Goal: Task Accomplishment & Management: Manage account settings

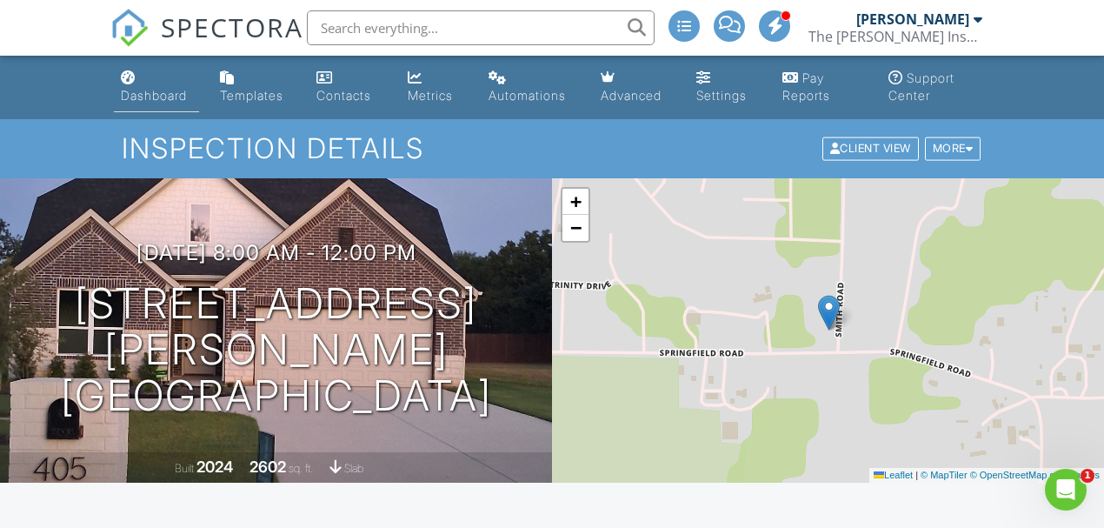
click at [160, 99] on div "Dashboard" at bounding box center [154, 95] width 66 height 15
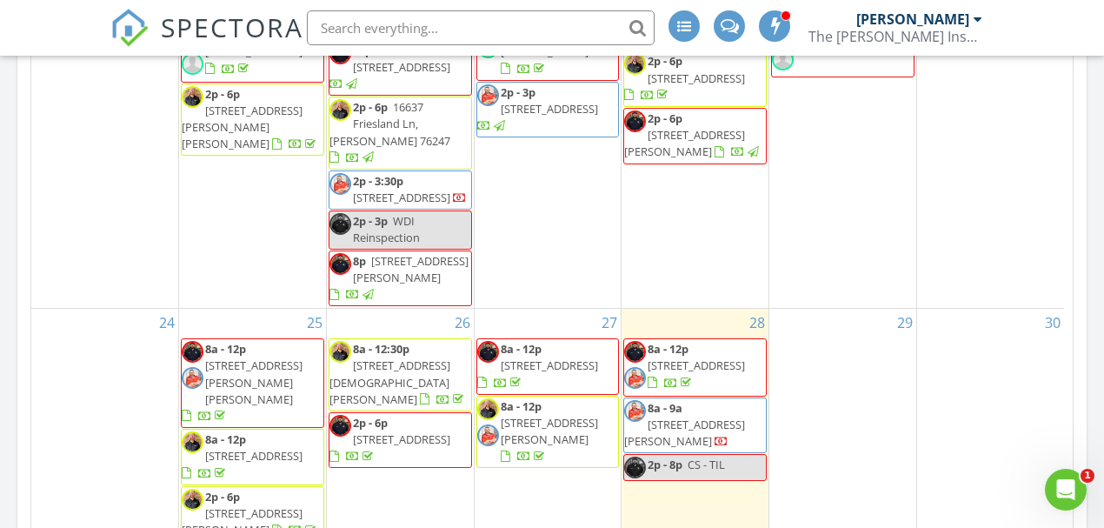
scroll to position [1681, 0]
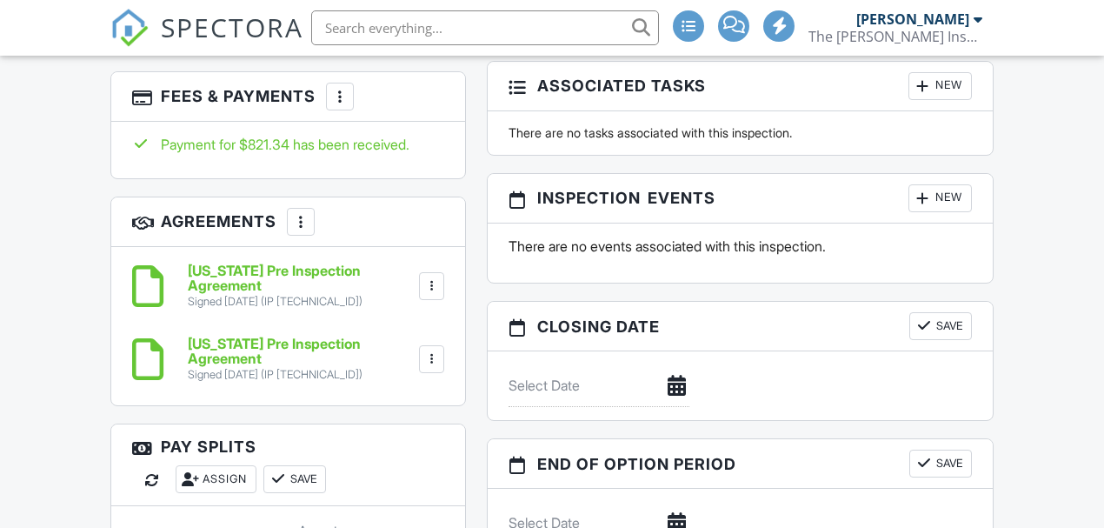
scroll to position [1699, 0]
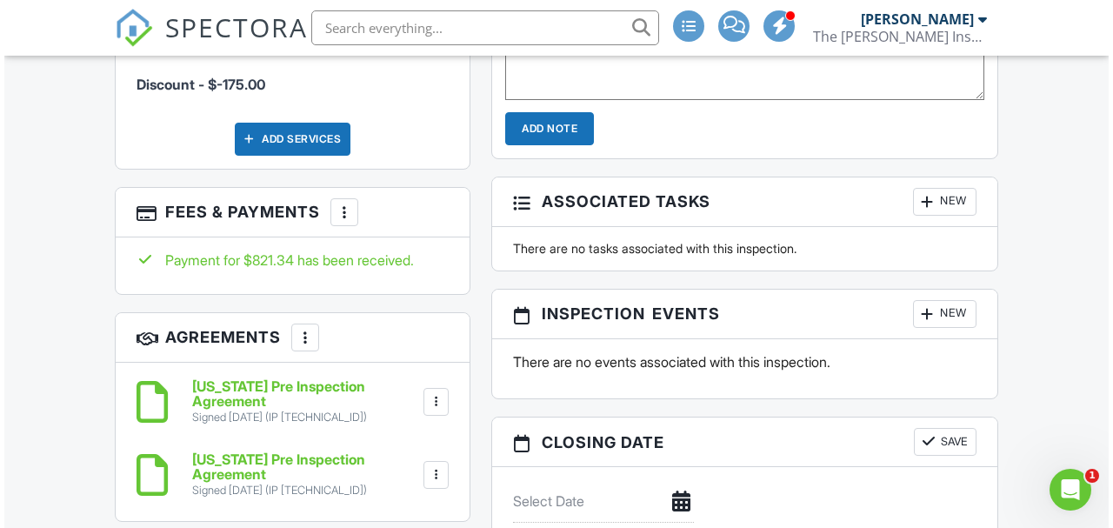
scroll to position [0, 0]
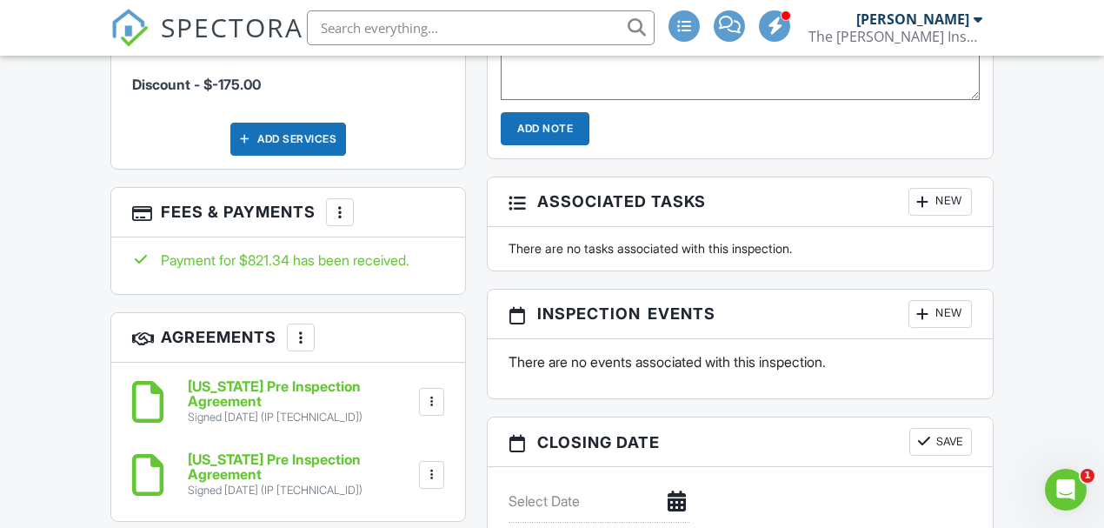
click at [341, 203] on div at bounding box center [339, 211] width 17 height 17
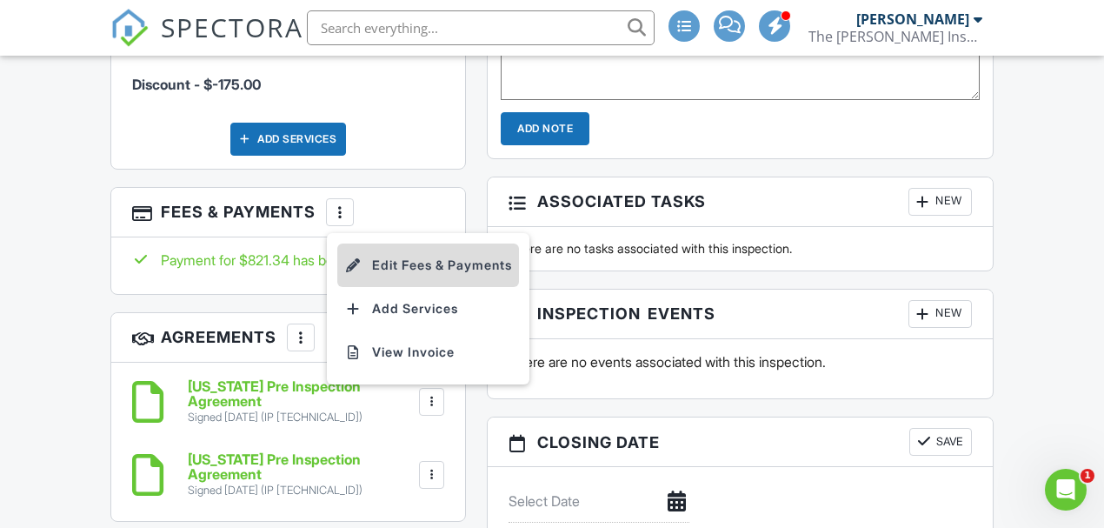
click at [395, 248] on li "Edit Fees & Payments" at bounding box center [428, 264] width 182 height 43
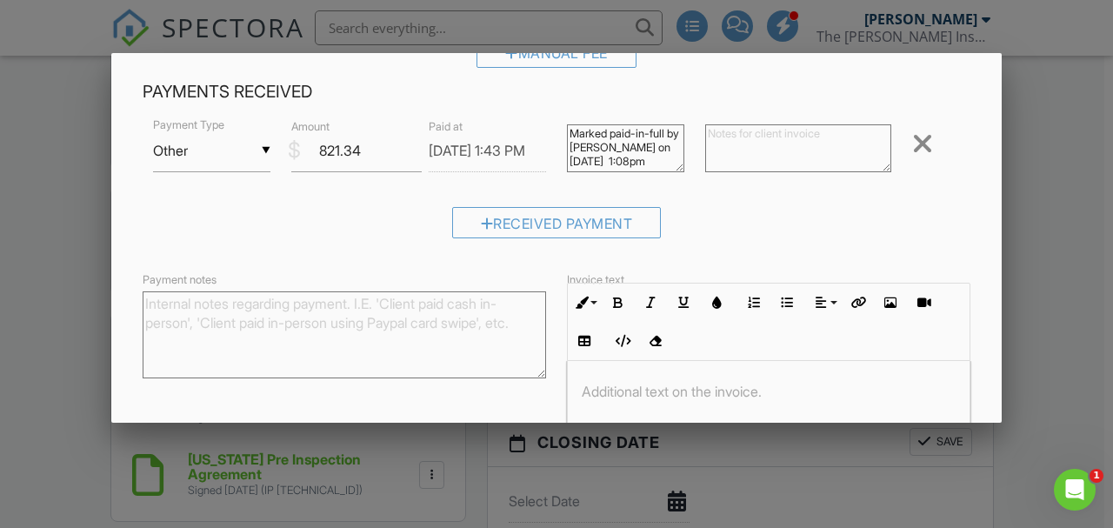
scroll to position [579, 0]
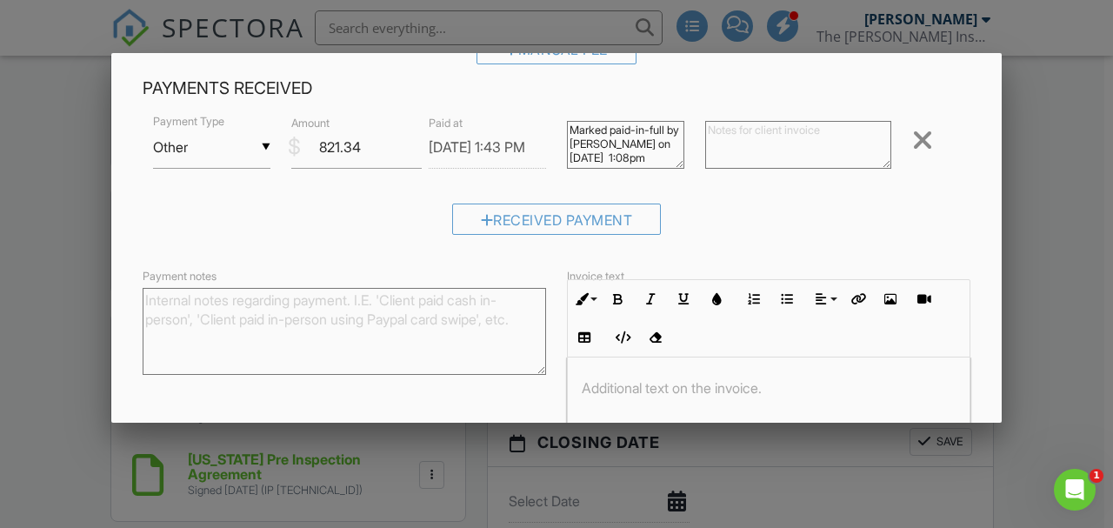
click at [918, 143] on div at bounding box center [922, 140] width 21 height 28
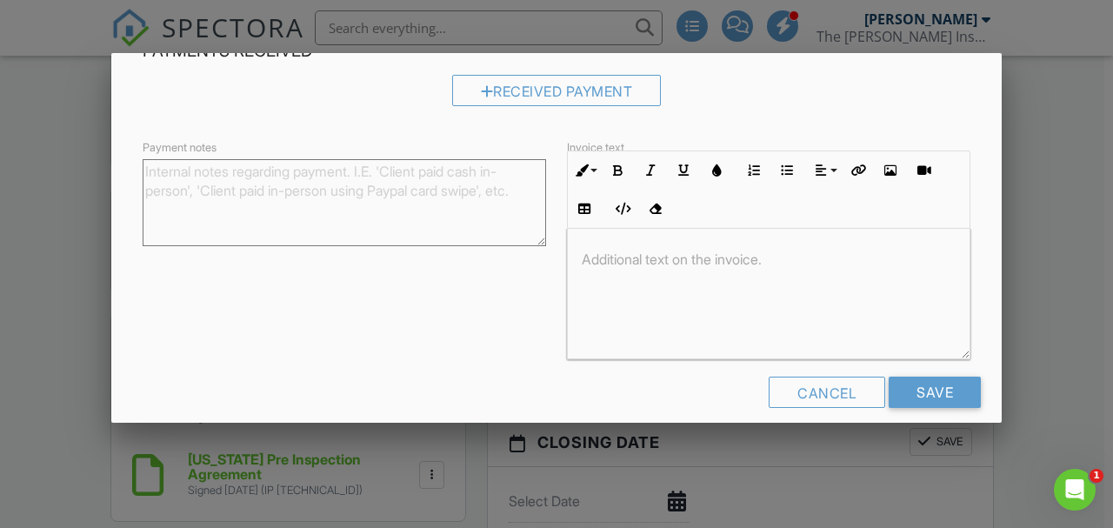
scroll to position [636, 0]
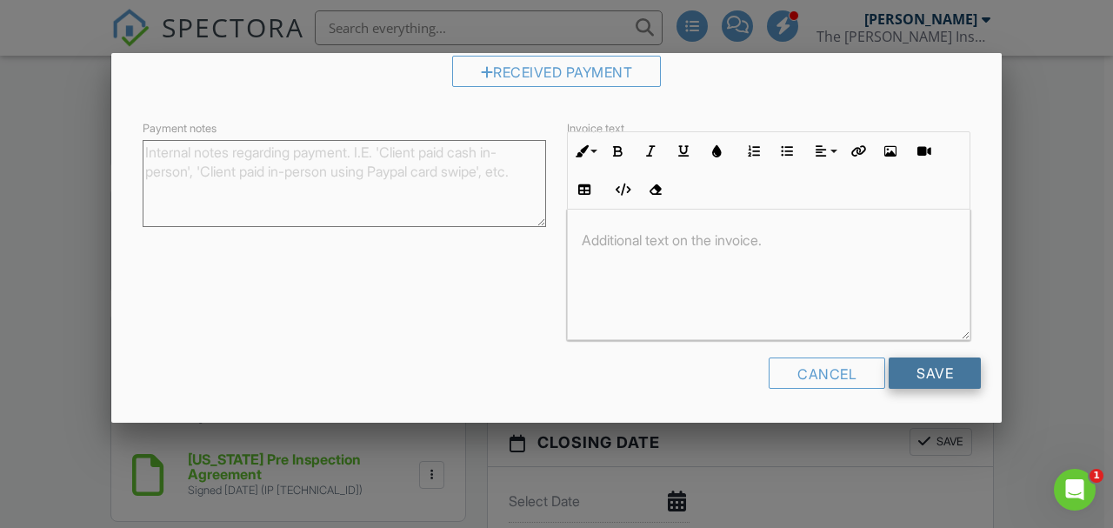
click at [925, 376] on input "Save" at bounding box center [935, 372] width 92 height 31
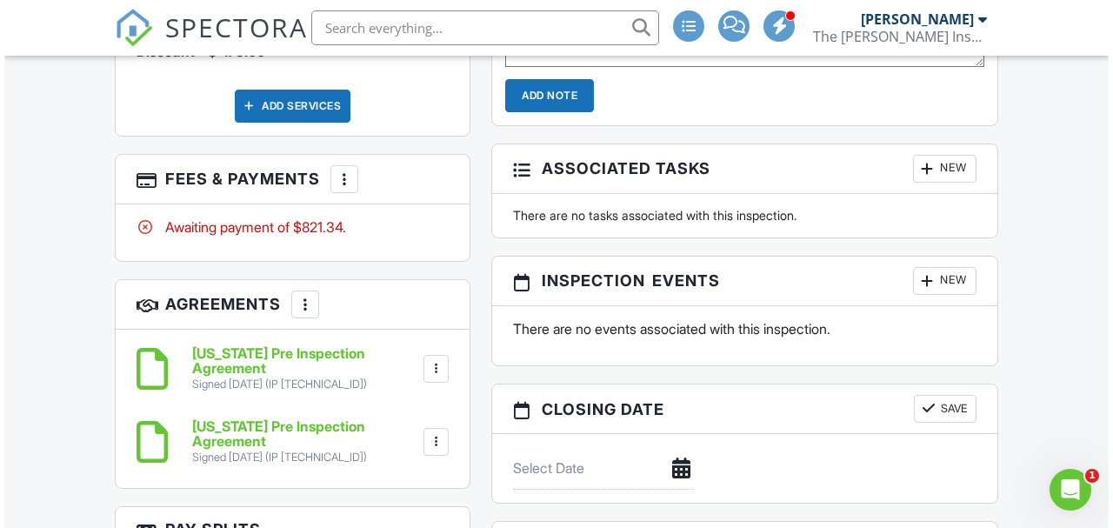
scroll to position [1681, 0]
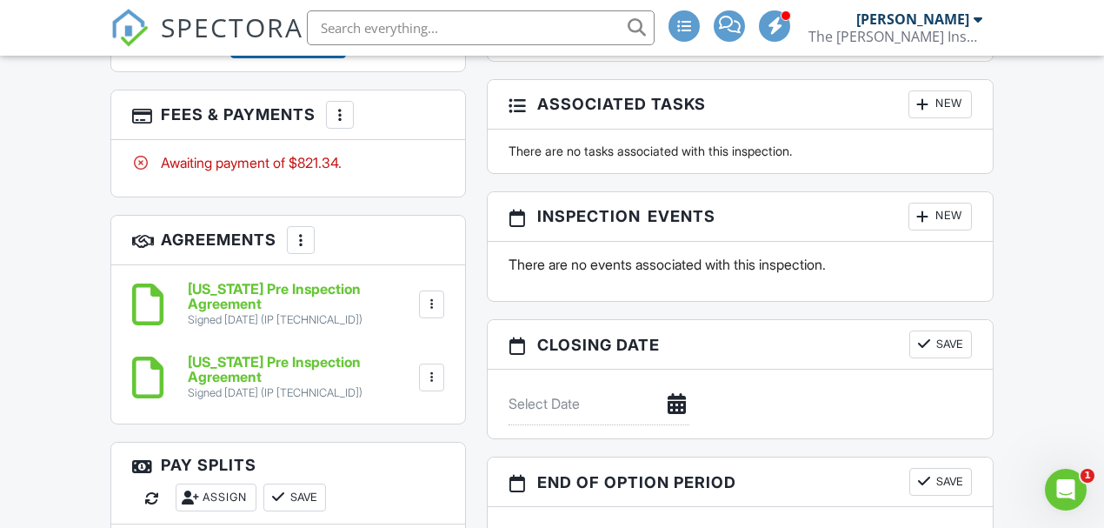
click at [343, 106] on div at bounding box center [339, 114] width 17 height 17
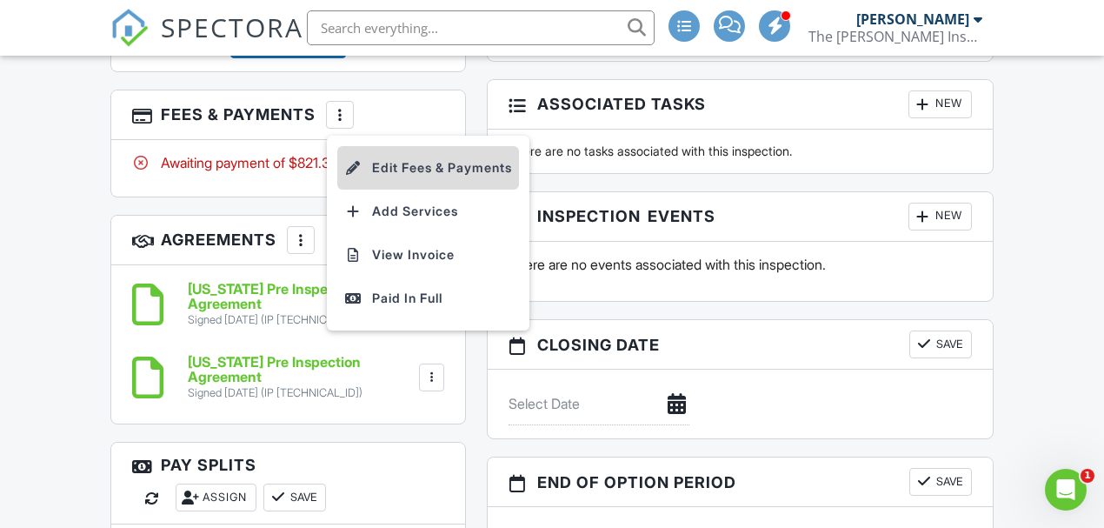
click at [436, 150] on li "Edit Fees & Payments" at bounding box center [428, 167] width 182 height 43
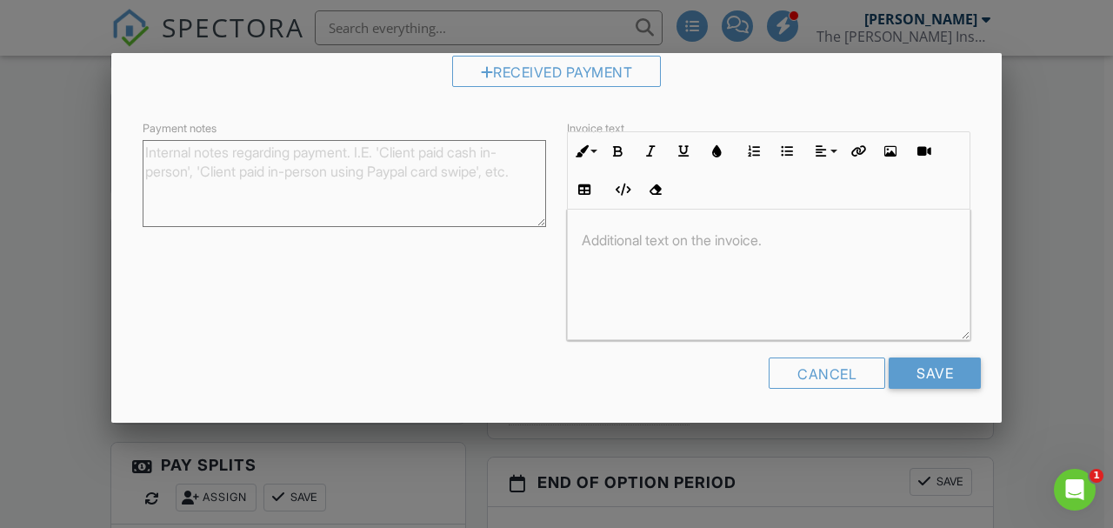
scroll to position [520, 0]
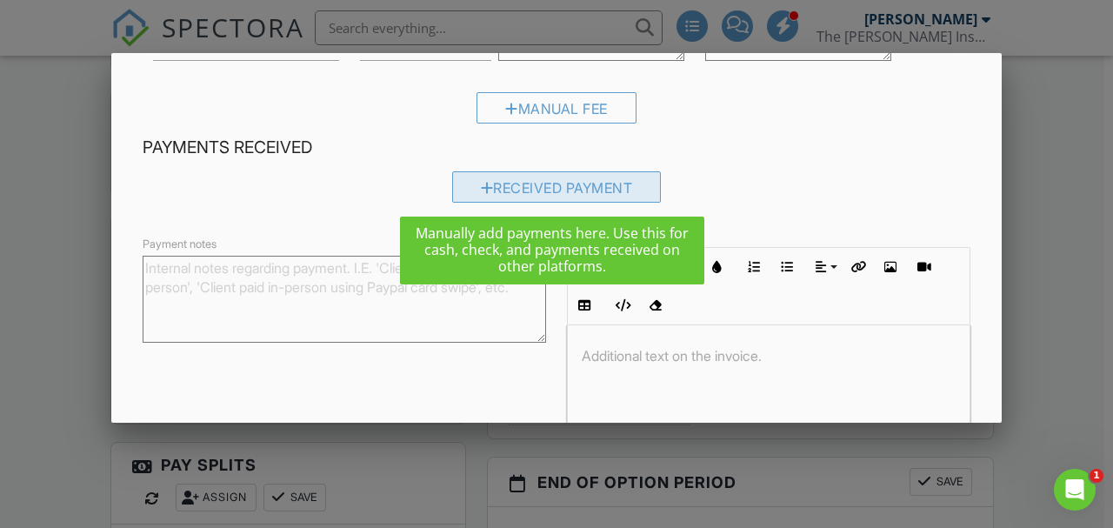
click at [548, 192] on div "Received Payment" at bounding box center [557, 186] width 210 height 31
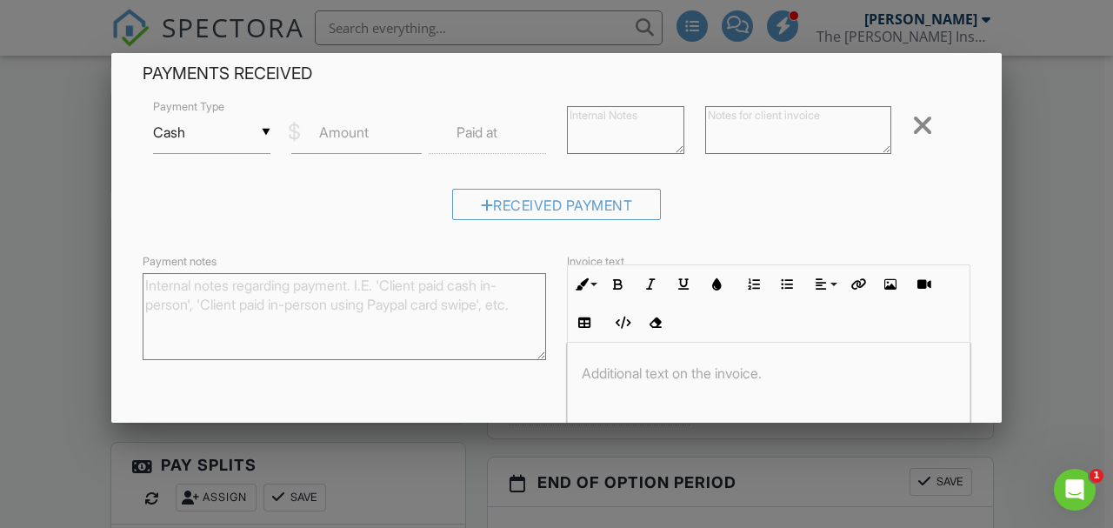
scroll to position [496, 0]
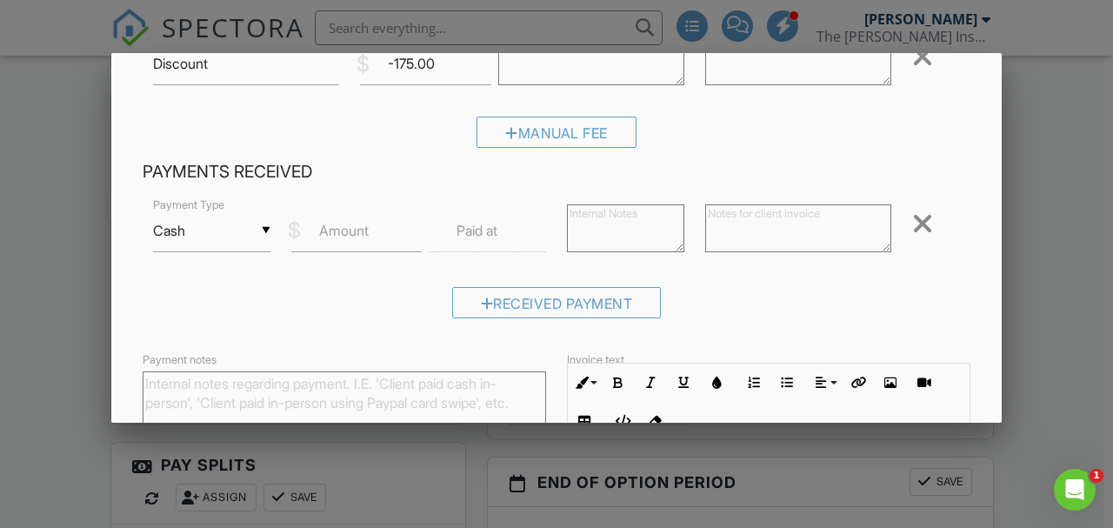
click at [256, 231] on div "▼ Cash Cash Check On-Site Card Other Cash Check On-Site Card Other" at bounding box center [211, 231] width 117 height 43
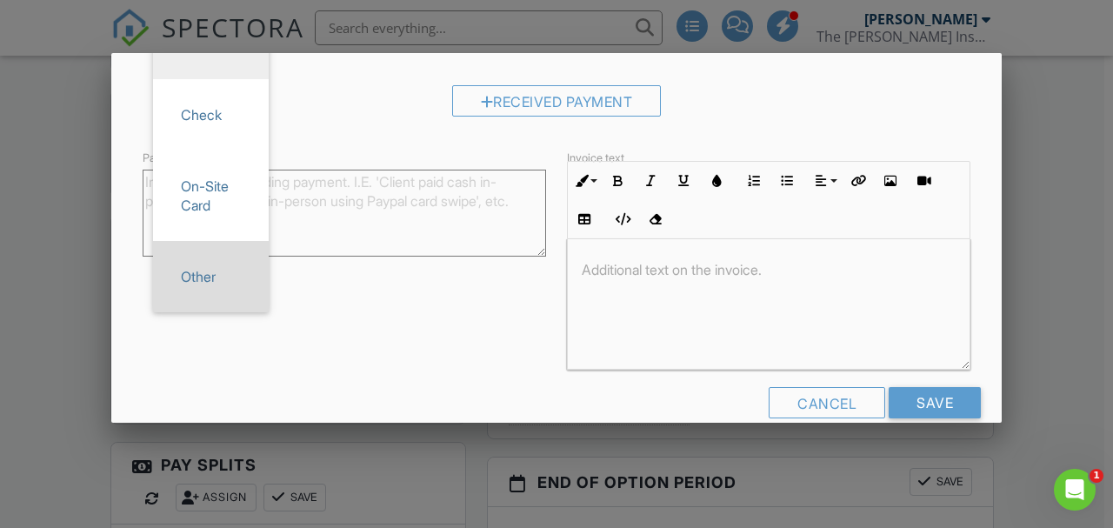
scroll to position [727, 0]
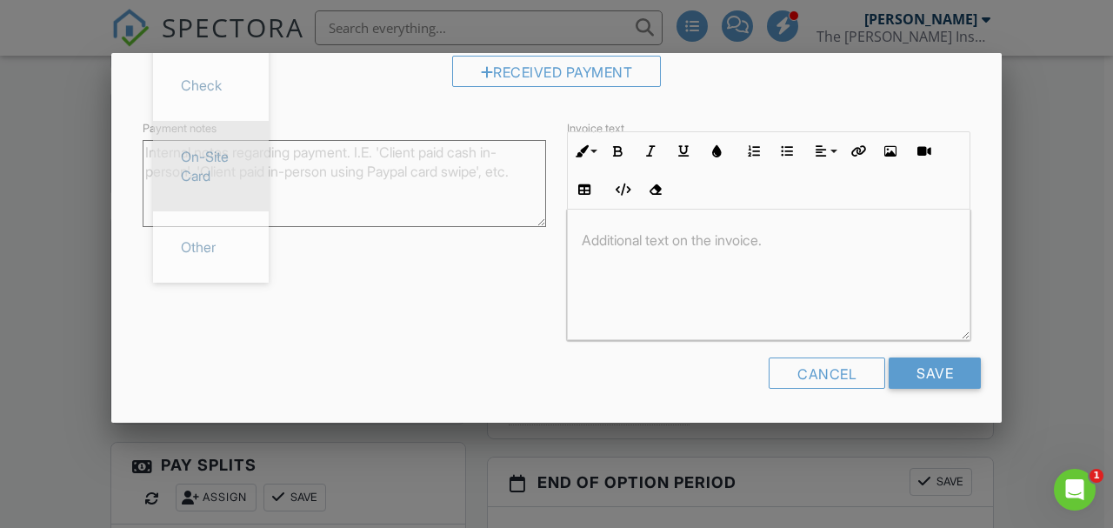
click at [241, 190] on span "On-Site Card" at bounding box center [211, 166] width 88 height 63
type input "On-Site Card"
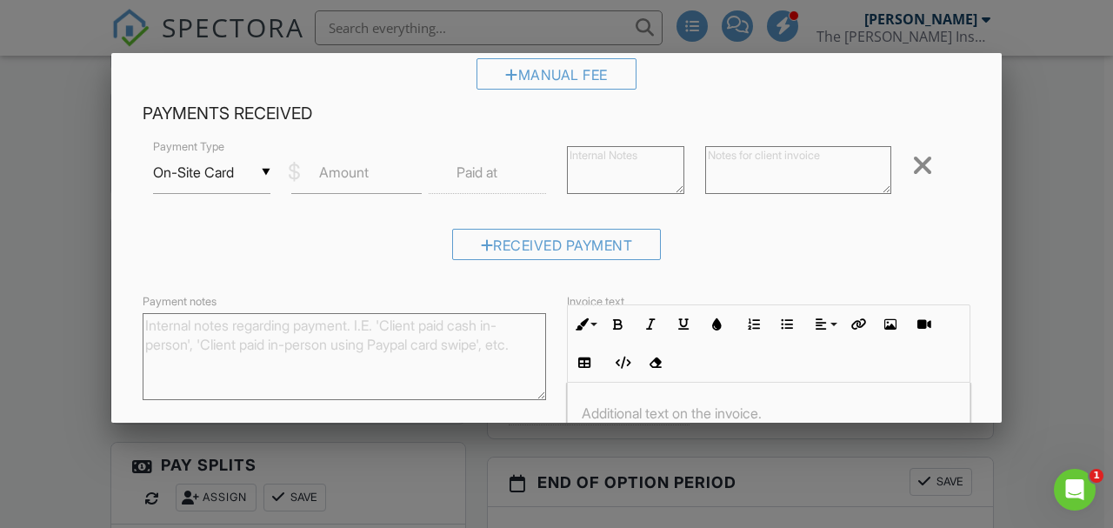
scroll to position [553, 0]
click at [384, 185] on input "Amount" at bounding box center [356, 173] width 131 height 43
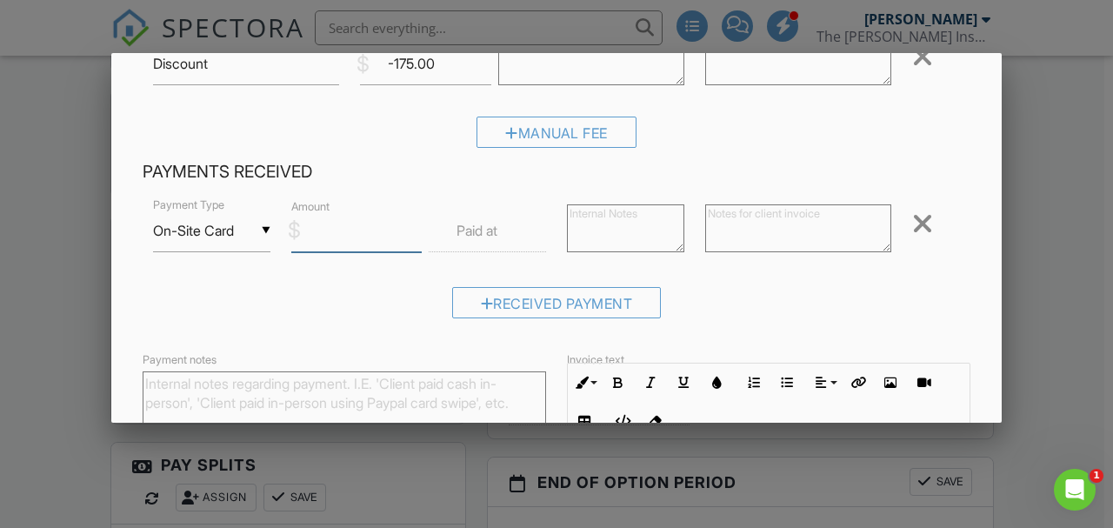
scroll to position [496, 0]
click at [915, 224] on div at bounding box center [922, 224] width 21 height 28
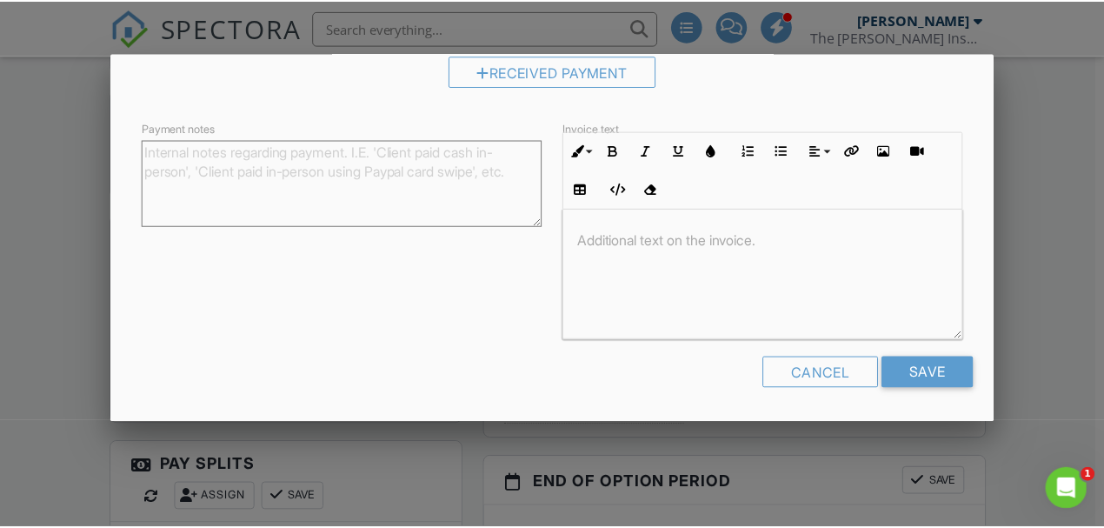
scroll to position [0, 0]
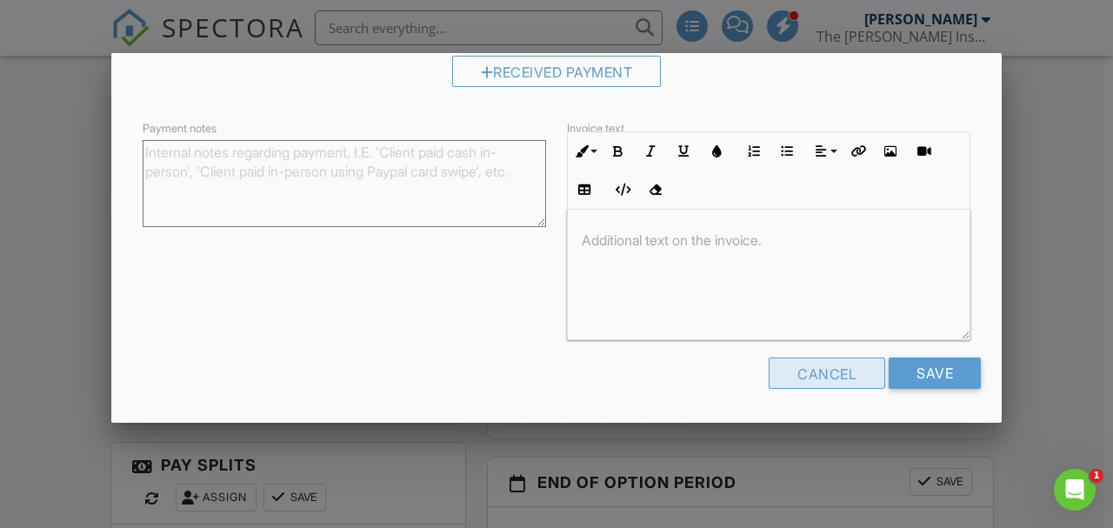
click at [836, 364] on div "Cancel" at bounding box center [827, 372] width 117 height 31
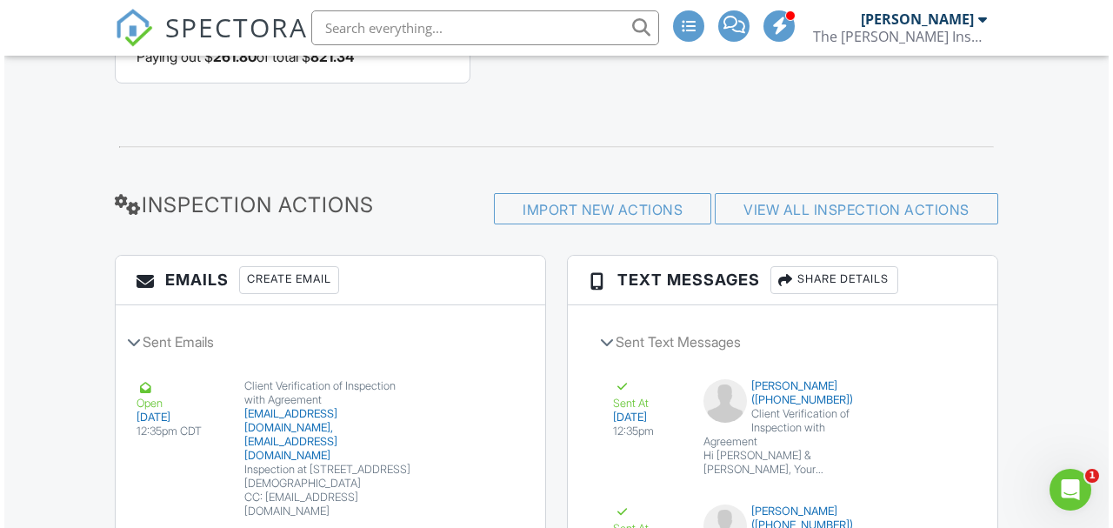
scroll to position [2261, 0]
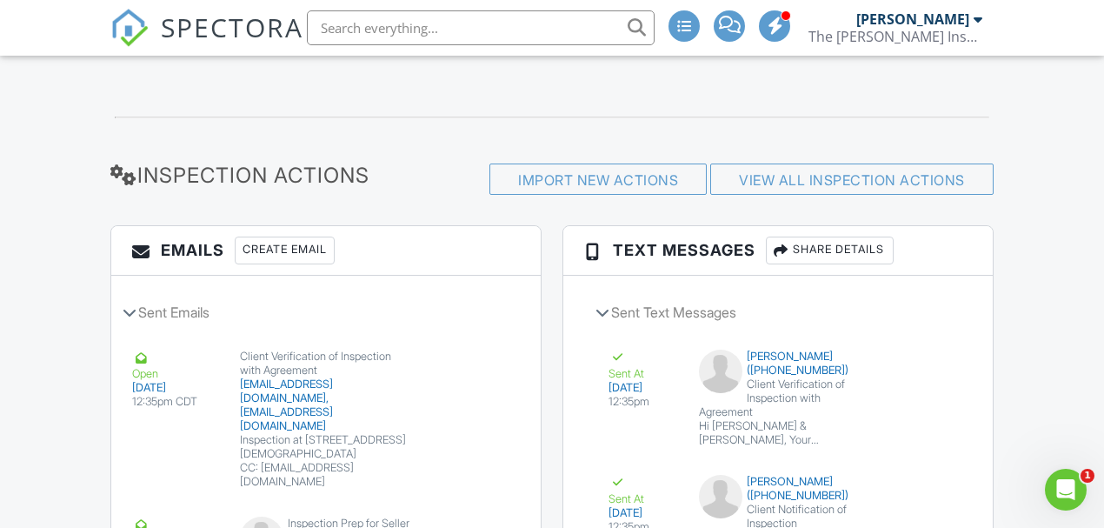
click at [287, 236] on div "Create Email" at bounding box center [285, 250] width 100 height 28
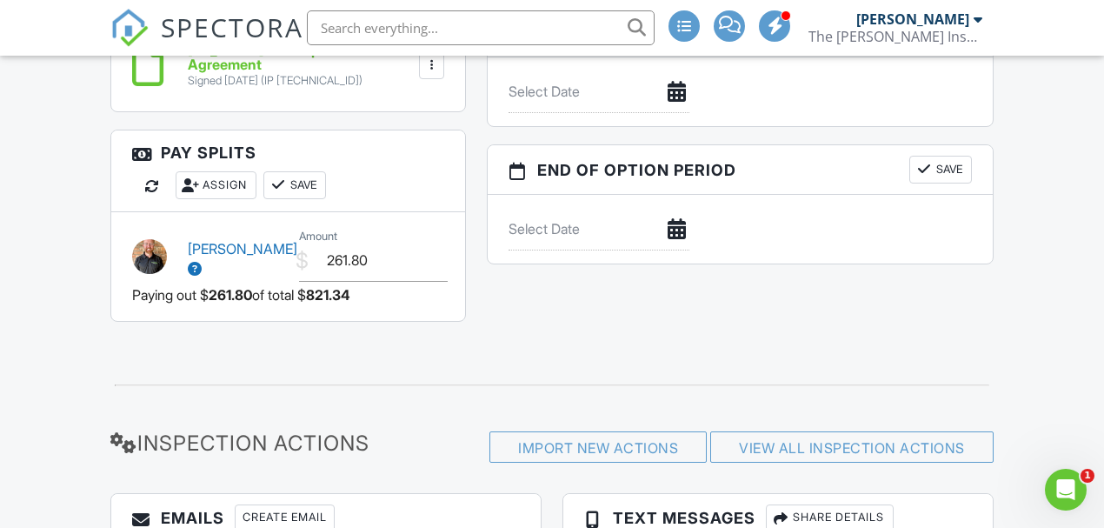
scroll to position [2028, 0]
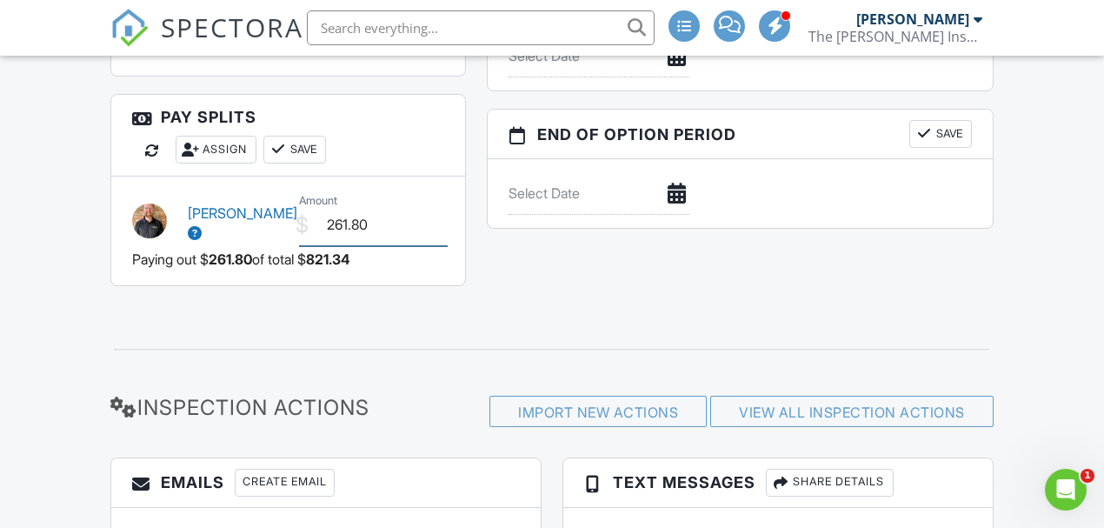
click at [348, 206] on input "261.80" at bounding box center [374, 224] width 150 height 43
type input "493.08"
click at [413, 300] on div "All emails and texts are disabled for this inspection! All emails and texts hav…" at bounding box center [551, 515] width 883 height 4089
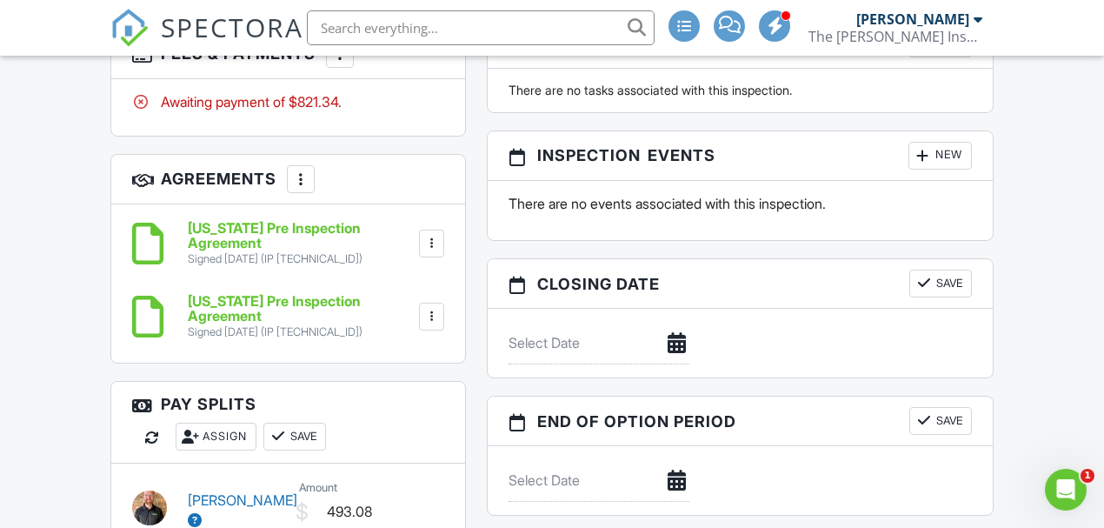
scroll to position [1739, 0]
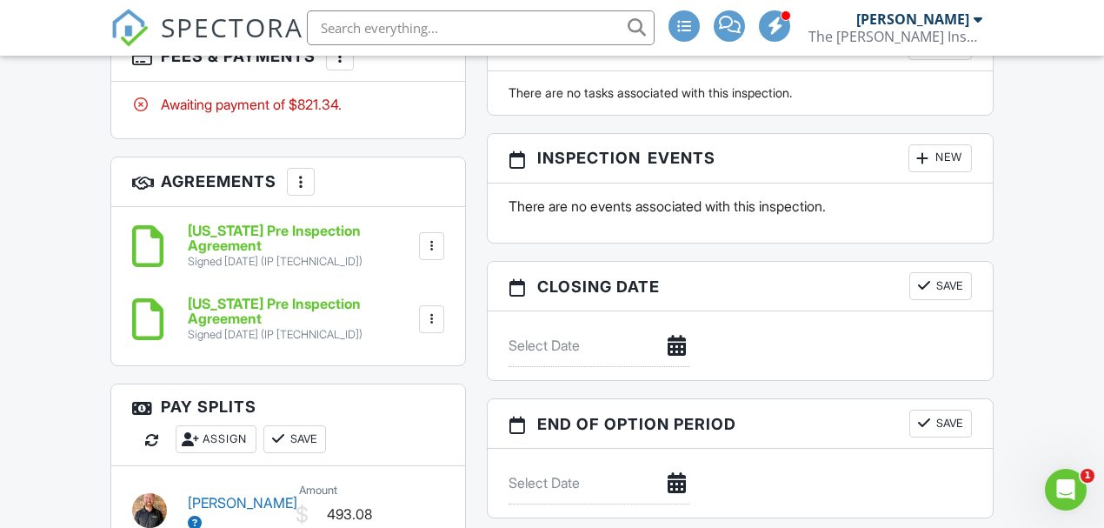
click at [299, 425] on button "Save" at bounding box center [294, 439] width 63 height 28
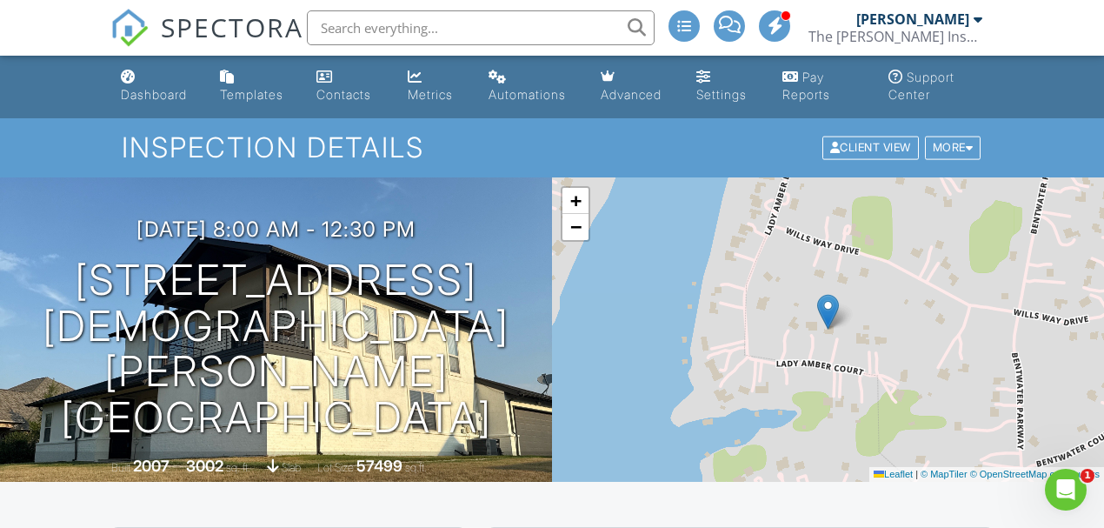
scroll to position [0, 0]
click at [144, 90] on div "Dashboard" at bounding box center [154, 95] width 66 height 15
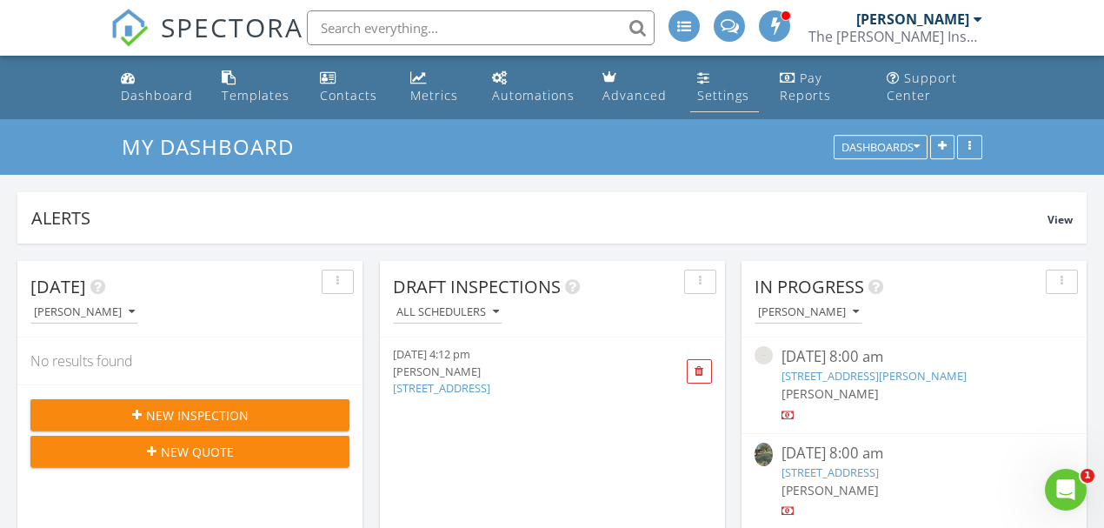
click at [722, 99] on div "Settings" at bounding box center [723, 95] width 52 height 17
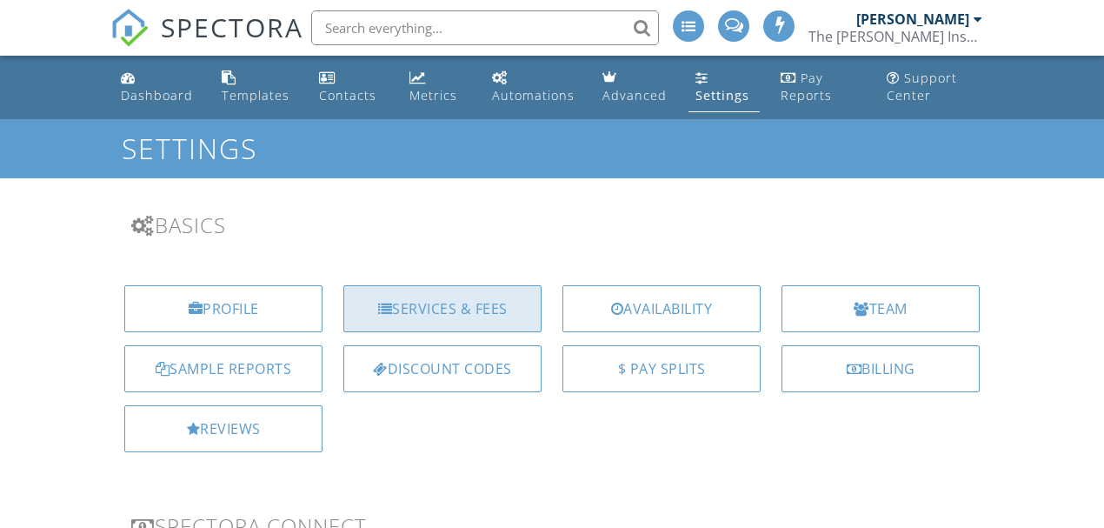
click at [483, 308] on div "Services & Fees" at bounding box center [442, 308] width 198 height 47
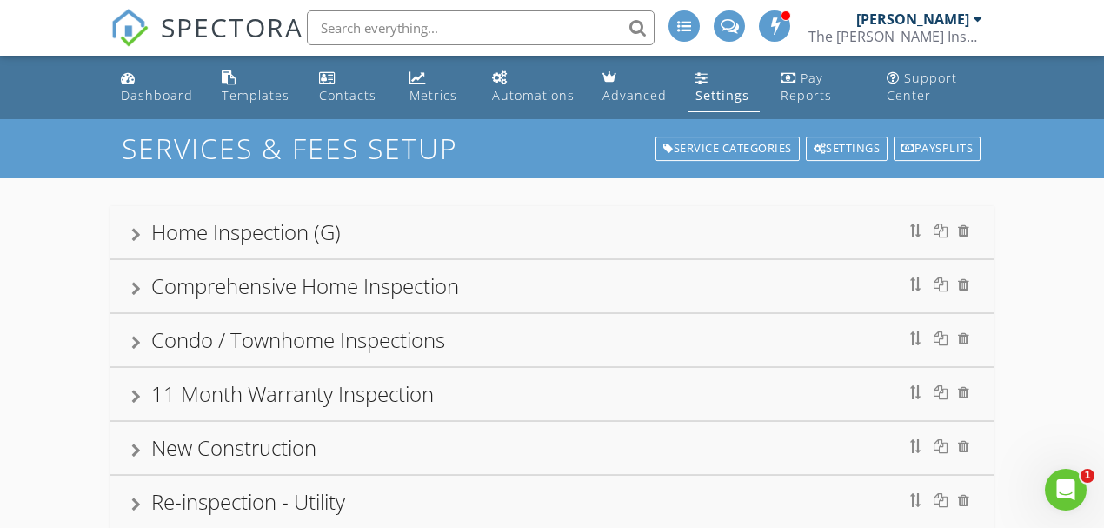
click at [379, 224] on div "Home Inspection (G)" at bounding box center [552, 232] width 842 height 31
click at [386, 221] on div "Home Inspection (G)" at bounding box center [552, 232] width 842 height 31
click at [488, 212] on div "Home Inspection (G)" at bounding box center [551, 232] width 883 height 52
click at [491, 218] on div "Home Inspection (G)" at bounding box center [552, 232] width 842 height 31
click at [494, 226] on div "Home Inspection (G)" at bounding box center [552, 232] width 842 height 31
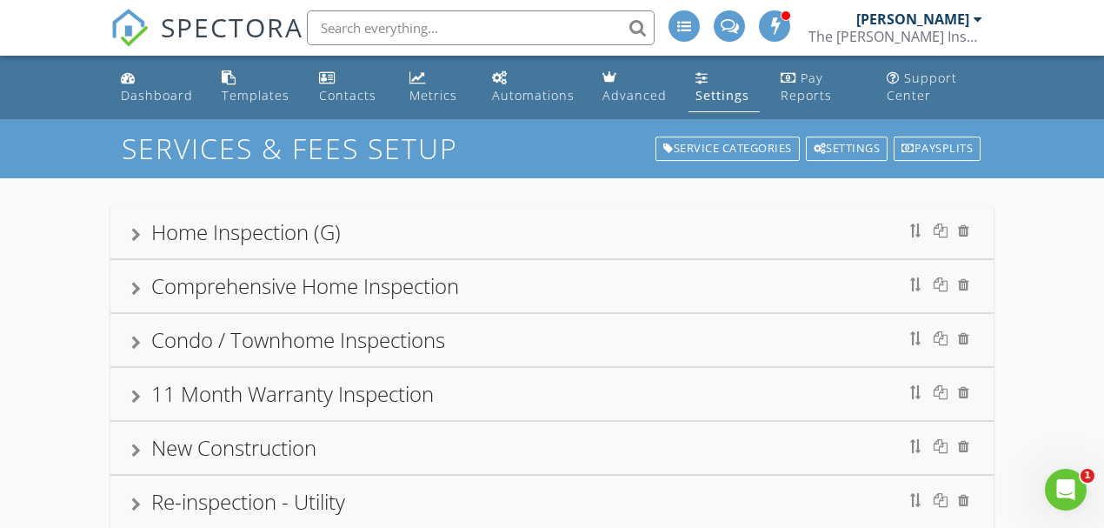
click at [396, 218] on div "Home Inspection (G)" at bounding box center [552, 232] width 842 height 31
click at [410, 233] on div "Home Inspection (G)" at bounding box center [552, 232] width 842 height 31
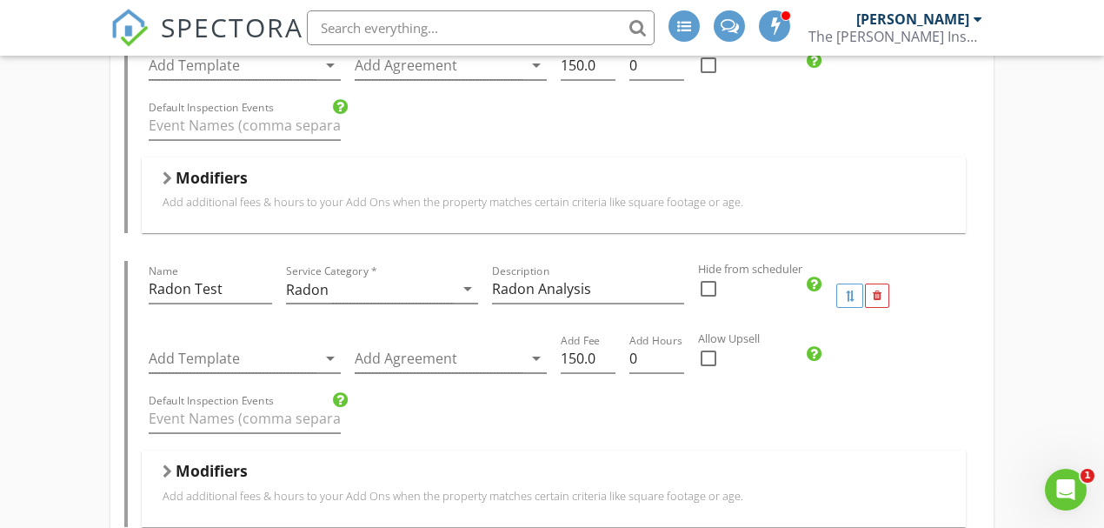
scroll to position [4057, 0]
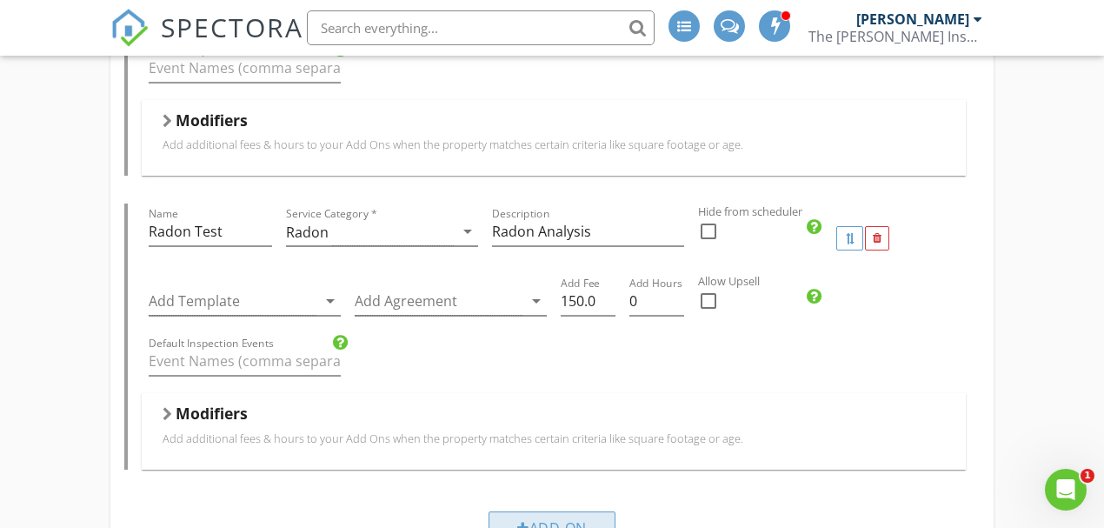
click at [540, 511] on div "Add-On" at bounding box center [552, 526] width 127 height 31
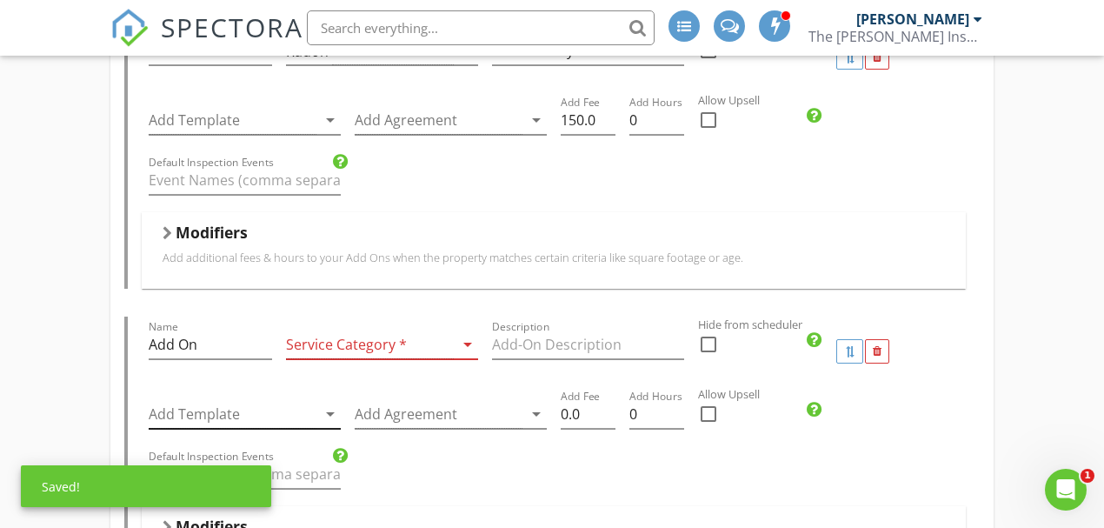
scroll to position [4289, 0]
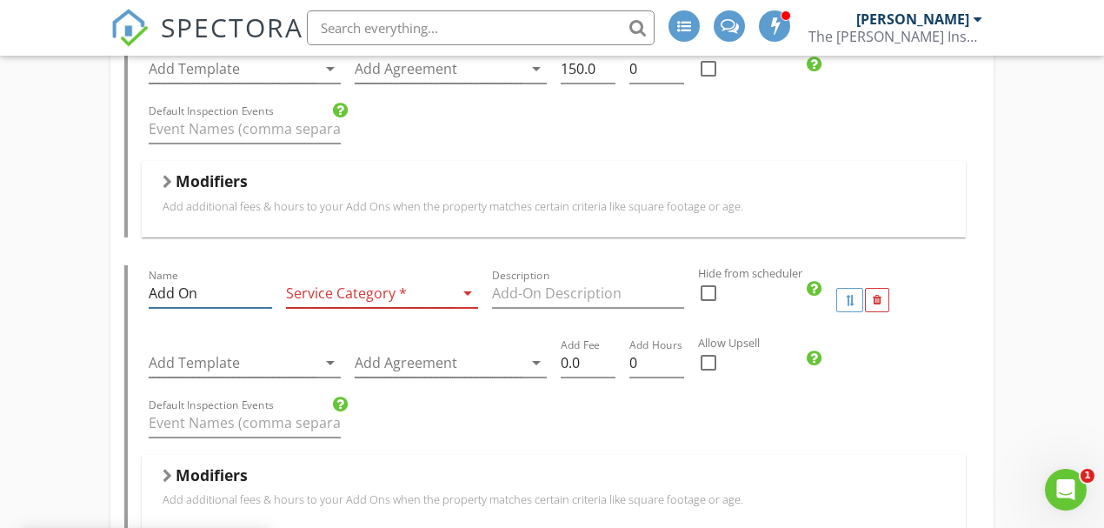
click at [188, 279] on input "Add On" at bounding box center [210, 293] width 123 height 29
click at [187, 279] on input "Add On" at bounding box center [210, 293] width 123 height 29
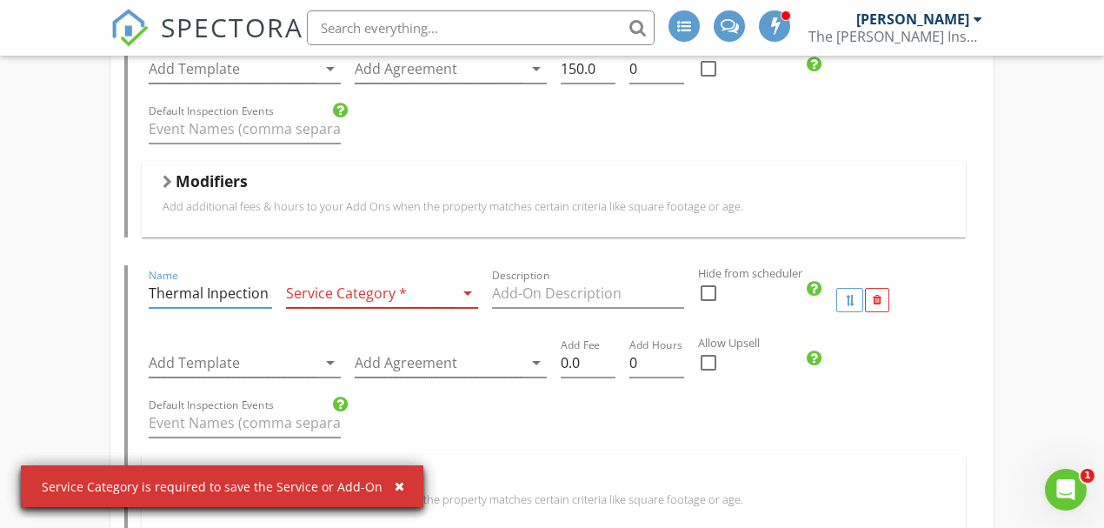
type input "Thermal Inpection"
click at [323, 279] on div at bounding box center [370, 293] width 168 height 29
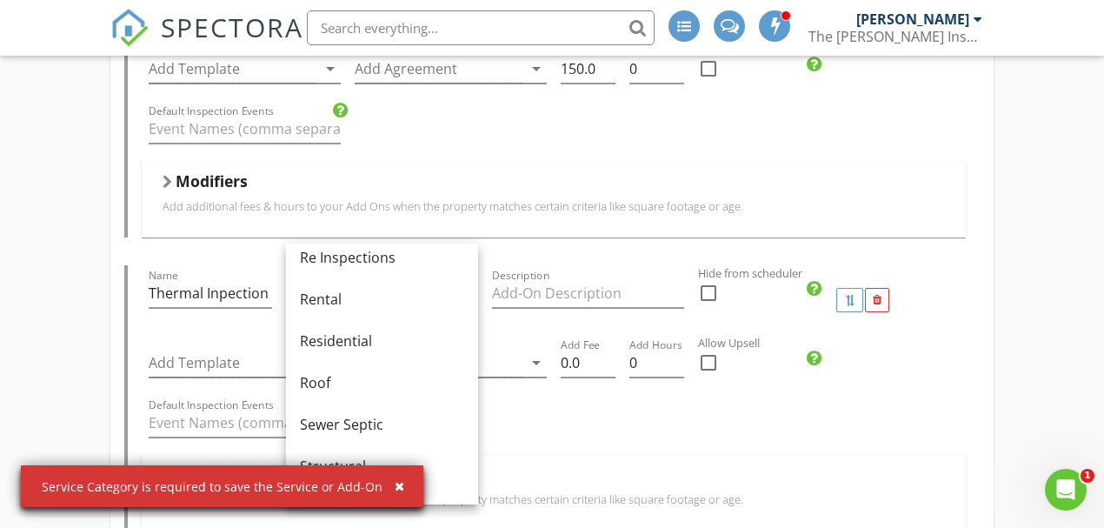
scroll to position [811, 0]
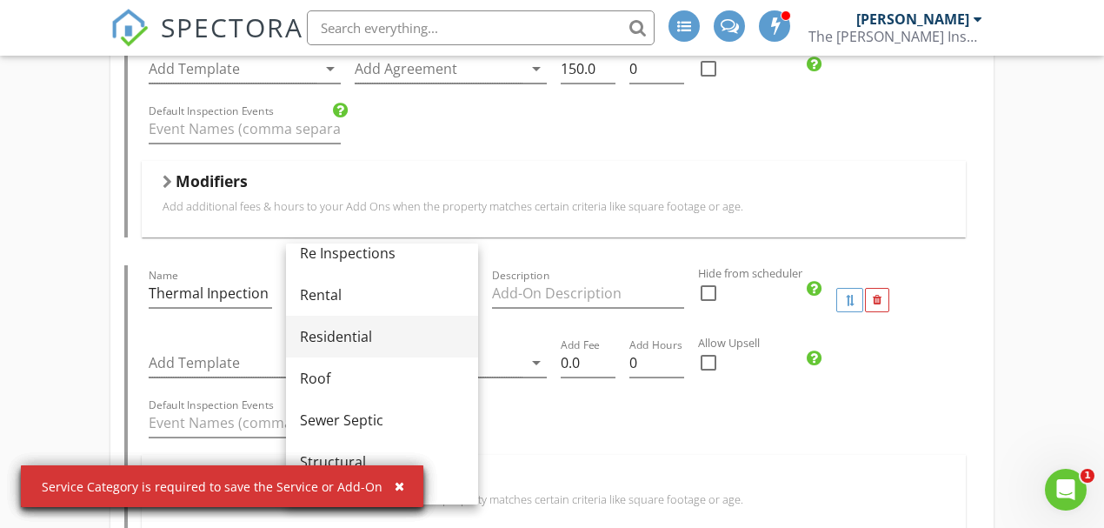
click at [388, 336] on div "Residential" at bounding box center [382, 336] width 164 height 21
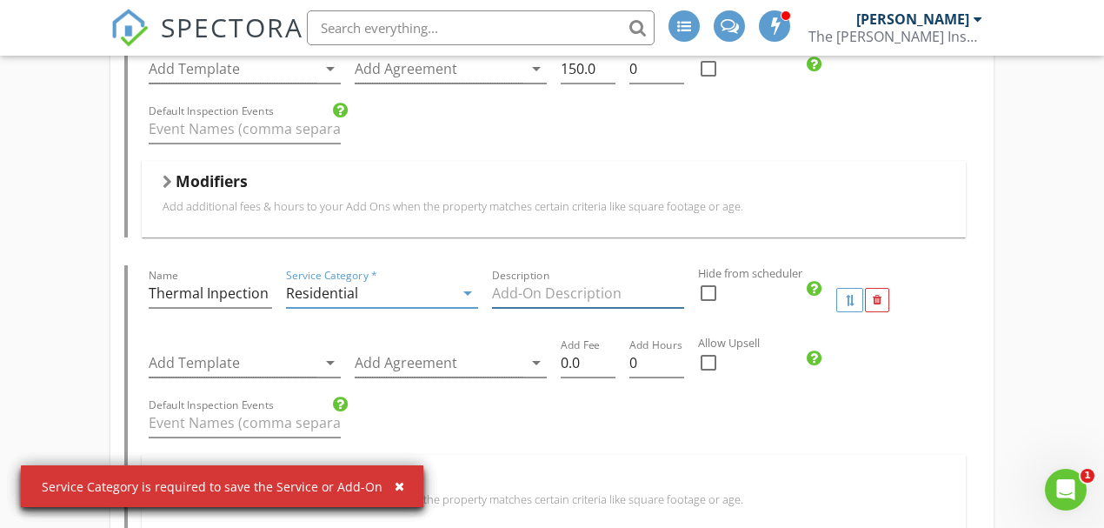
click at [553, 279] on input "Description" at bounding box center [588, 293] width 192 height 29
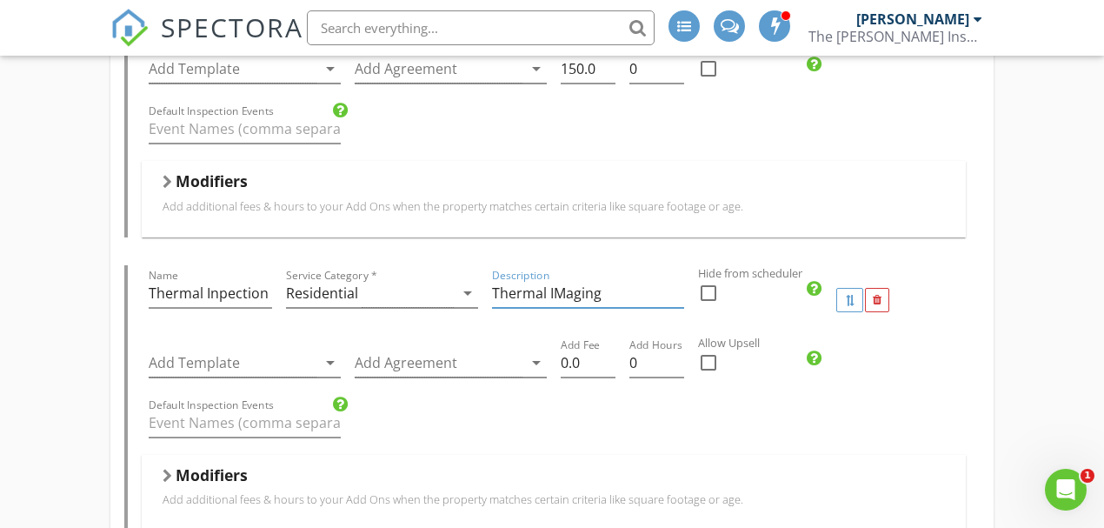
click at [565, 279] on input "Thermal IMaging" at bounding box center [588, 293] width 192 height 29
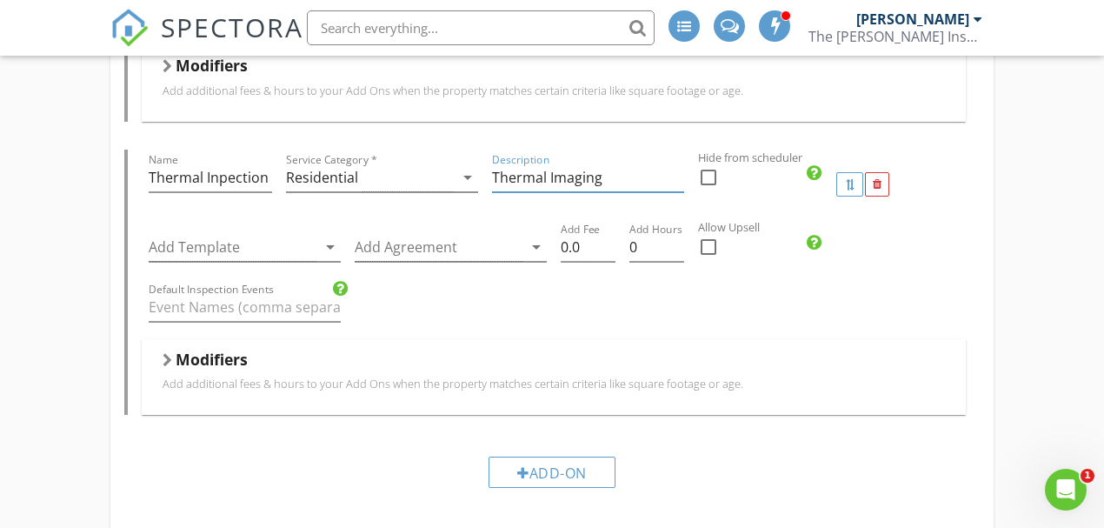
scroll to position [4174, 0]
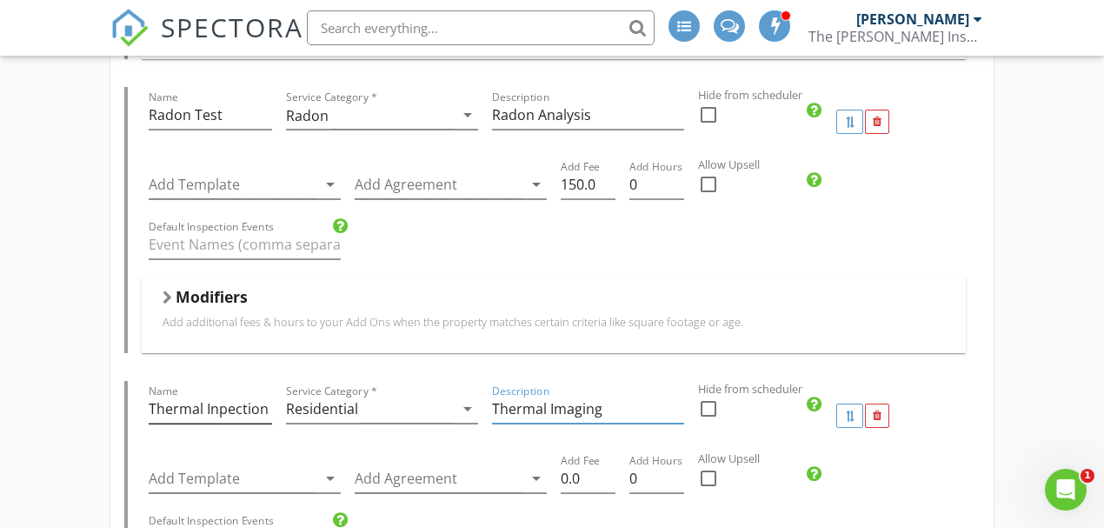
type input "Thermal Imaging"
click at [209, 395] on input "Thermal Inpection" at bounding box center [210, 409] width 123 height 29
click at [210, 395] on input "Thermal Inpection" at bounding box center [210, 409] width 123 height 29
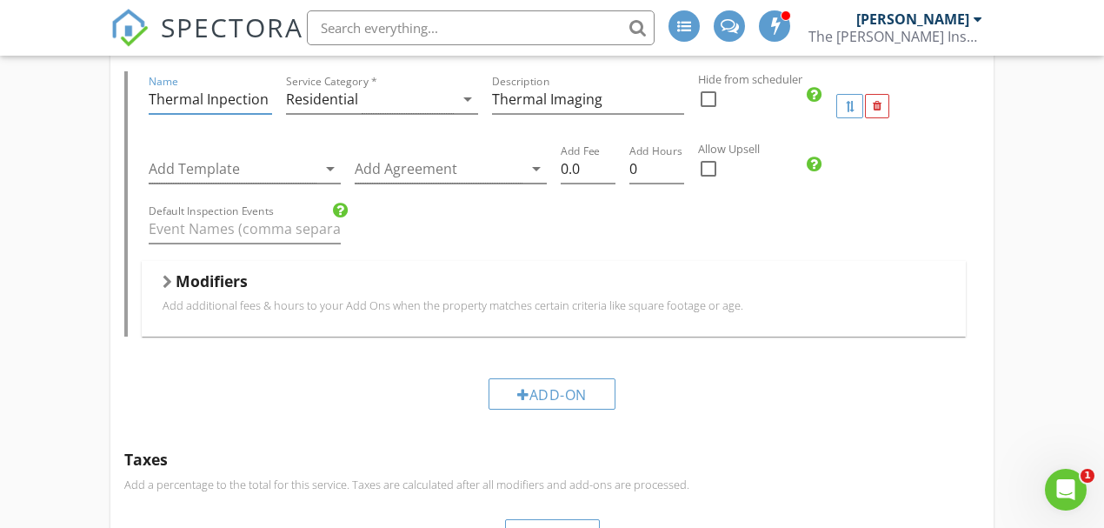
scroll to position [4695, 0]
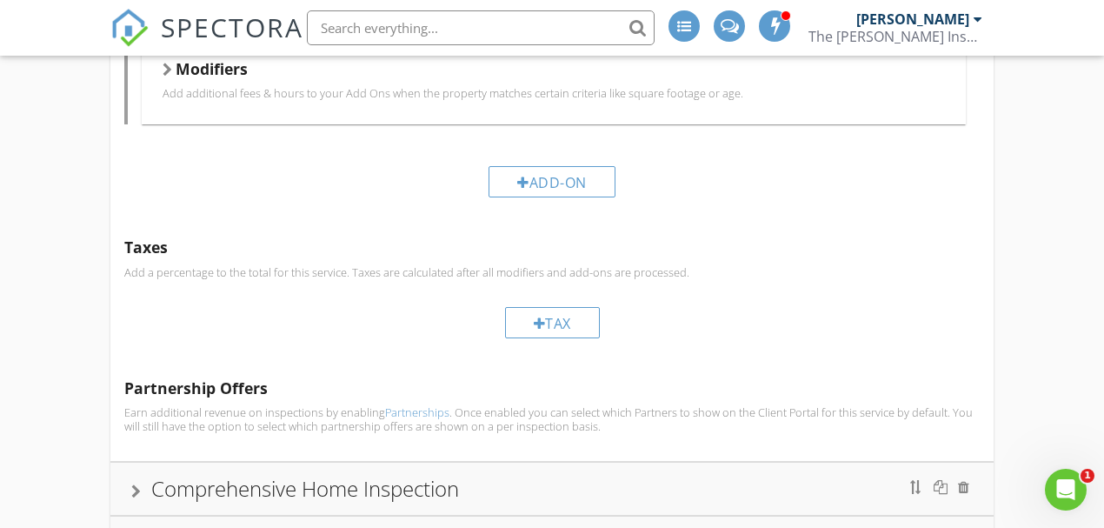
click at [523, 473] on div "Comprehensive Home Inspection" at bounding box center [552, 488] width 842 height 31
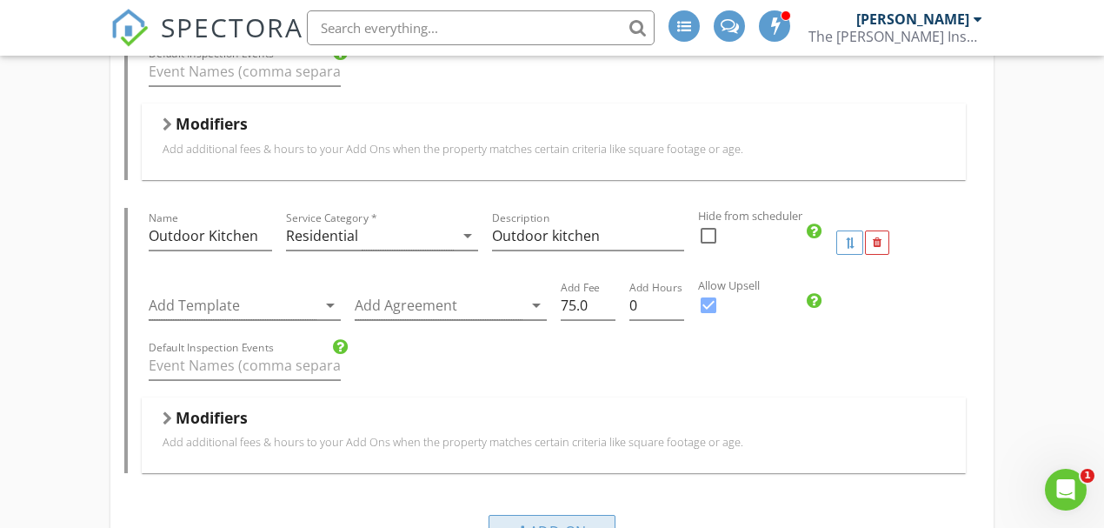
scroll to position [4540, 0]
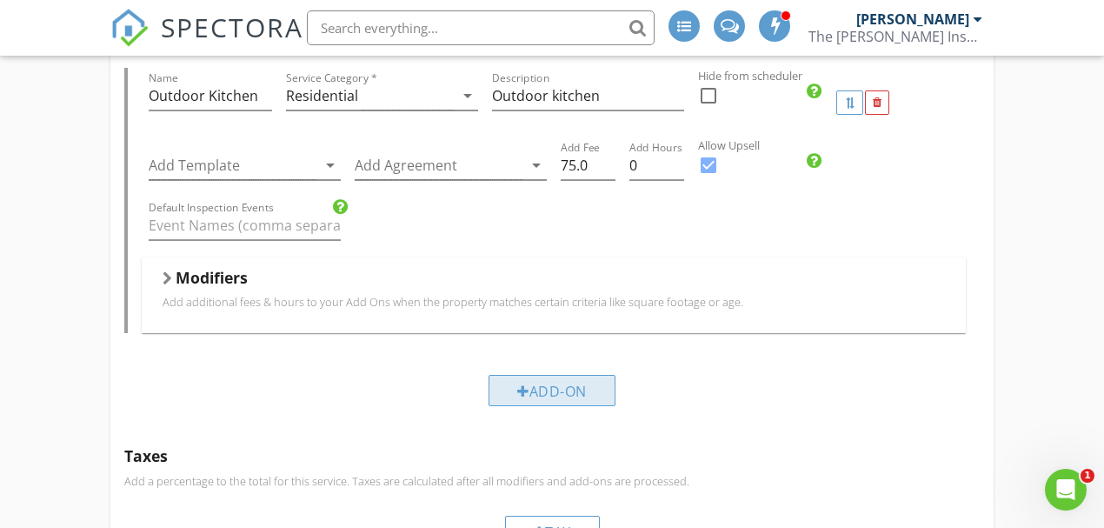
click at [541, 375] on div "Add-On" at bounding box center [552, 390] width 127 height 31
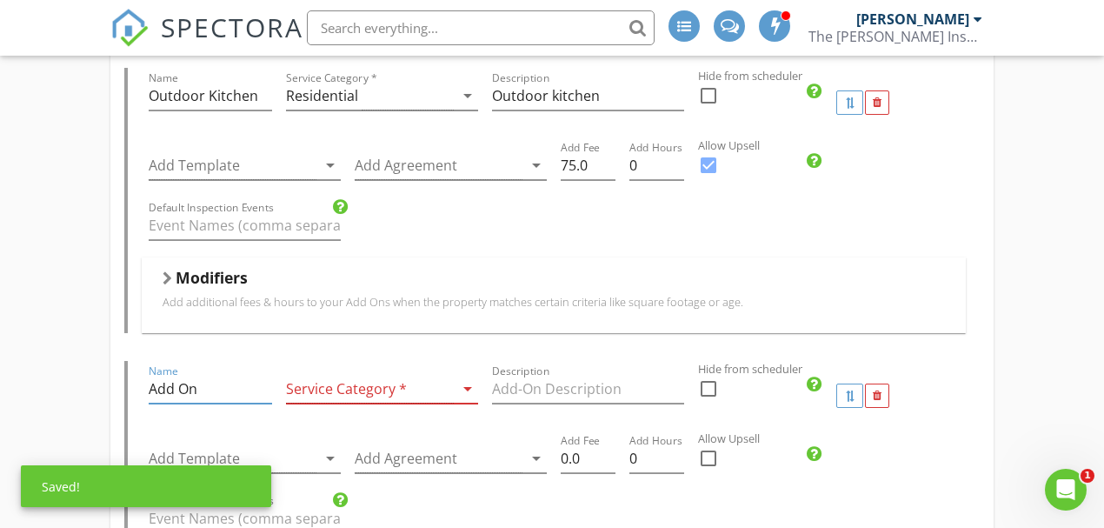
click at [223, 375] on input "Add On" at bounding box center [210, 389] width 123 height 29
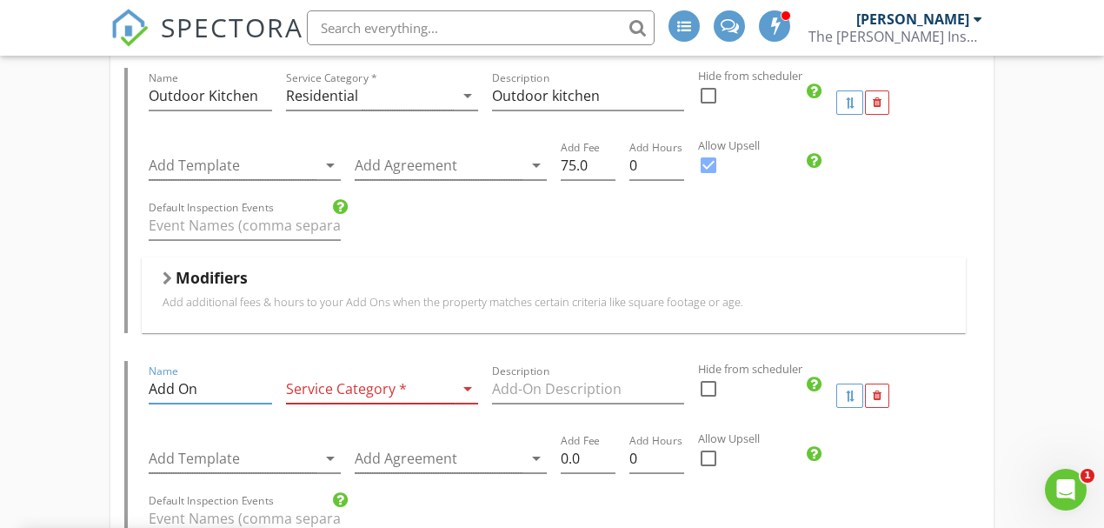
paste input "Thermal Inpectio"
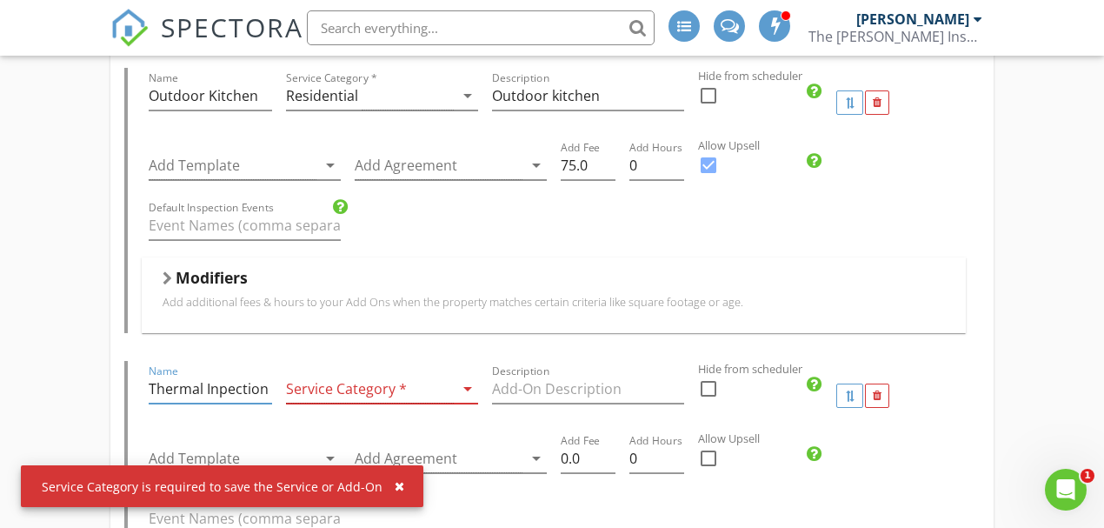
type input "Thermal Inpection"
click at [332, 375] on div at bounding box center [370, 389] width 168 height 29
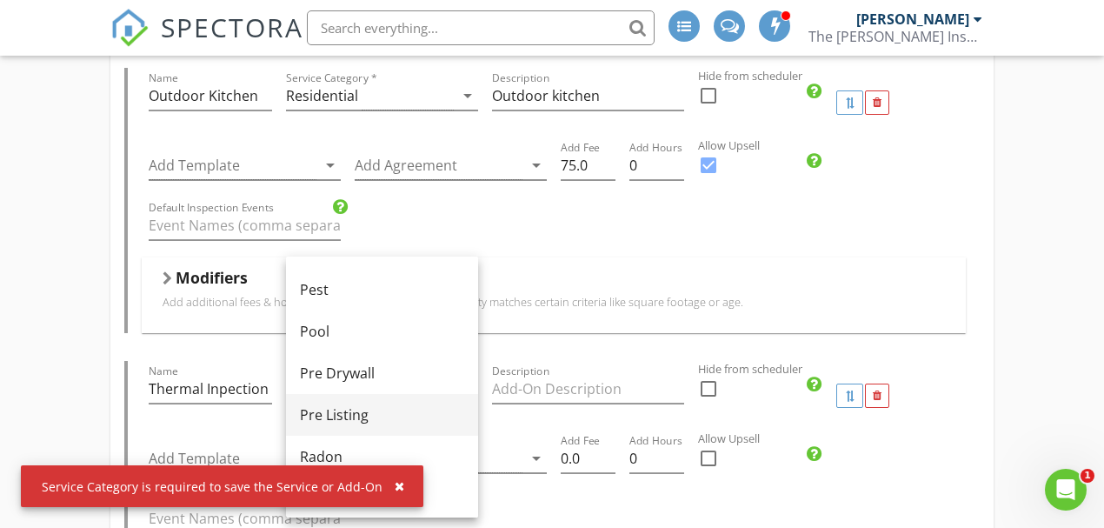
scroll to position [696, 0]
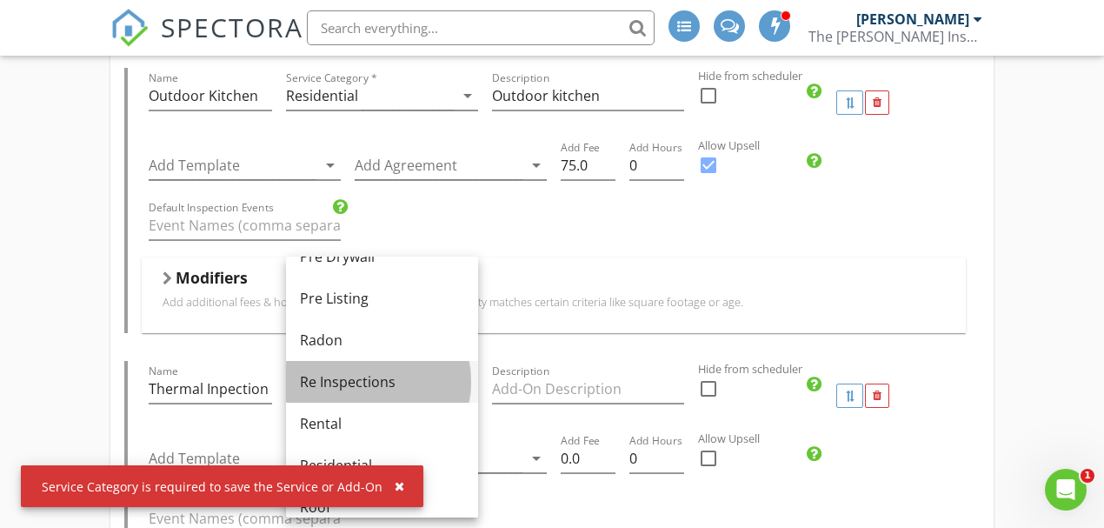
click at [384, 383] on div "Re Inspections" at bounding box center [382, 381] width 164 height 21
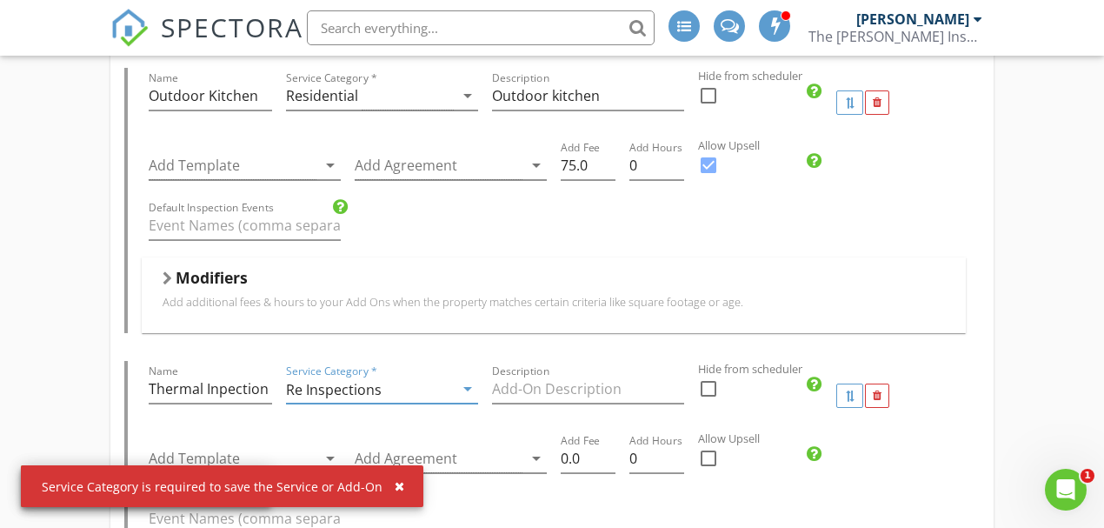
click at [383, 375] on div "Re Inspections" at bounding box center [370, 389] width 168 height 29
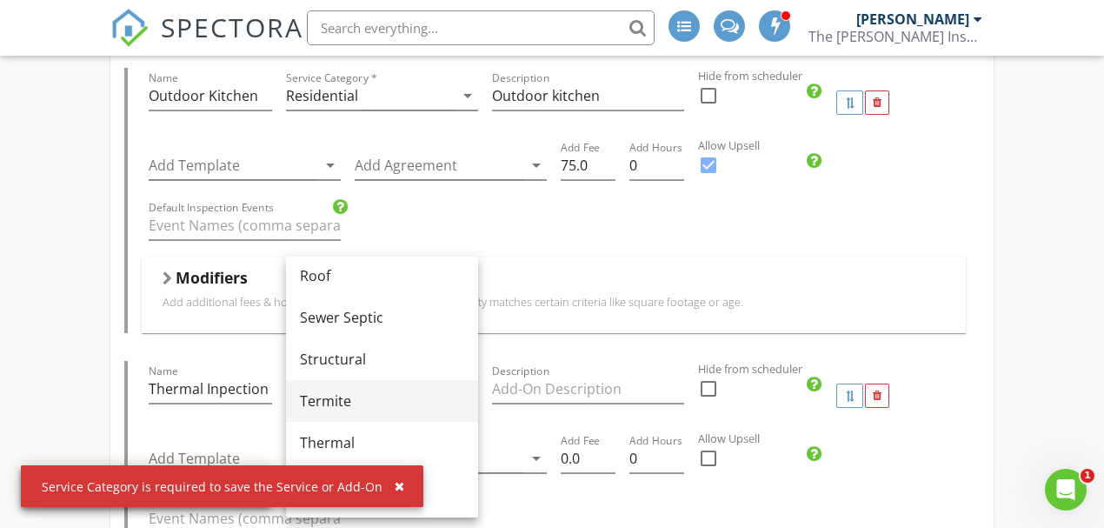
scroll to position [811, 0]
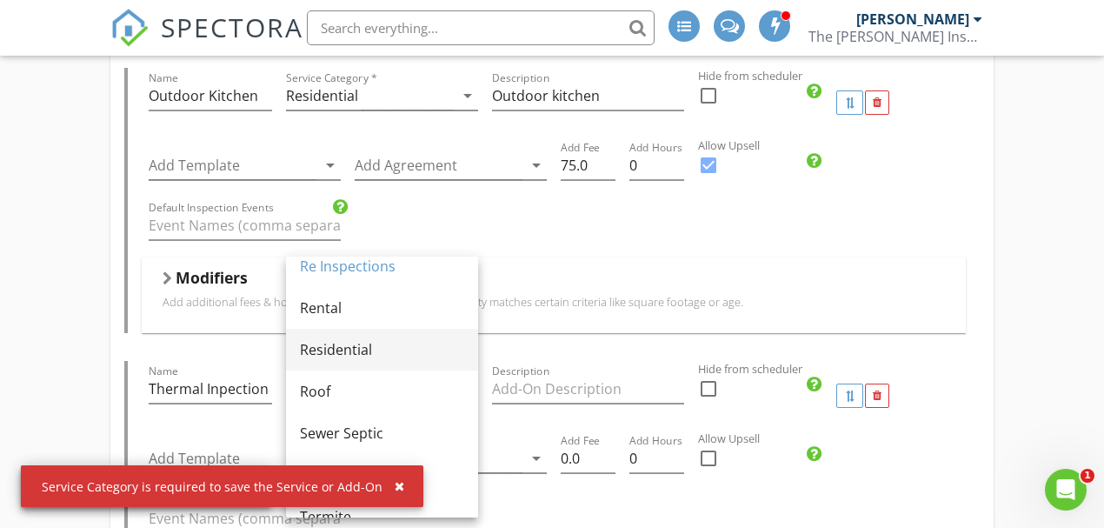
click at [379, 353] on div "Residential" at bounding box center [382, 349] width 164 height 21
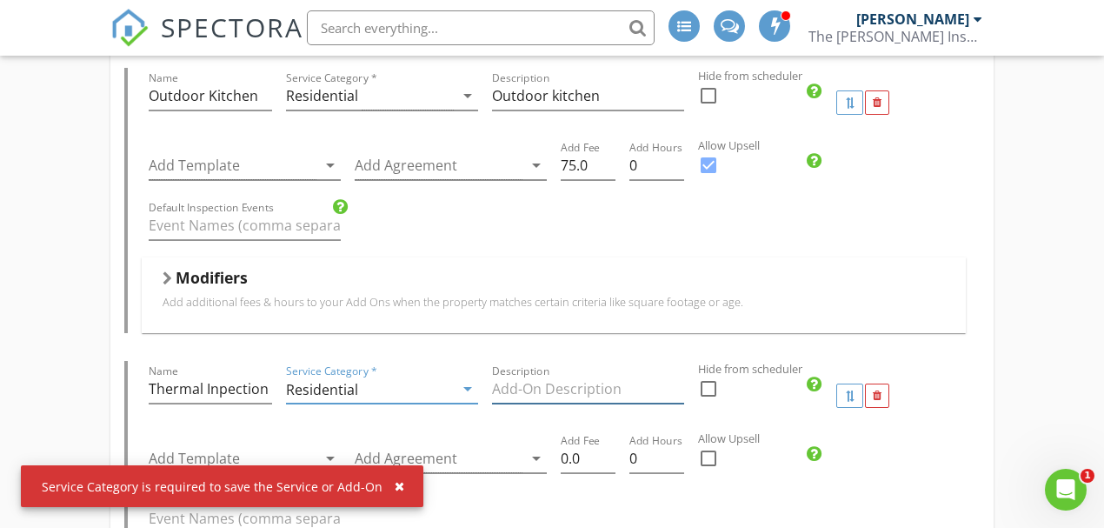
click at [536, 375] on input "Description" at bounding box center [588, 389] width 192 height 29
paste input "Thermal Inpection"
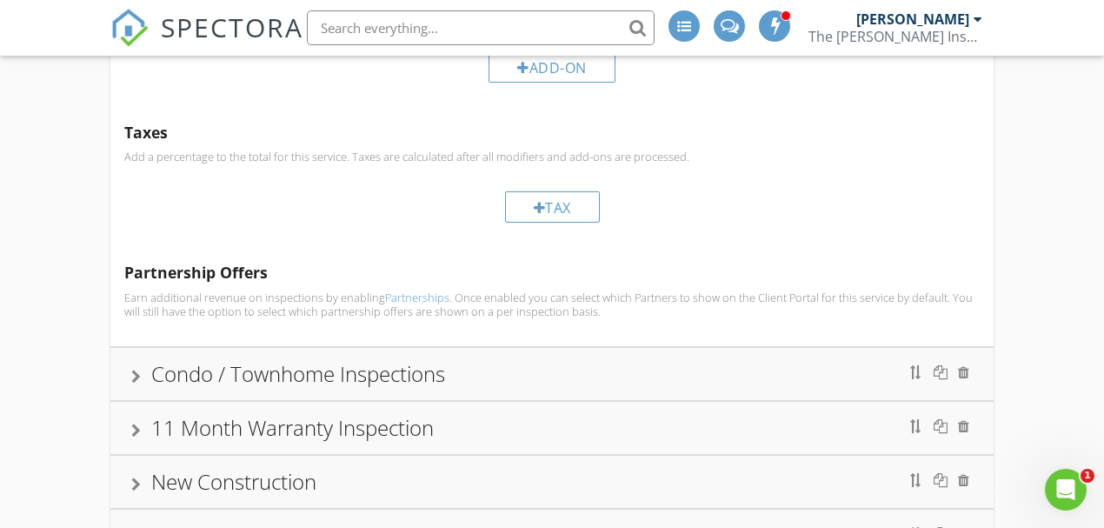
scroll to position [5178, 0]
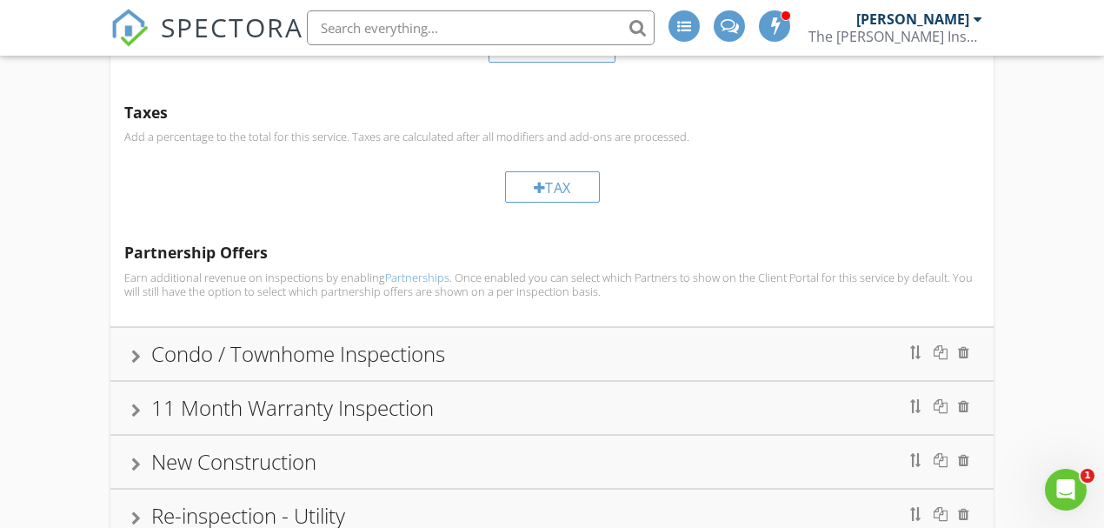
type input "Thermal Inpection"
click at [477, 338] on div "Condo / Townhome Inspections" at bounding box center [552, 353] width 842 height 31
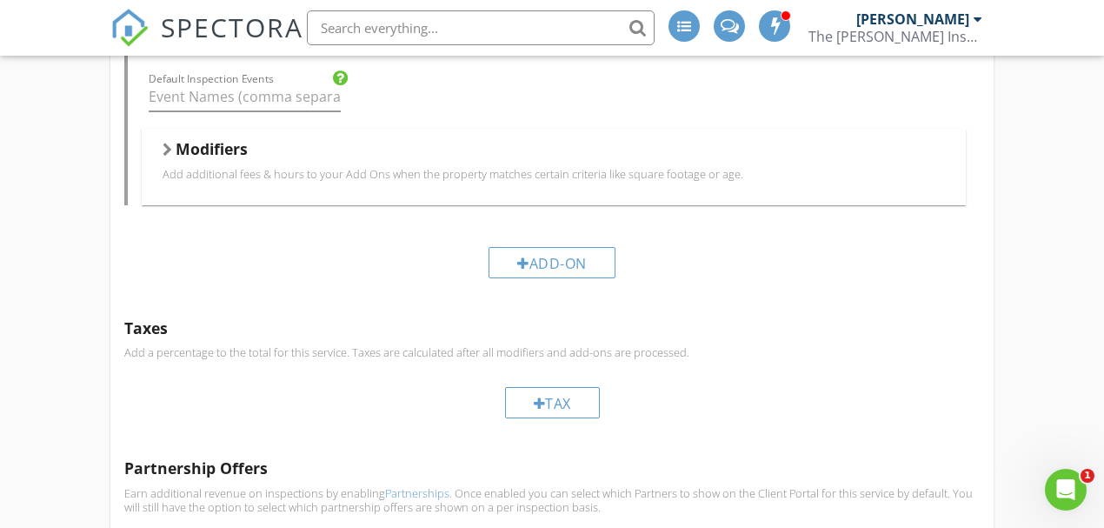
scroll to position [903, 0]
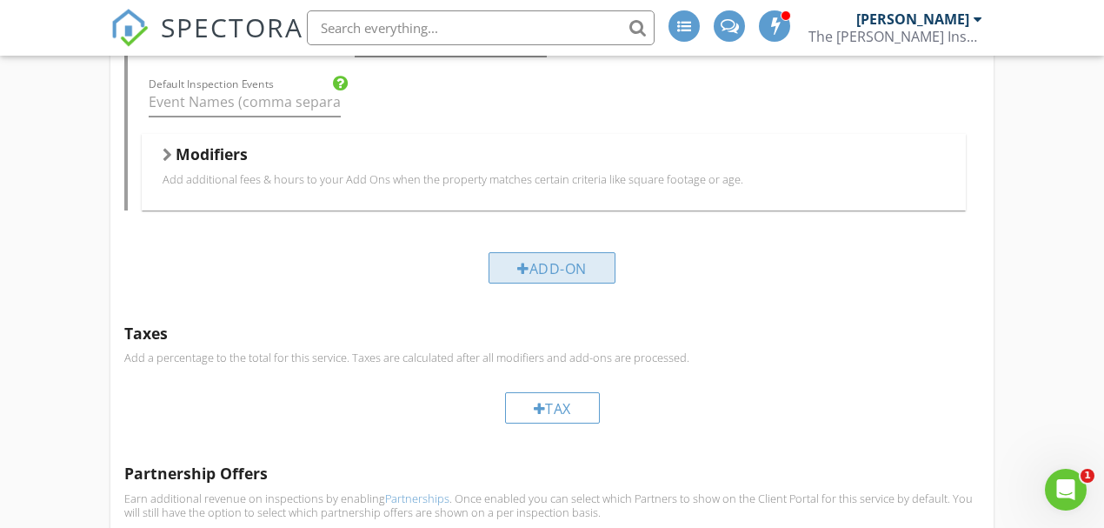
click at [558, 252] on div "Add-On" at bounding box center [552, 267] width 127 height 31
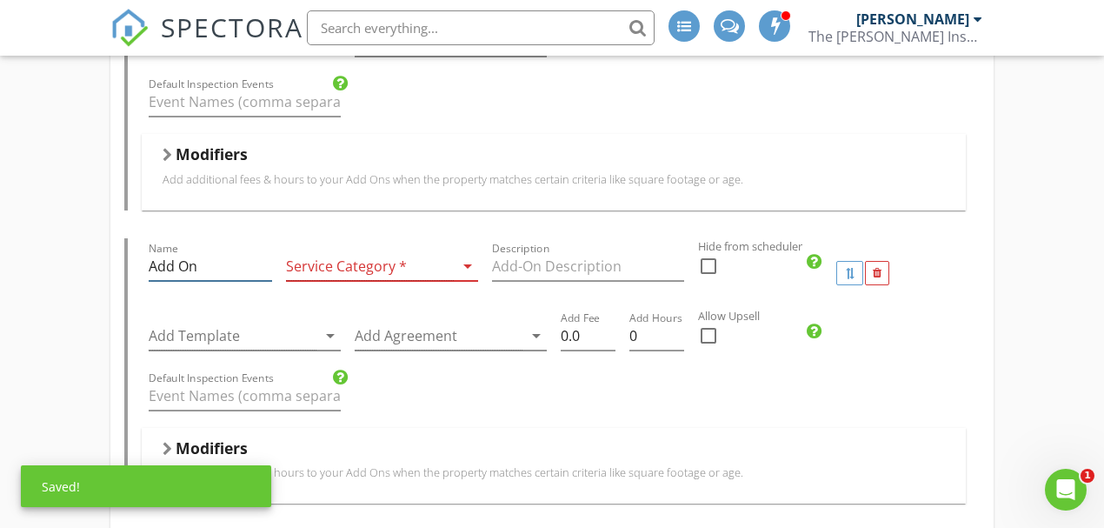
click at [176, 252] on input "Add On" at bounding box center [210, 266] width 123 height 29
paste input "Thermal Inpectio"
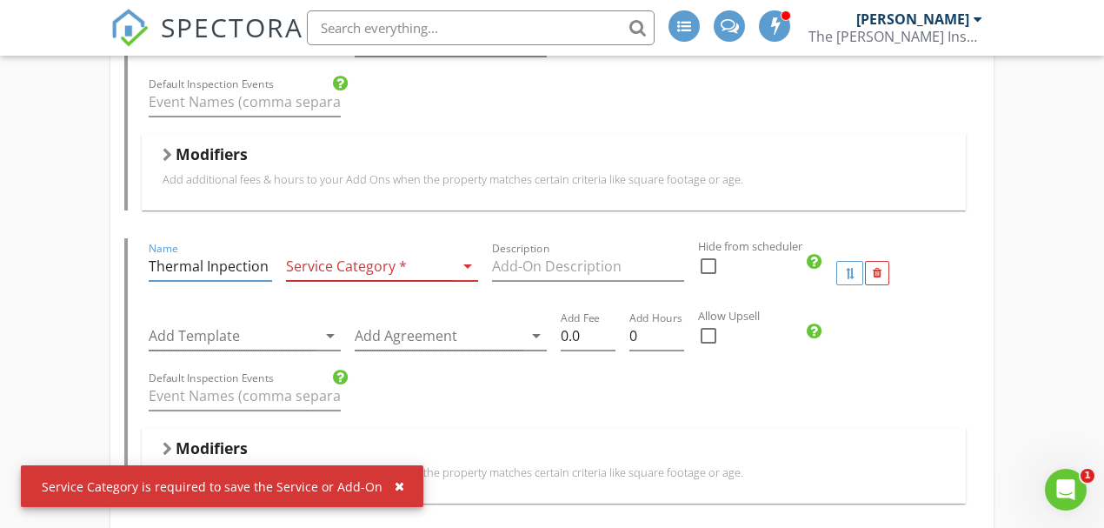
type input "Thermal Inpection"
click at [339, 252] on div at bounding box center [370, 266] width 168 height 29
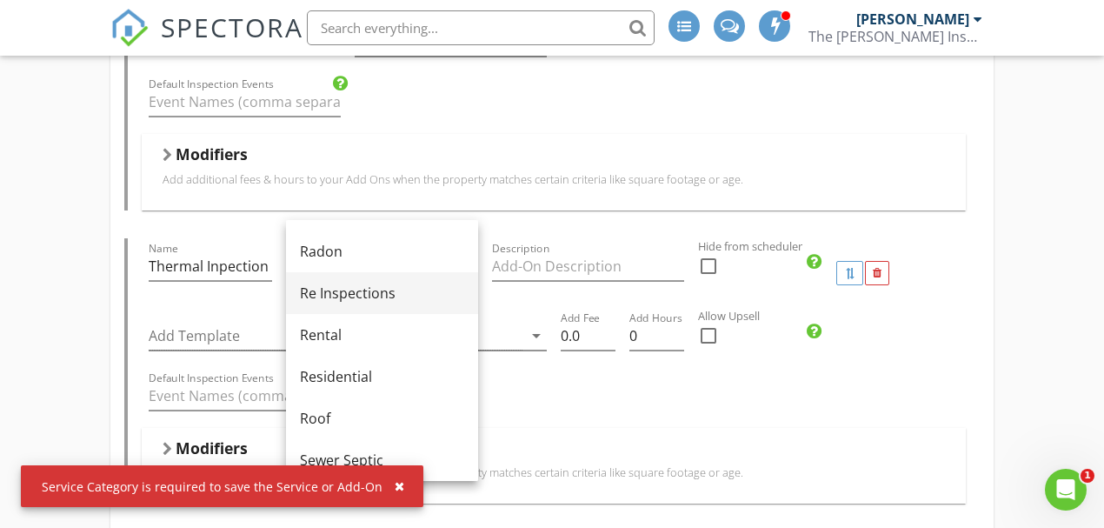
scroll to position [753, 0]
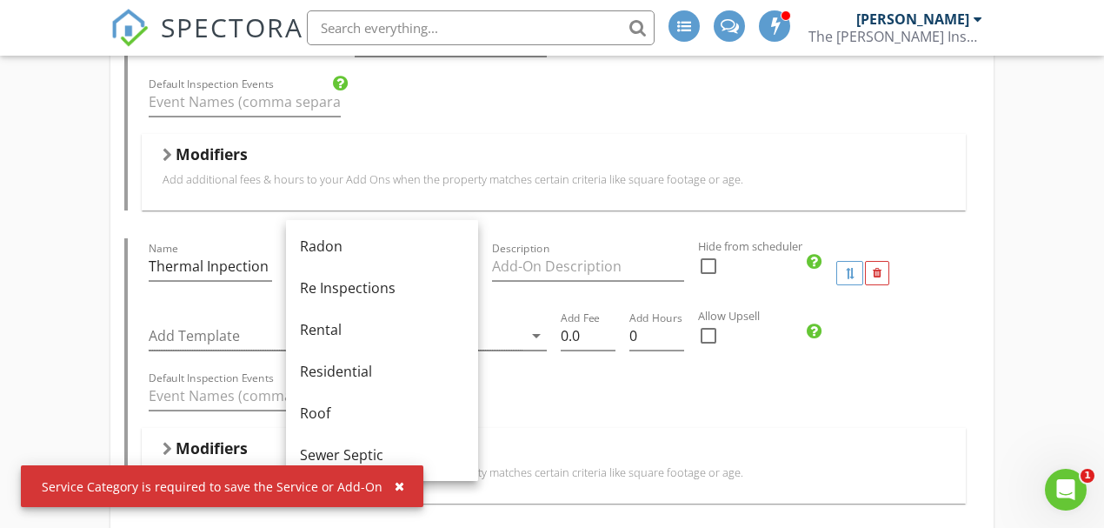
click at [379, 361] on div "Residential" at bounding box center [382, 371] width 164 height 21
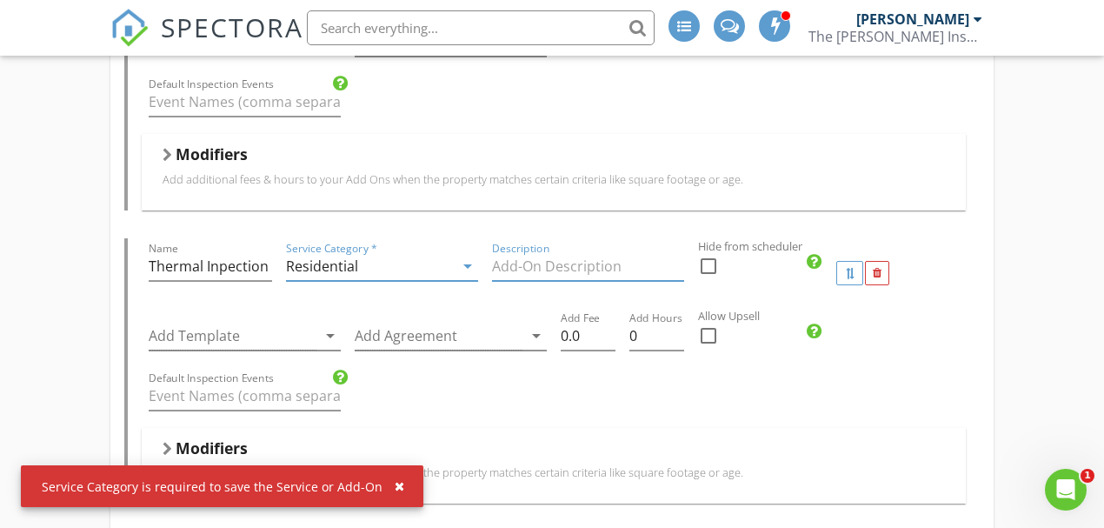
click at [516, 252] on input "Description" at bounding box center [588, 266] width 192 height 29
paste input "Thermal Inpection"
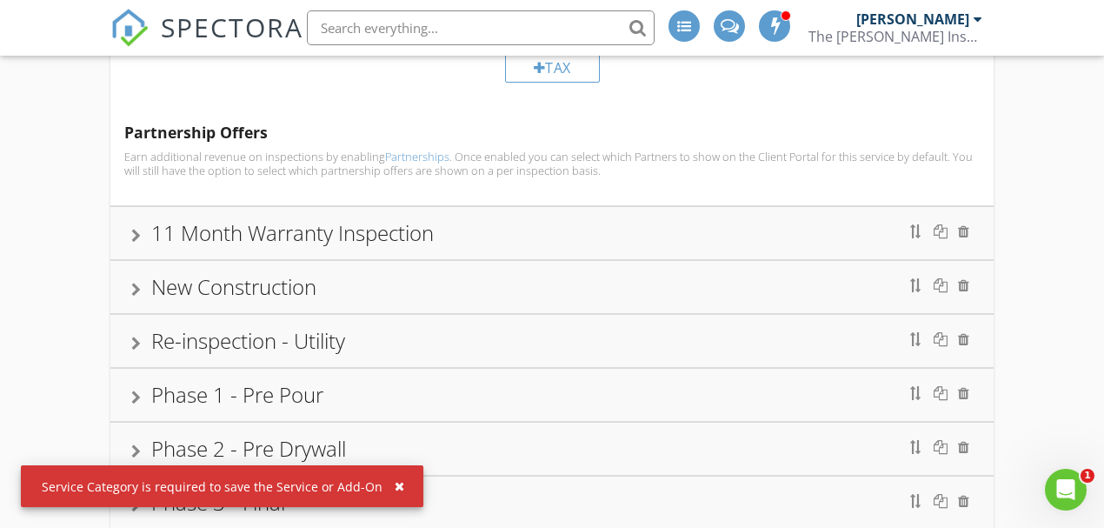
scroll to position [1541, 0]
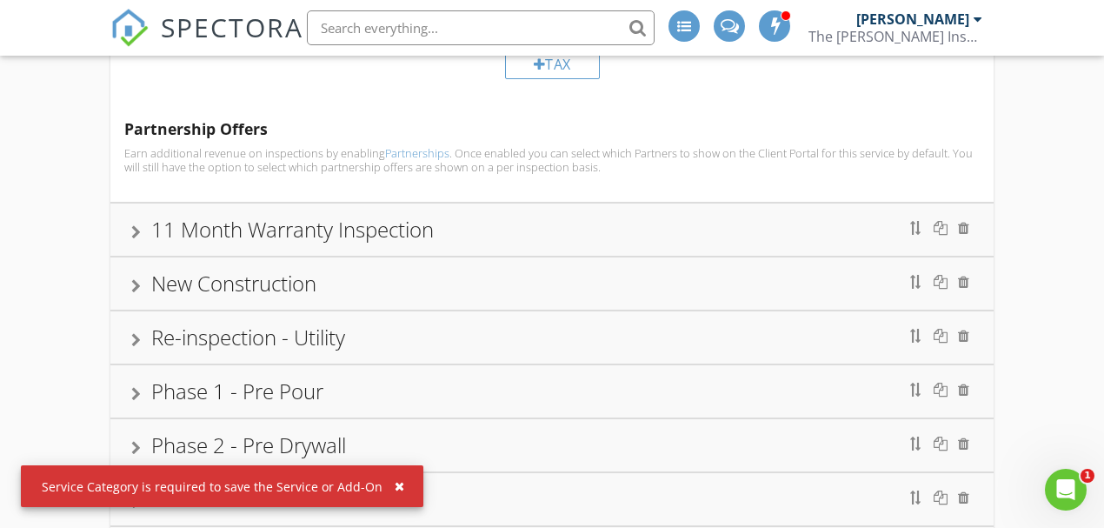
type input "Thermal Inpection"
click at [140, 225] on div at bounding box center [136, 232] width 10 height 14
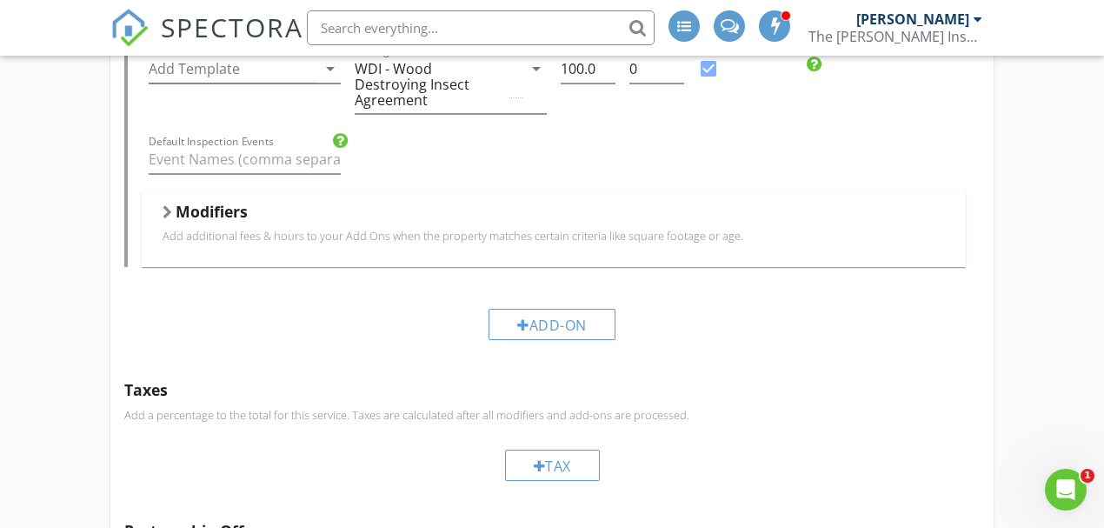
scroll to position [3579, 0]
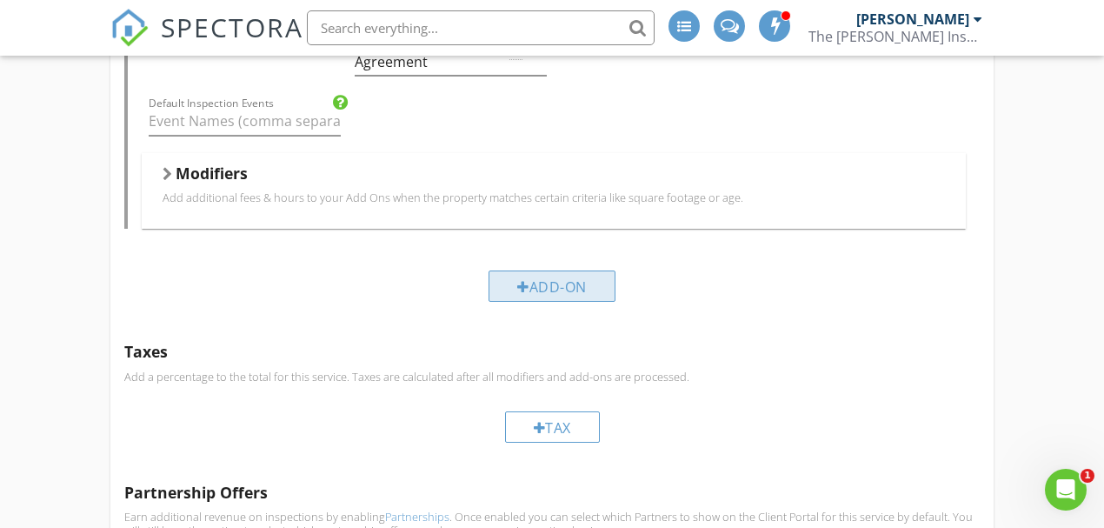
click at [556, 270] on div "Add-On" at bounding box center [552, 285] width 127 height 31
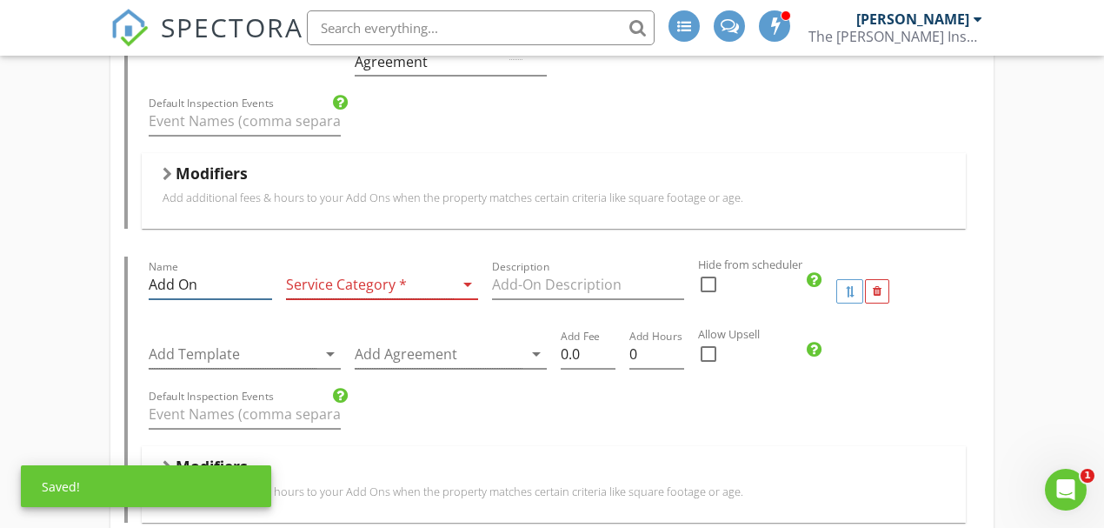
click at [188, 270] on input "Add On" at bounding box center [210, 284] width 123 height 29
click at [186, 270] on input "Add On" at bounding box center [210, 284] width 123 height 29
click at [176, 270] on input "Add On" at bounding box center [210, 284] width 123 height 29
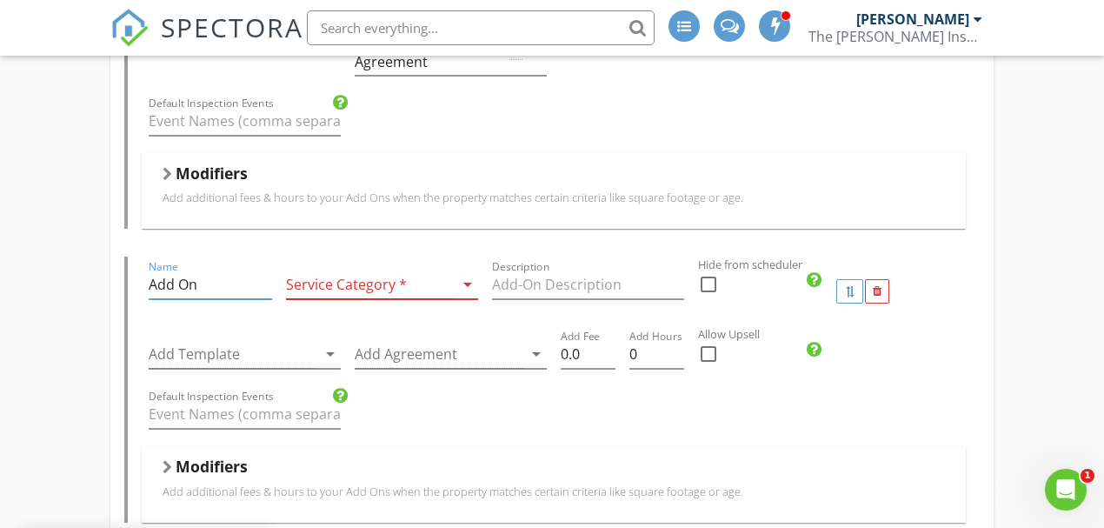
click at [176, 270] on input "Add On" at bounding box center [210, 284] width 123 height 29
paste input "Thermal Inpectio"
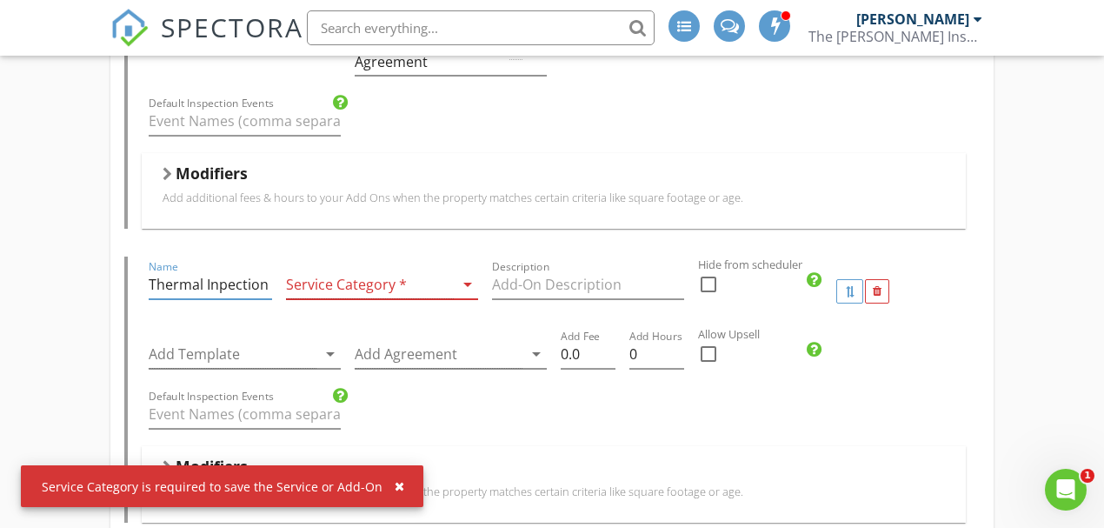
type input "Thermal Inpection"
click at [401, 270] on div at bounding box center [370, 284] width 168 height 29
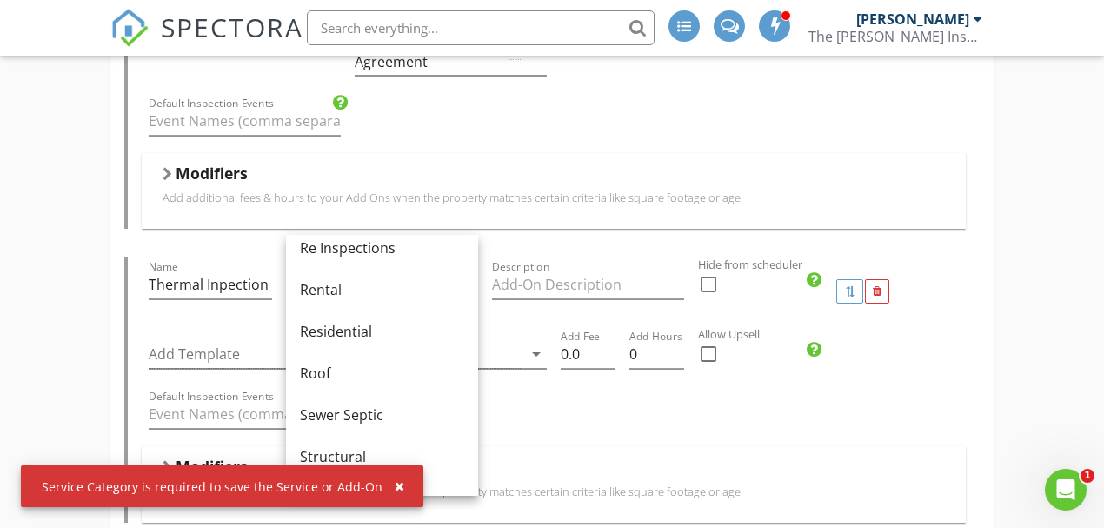
scroll to position [811, 0]
click at [393, 322] on div "Residential" at bounding box center [382, 327] width 164 height 21
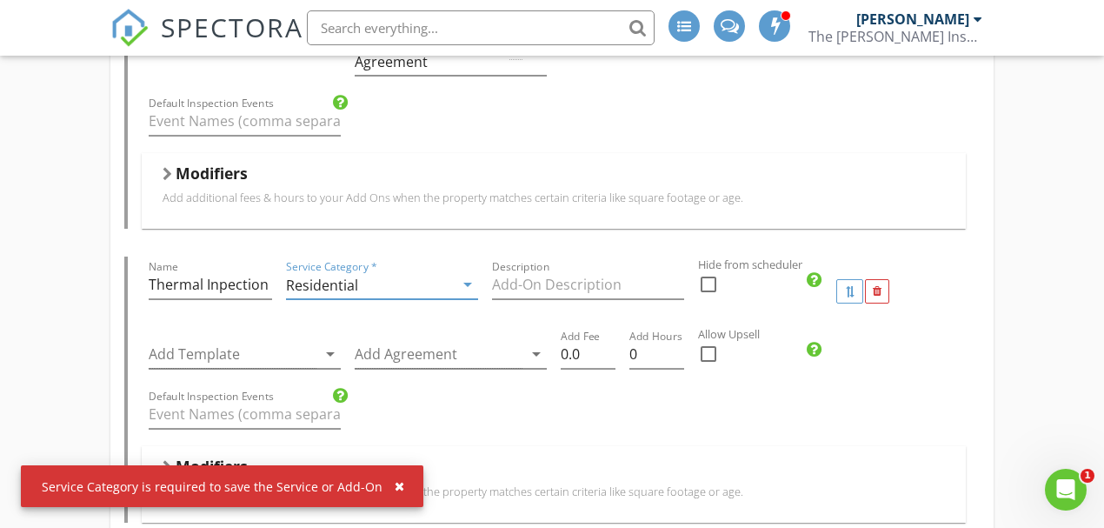
click at [499, 270] on div "Description" at bounding box center [588, 293] width 192 height 46
click at [520, 270] on input "Description" at bounding box center [588, 284] width 192 height 29
paste input "Thermal Inpection"
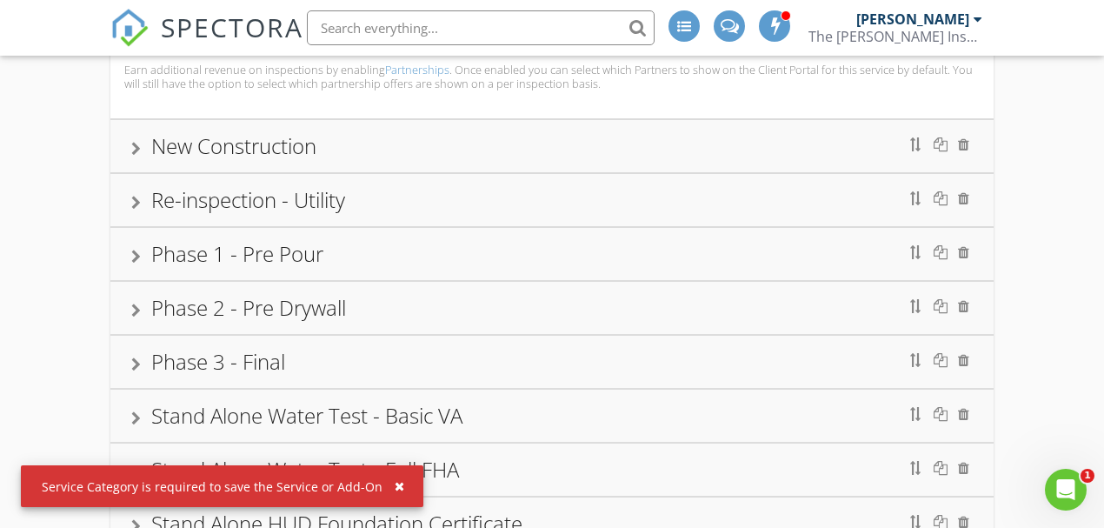
scroll to position [4332, 0]
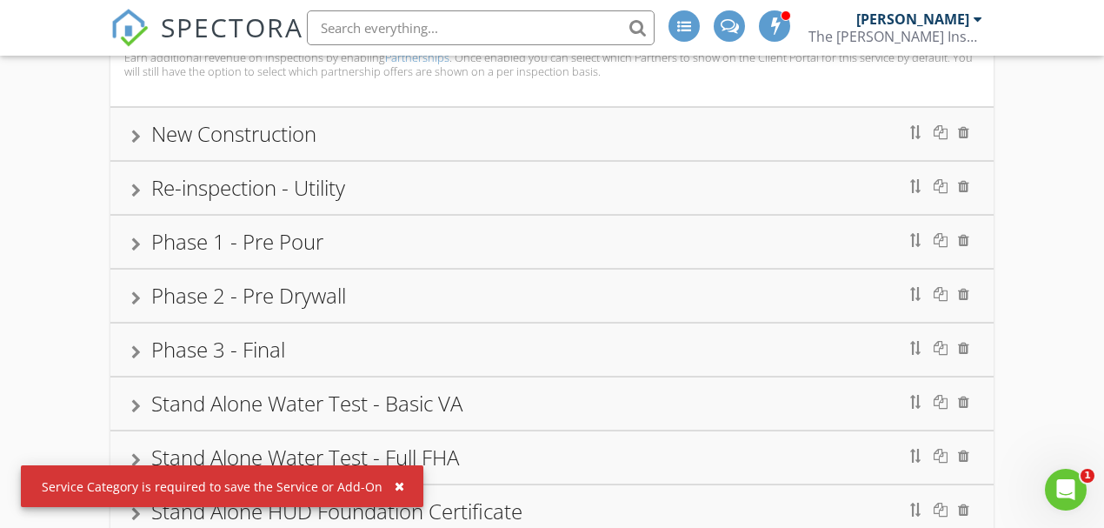
type input "Thermal Inpection"
click at [137, 130] on div at bounding box center [136, 137] width 10 height 14
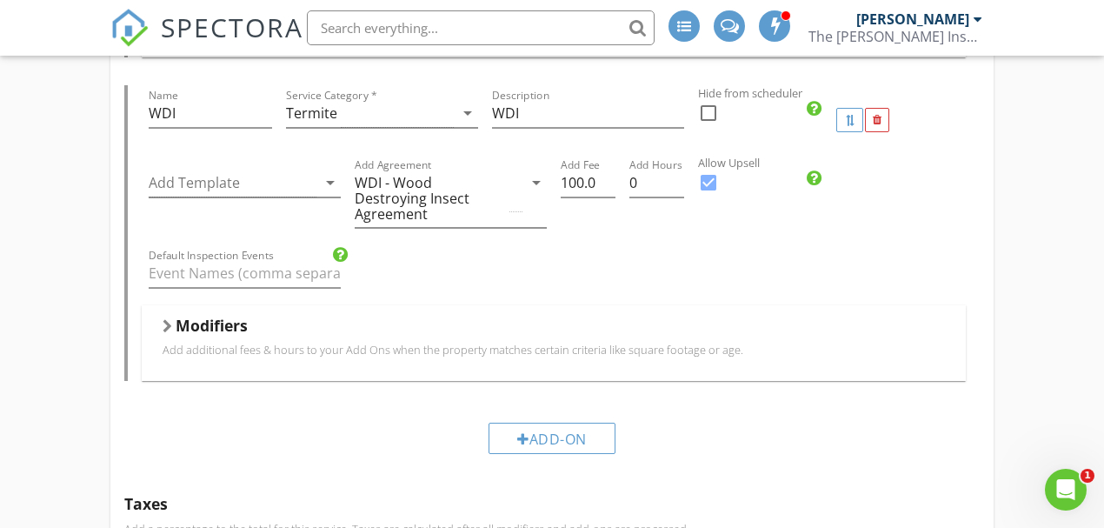
scroll to position [4127, 0]
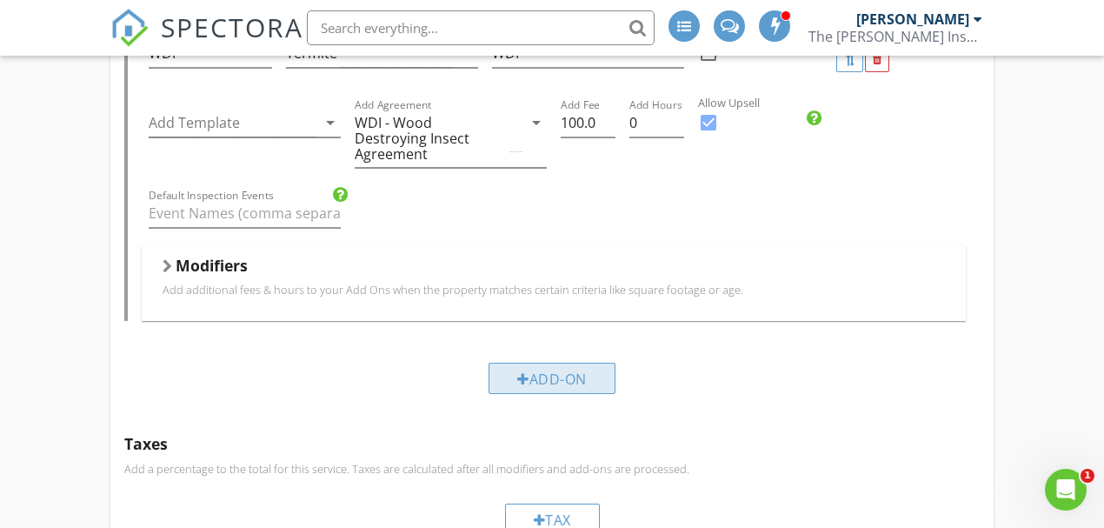
click at [549, 363] on div "Add-On" at bounding box center [552, 378] width 127 height 31
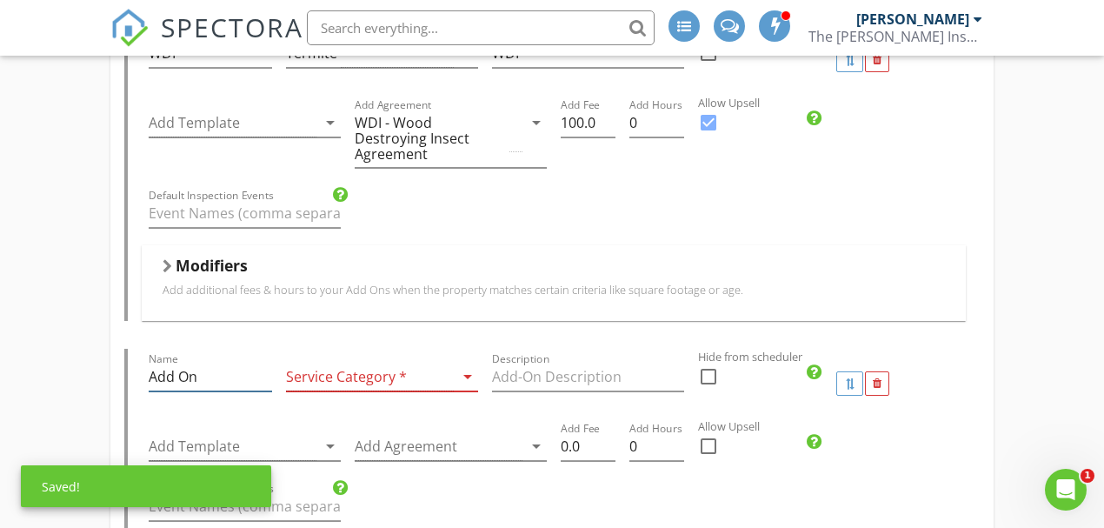
click at [176, 363] on input "Add On" at bounding box center [210, 377] width 123 height 29
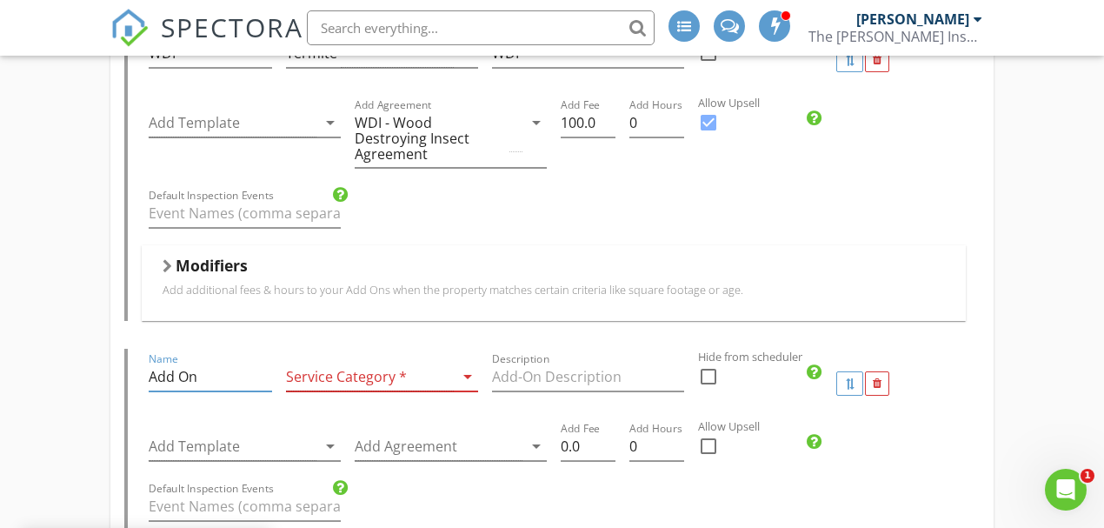
paste input "Thermal Inpectio"
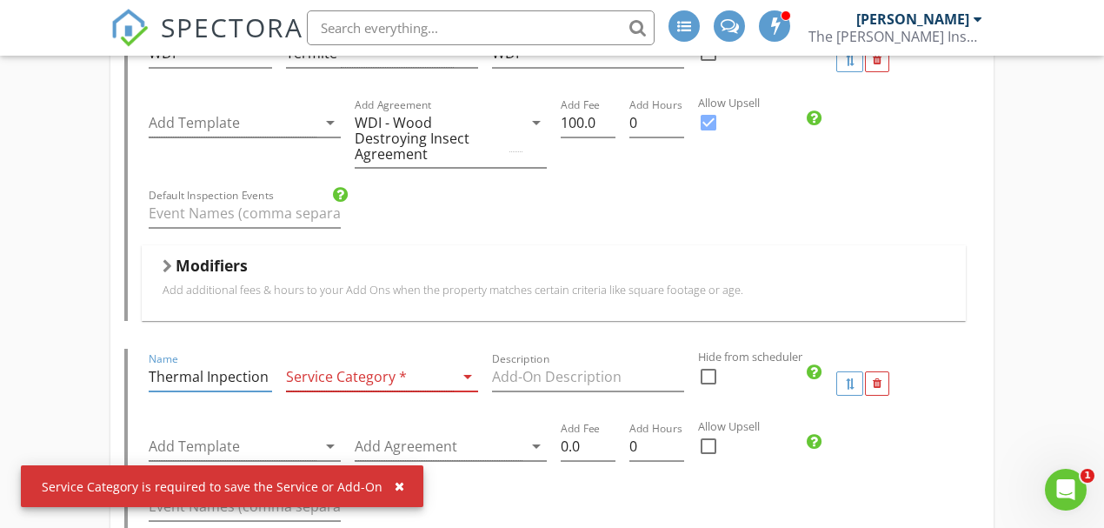
type input "Thermal Inpection"
click at [356, 363] on div at bounding box center [370, 377] width 168 height 29
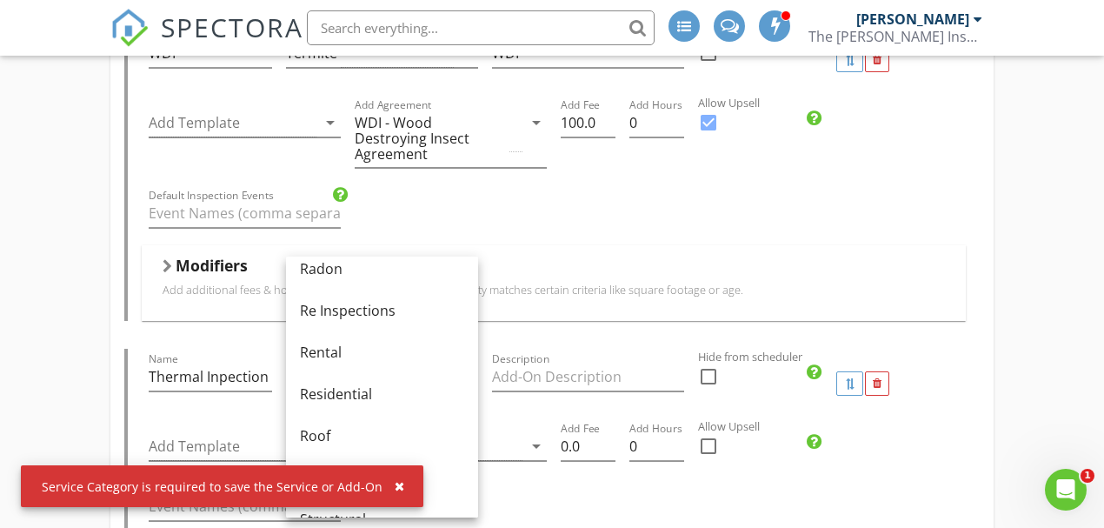
scroll to position [993, 0]
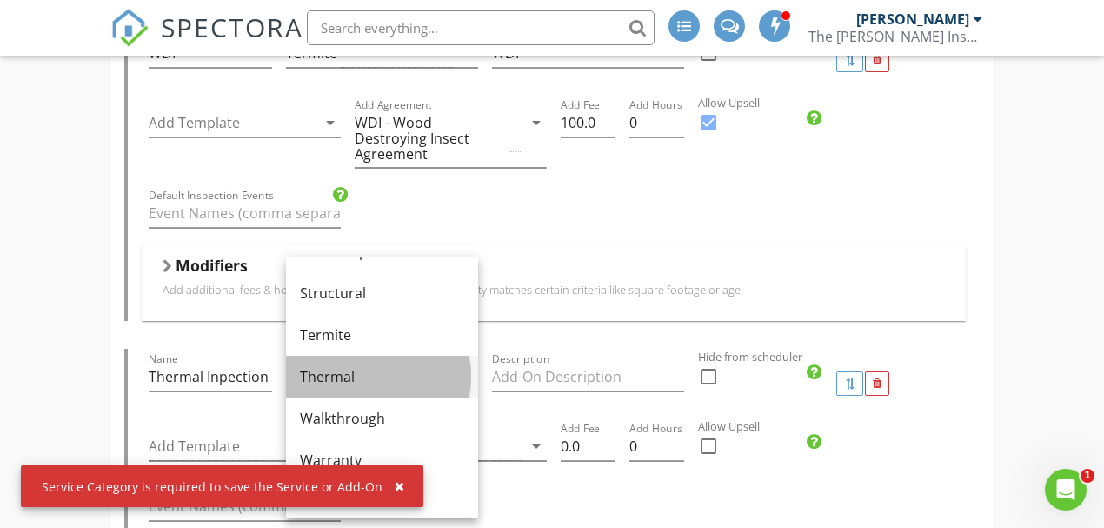
click at [384, 386] on div "Thermal" at bounding box center [382, 376] width 164 height 21
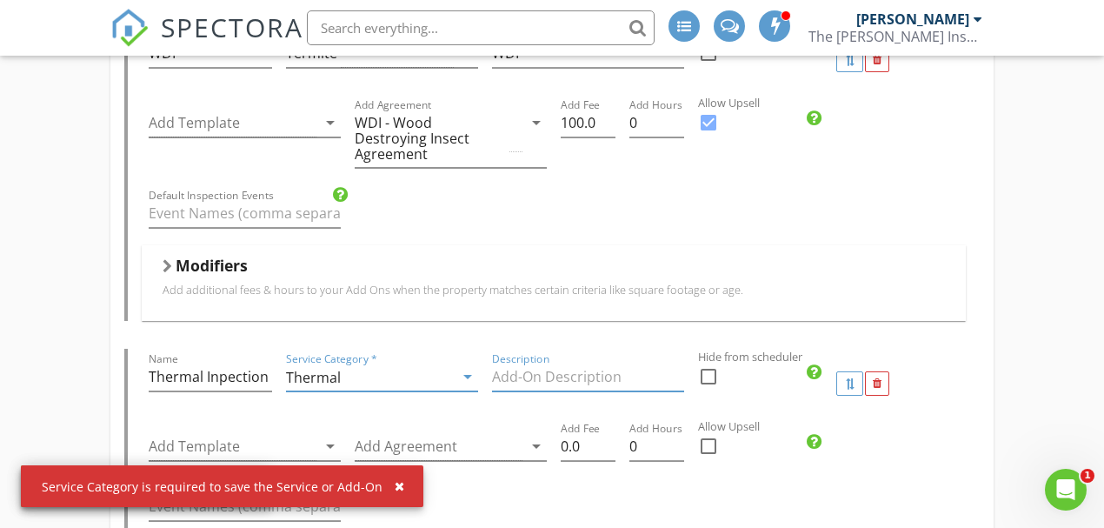
click at [586, 363] on input "Description" at bounding box center [588, 377] width 192 height 29
paste input "Thermal Inpection"
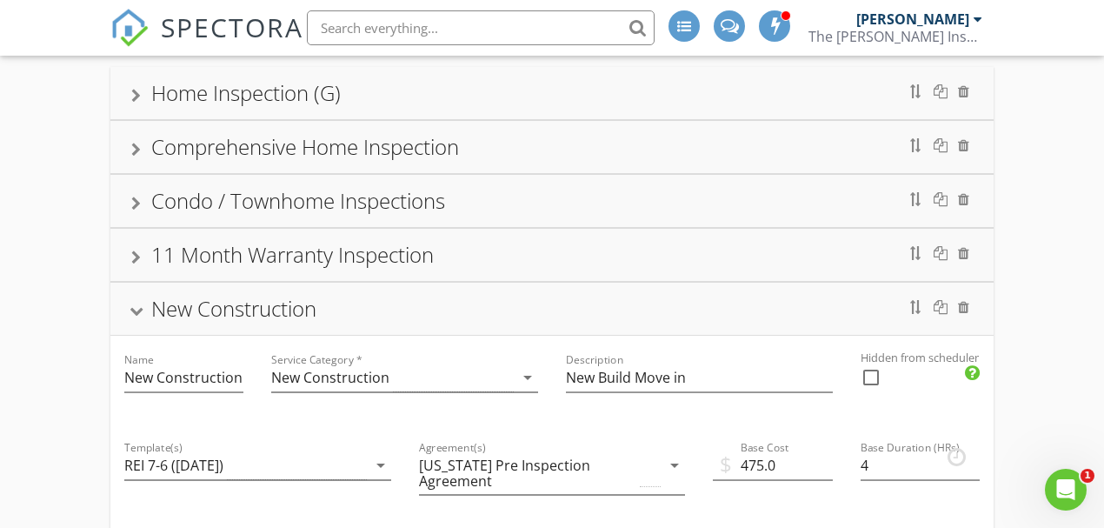
scroll to position [128, 0]
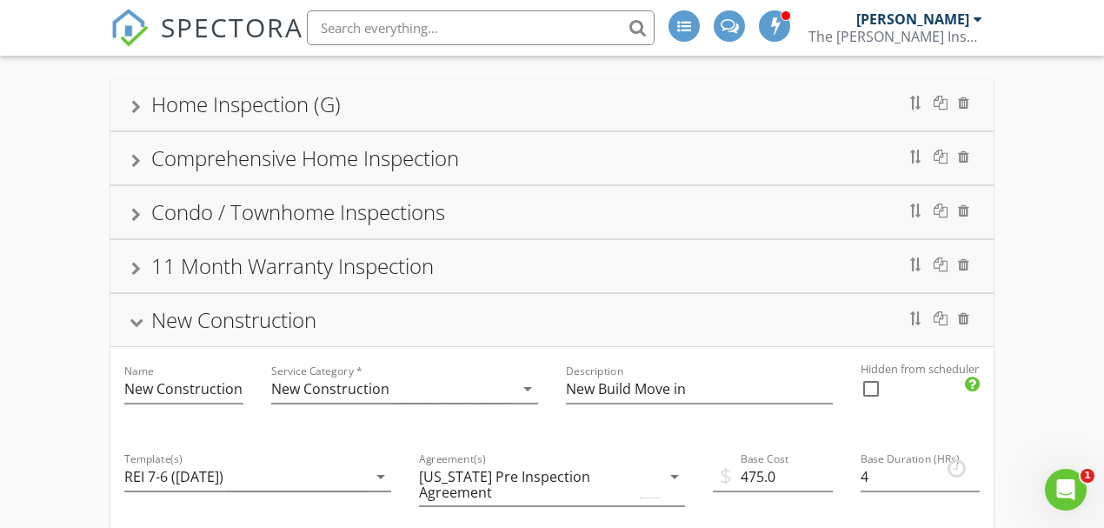
type input "Thermal Inpection"
click at [128, 309] on div "New Construction" at bounding box center [551, 320] width 883 height 52
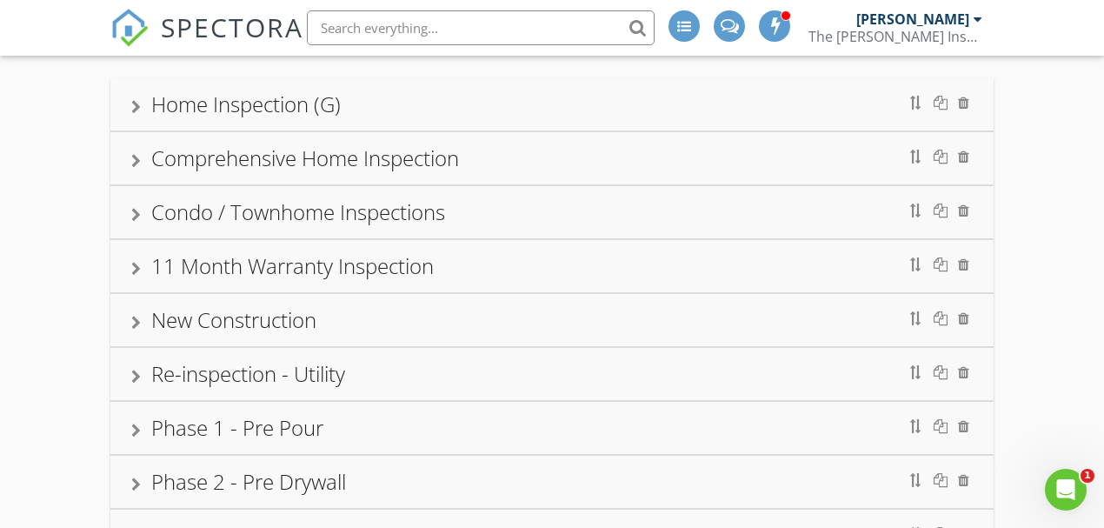
drag, startPoint x: 369, startPoint y: 263, endPoint x: 135, endPoint y: 264, distance: 233.9
click at [370, 257] on div "11 Month Warranty Inspection" at bounding box center [292, 265] width 283 height 29
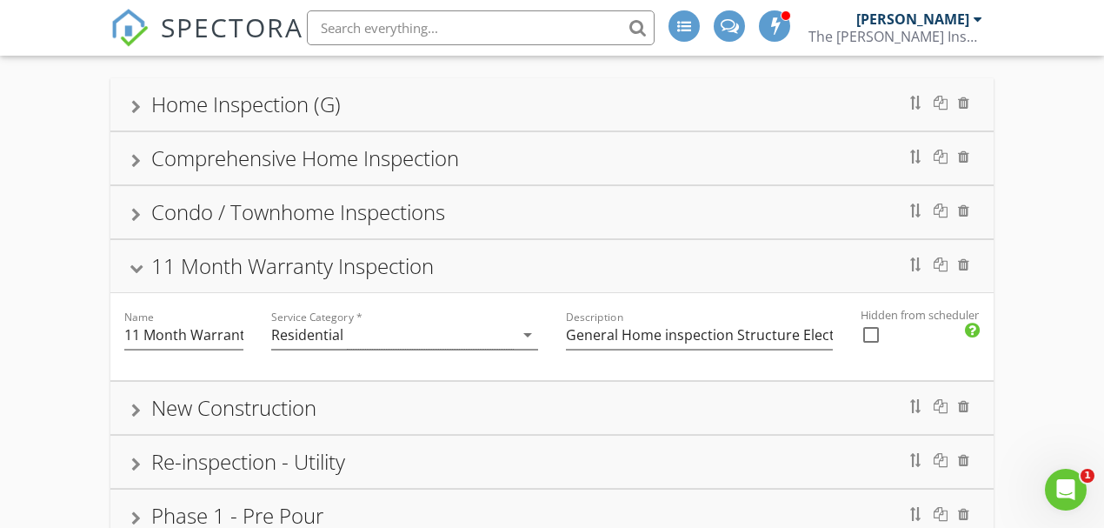
click at [135, 264] on div at bounding box center [137, 268] width 14 height 10
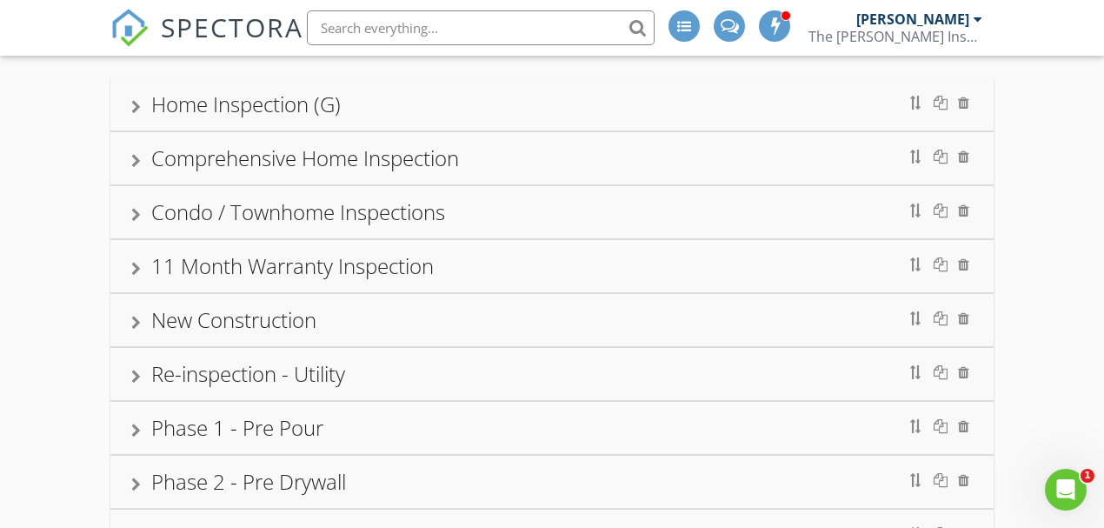
click at [131, 267] on div at bounding box center [136, 269] width 10 height 14
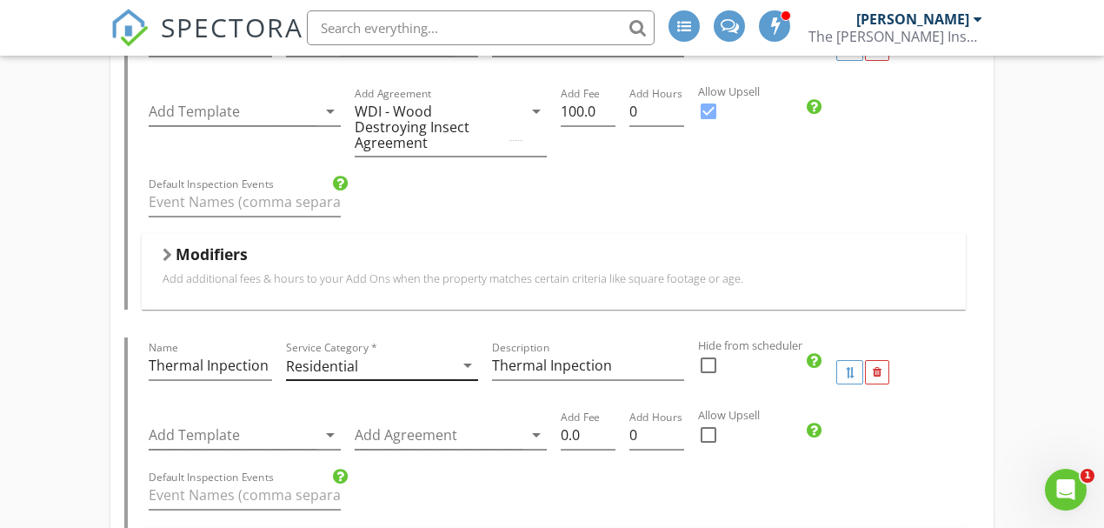
scroll to position [3490, 0]
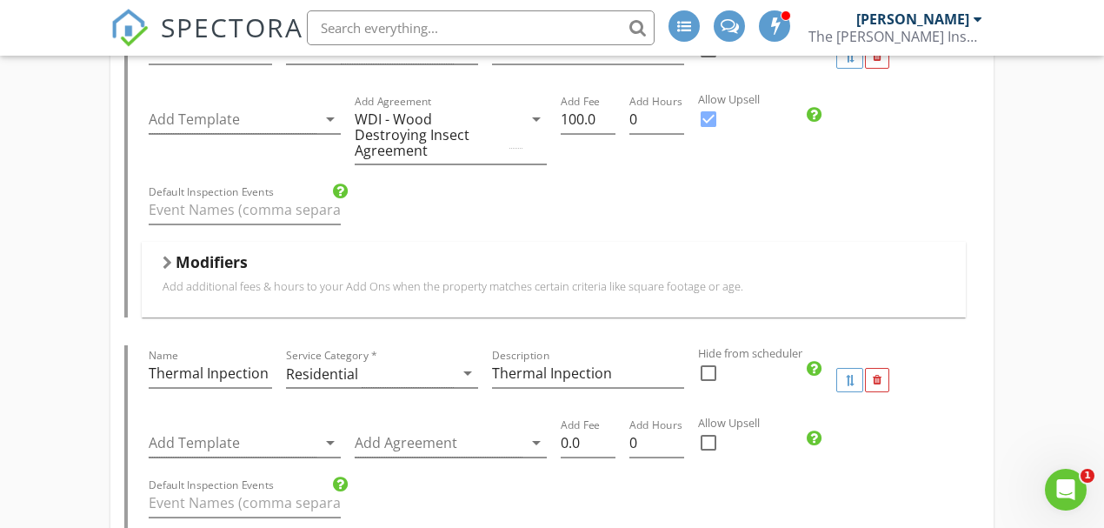
click at [336, 349] on div "Service Category * Residential arrow_drop_down" at bounding box center [382, 377] width 192 height 57
click at [339, 366] on div "Residential" at bounding box center [322, 374] width 72 height 16
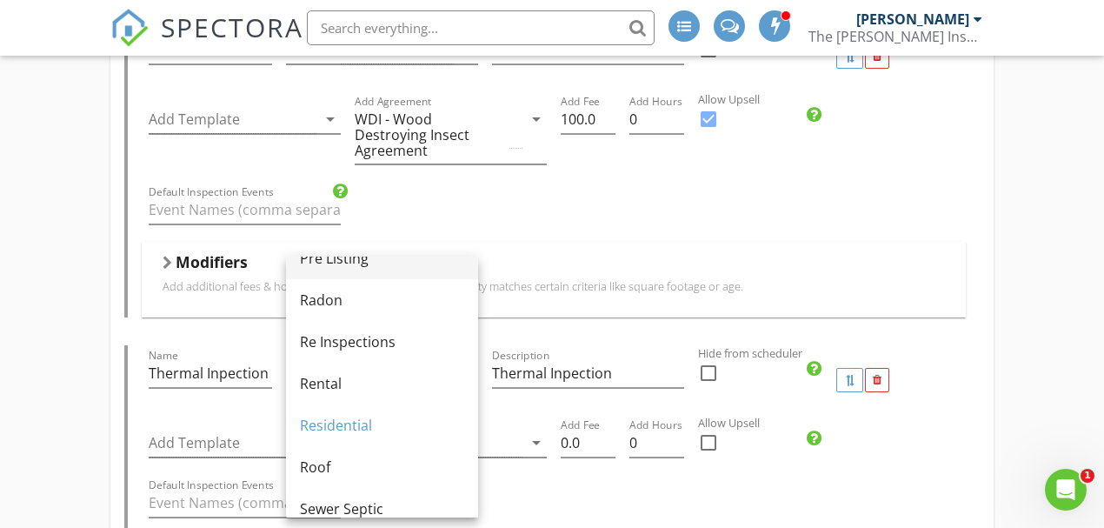
scroll to position [927, 0]
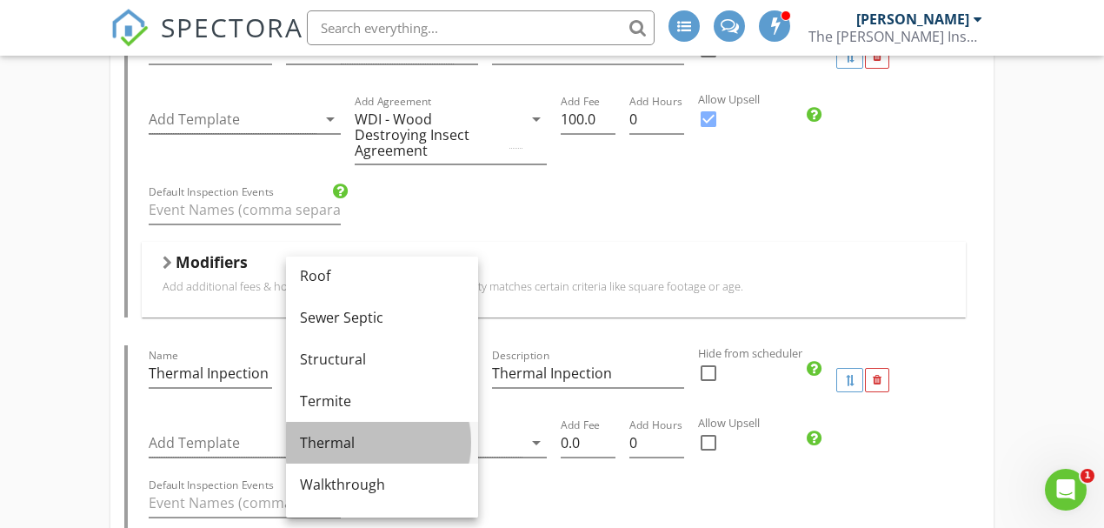
click at [383, 445] on div "Thermal" at bounding box center [382, 442] width 164 height 21
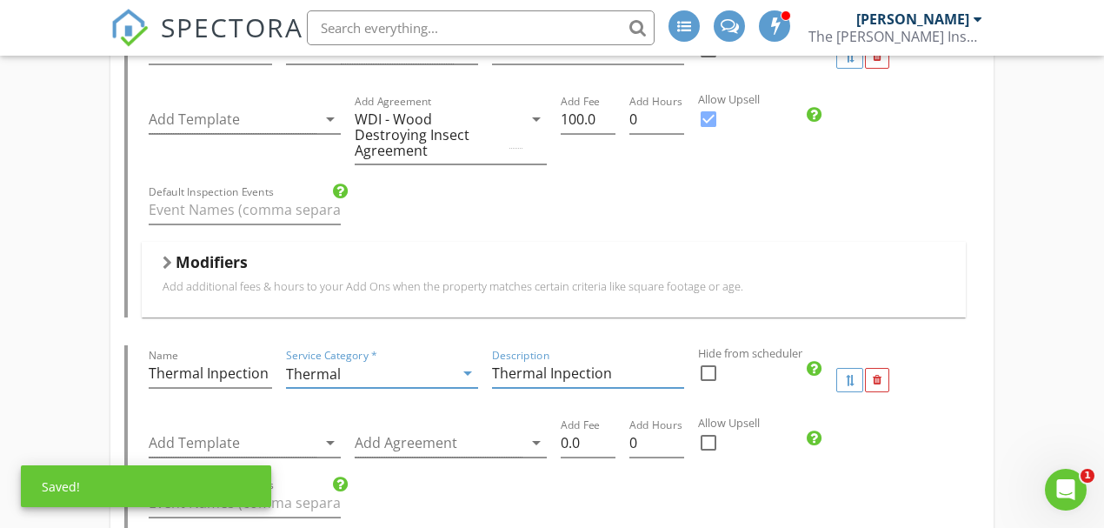
click at [532, 359] on input "Thermal Inpection" at bounding box center [588, 373] width 192 height 29
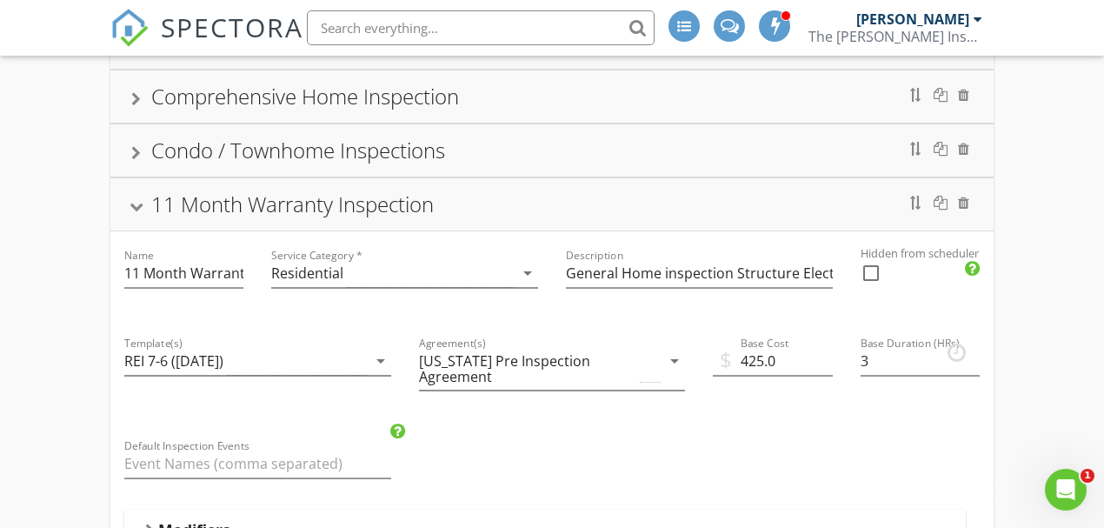
scroll to position [186, 0]
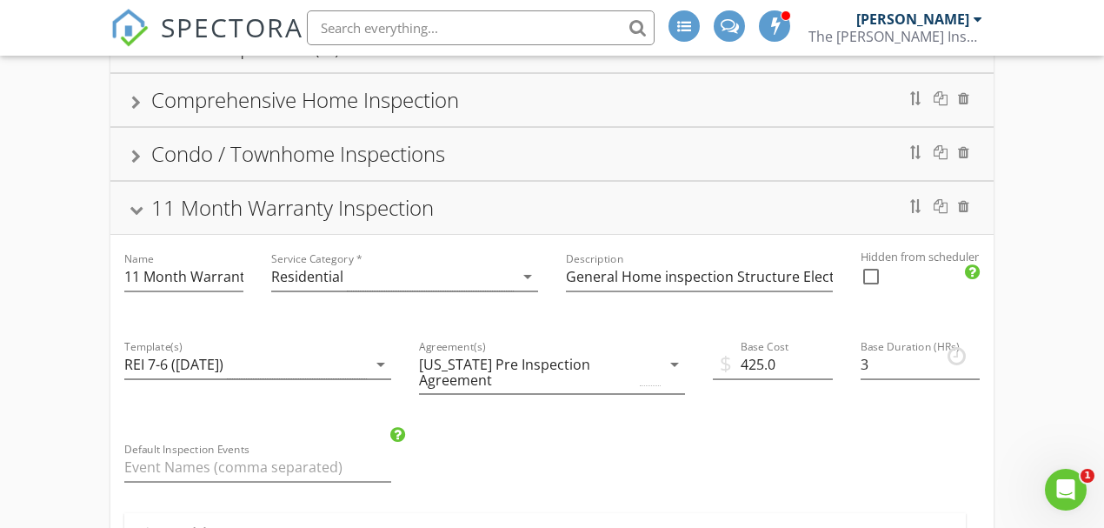
click at [137, 209] on div at bounding box center [137, 210] width 14 height 10
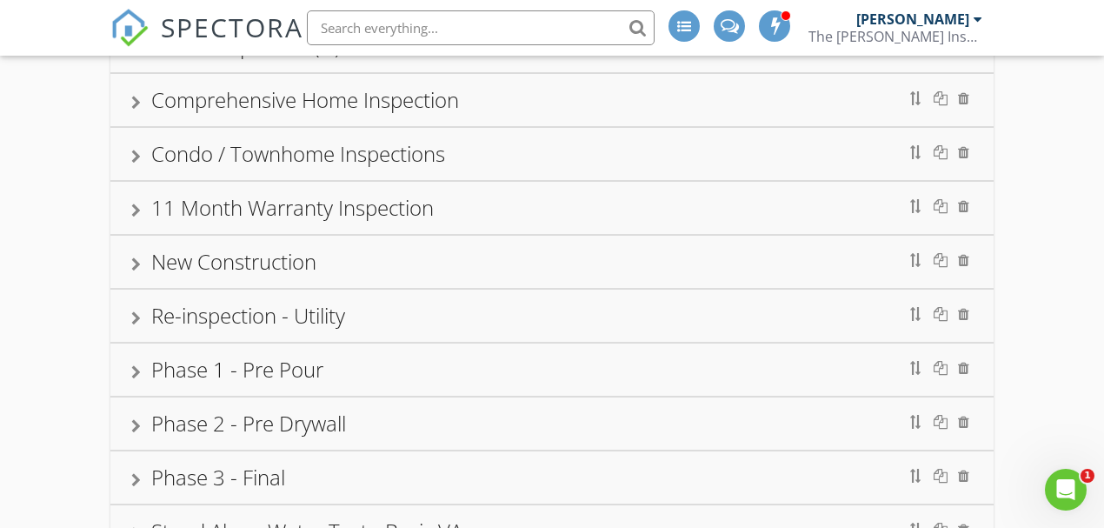
click at [137, 152] on div at bounding box center [136, 157] width 10 height 14
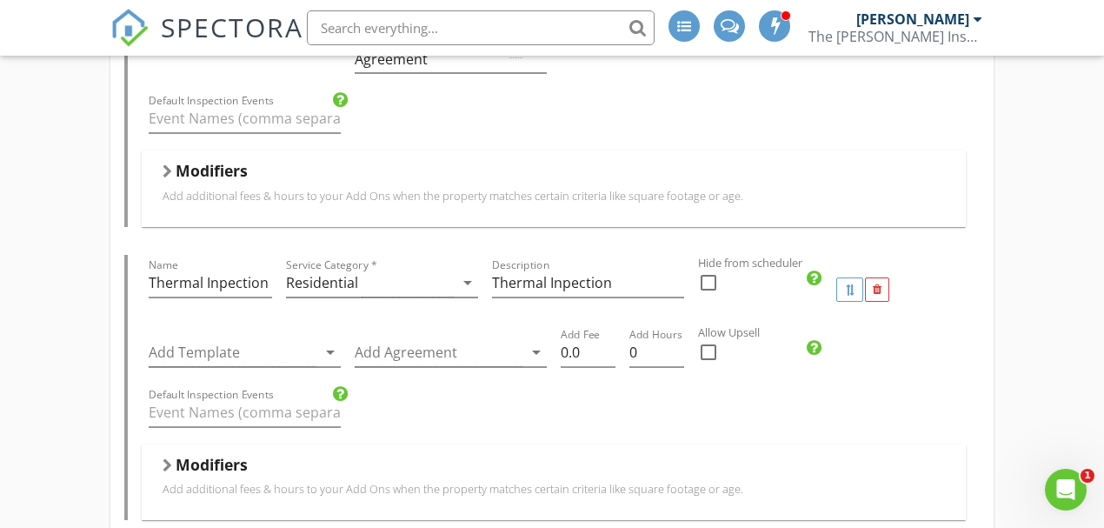
scroll to position [882, 0]
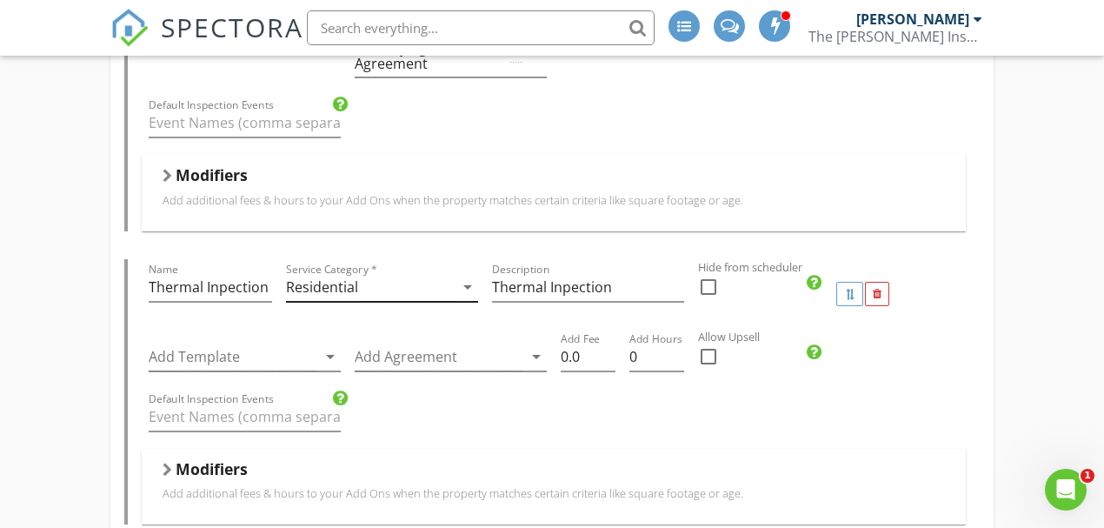
click at [329, 279] on div "Residential" at bounding box center [322, 287] width 72 height 16
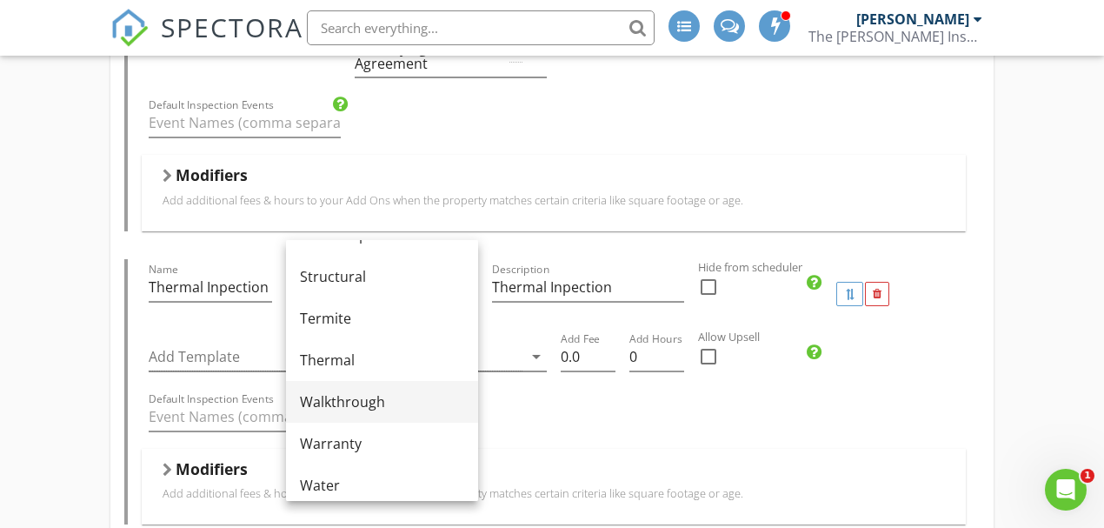
scroll to position [993, 0]
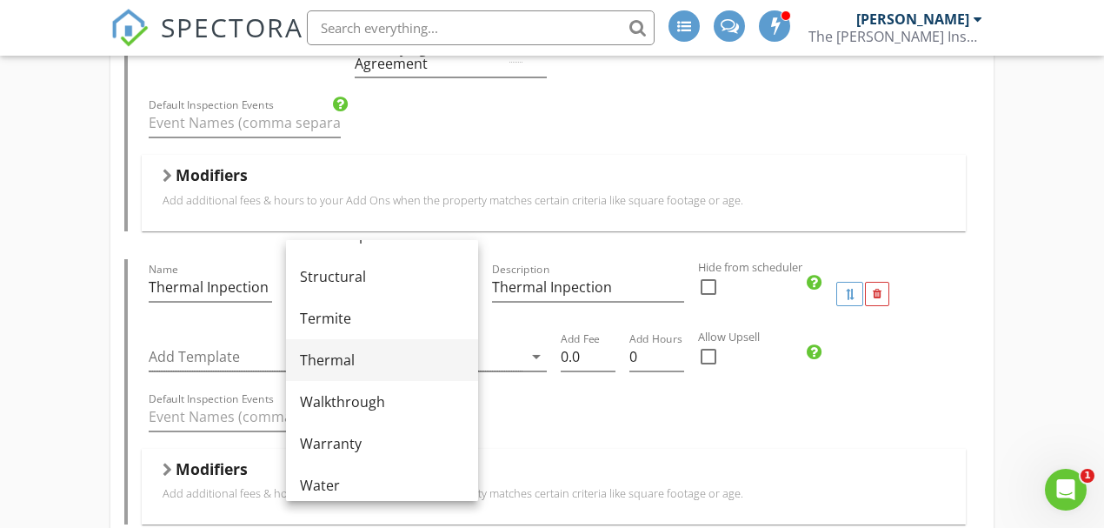
click at [356, 363] on div "Thermal" at bounding box center [382, 360] width 164 height 21
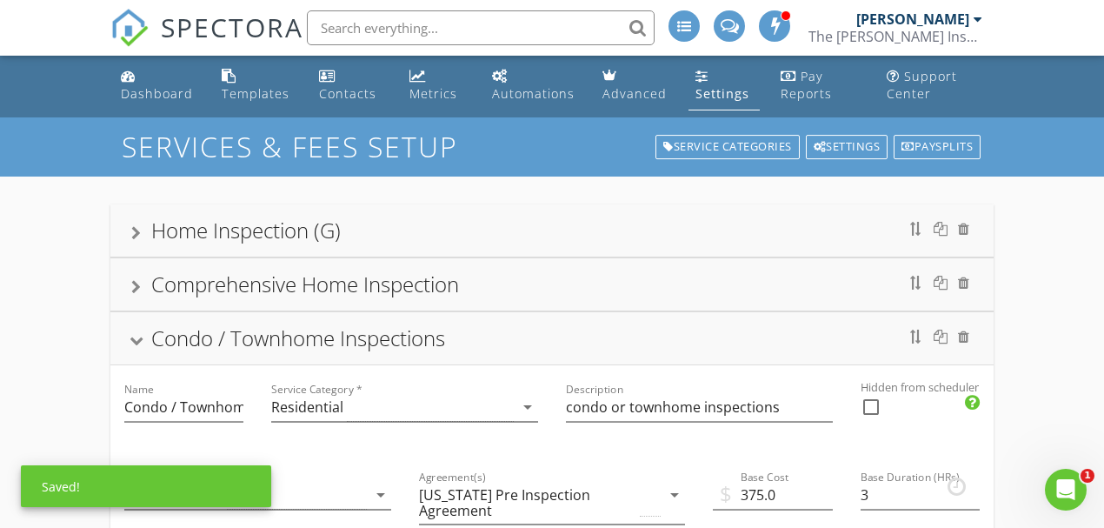
scroll to position [0, 0]
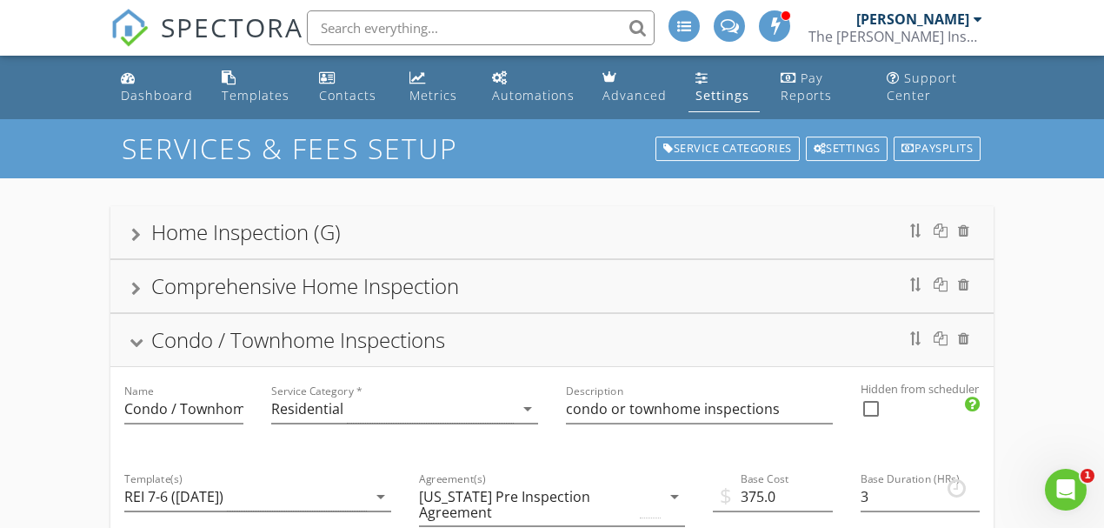
click at [137, 341] on div at bounding box center [137, 342] width 14 height 10
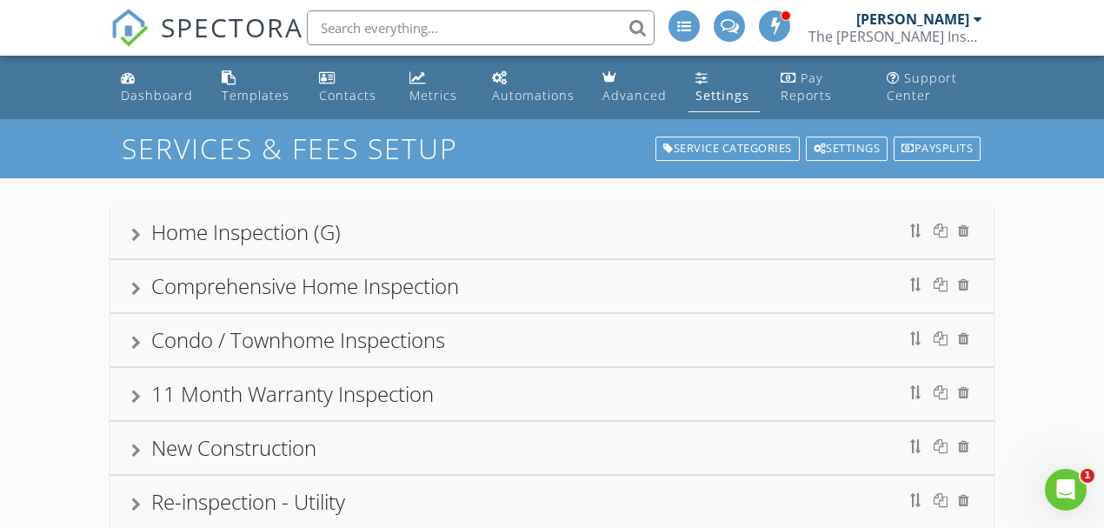
click at [131, 294] on div at bounding box center [136, 289] width 10 height 14
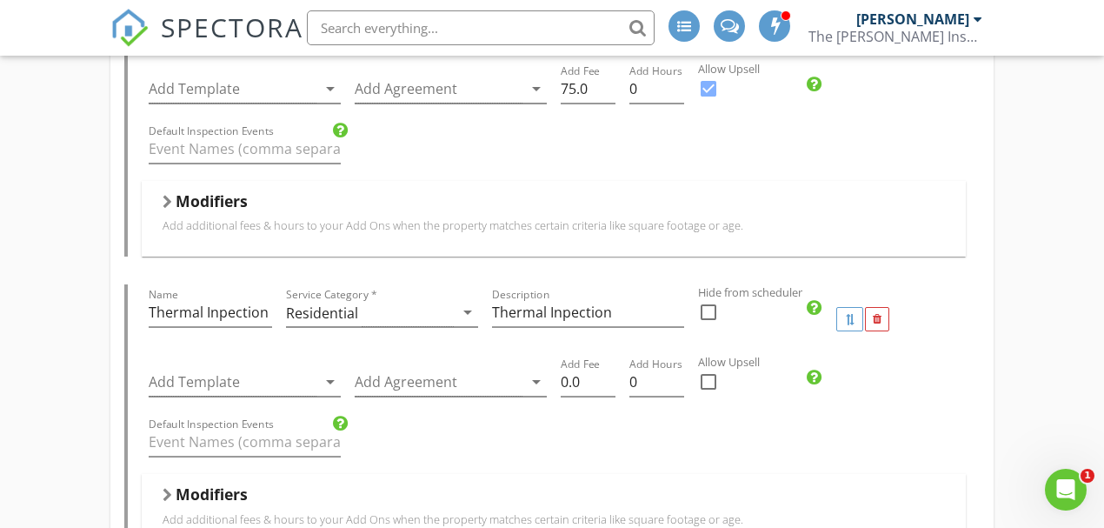
scroll to position [4753, 0]
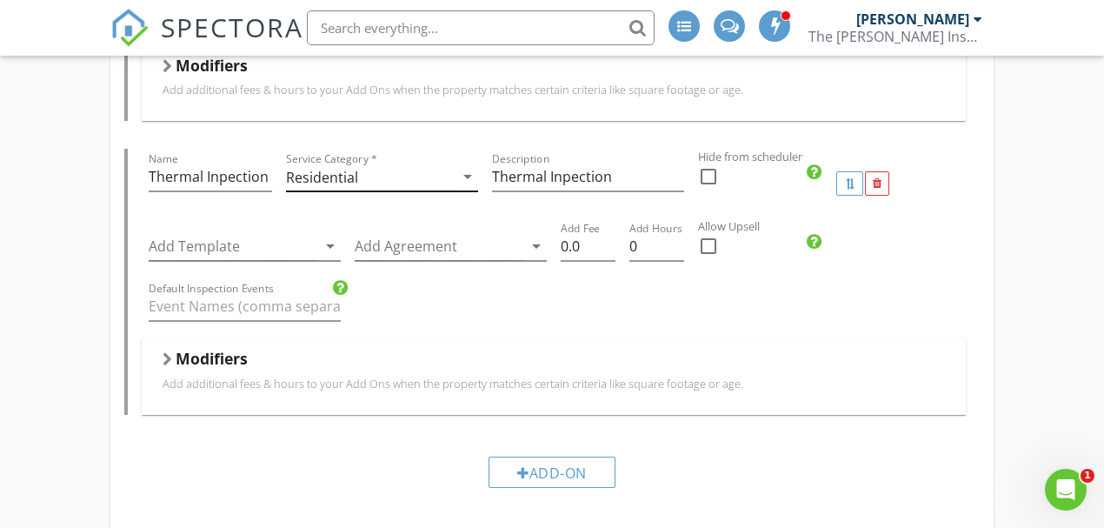
click at [339, 170] on div "Residential" at bounding box center [322, 178] width 72 height 16
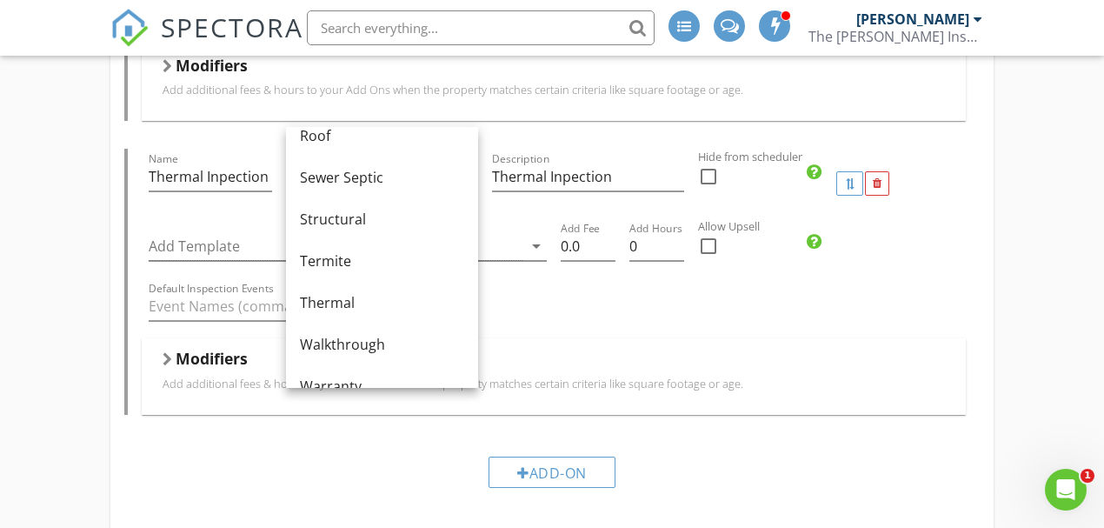
scroll to position [1047, 0]
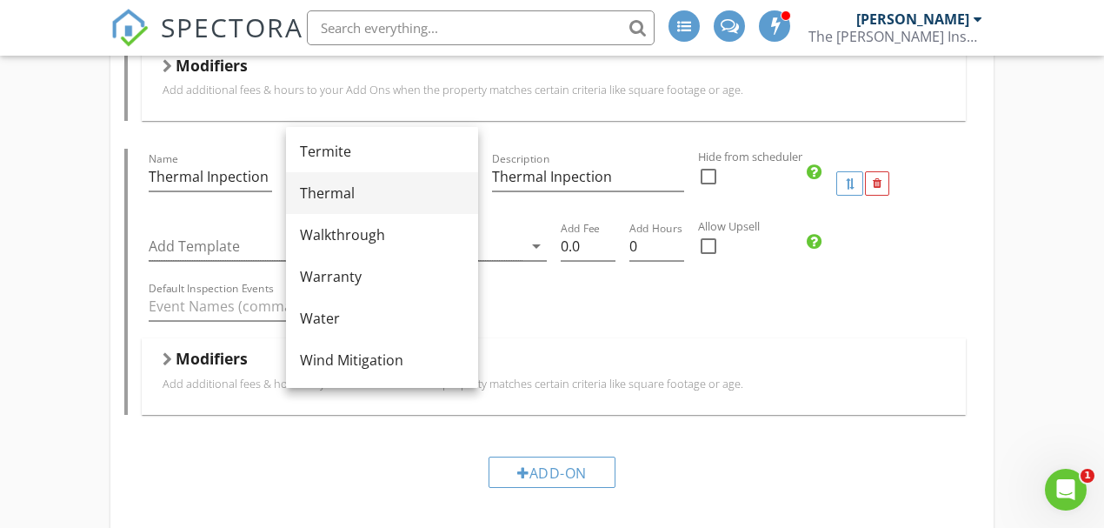
click at [395, 205] on div "Thermal" at bounding box center [382, 193] width 164 height 42
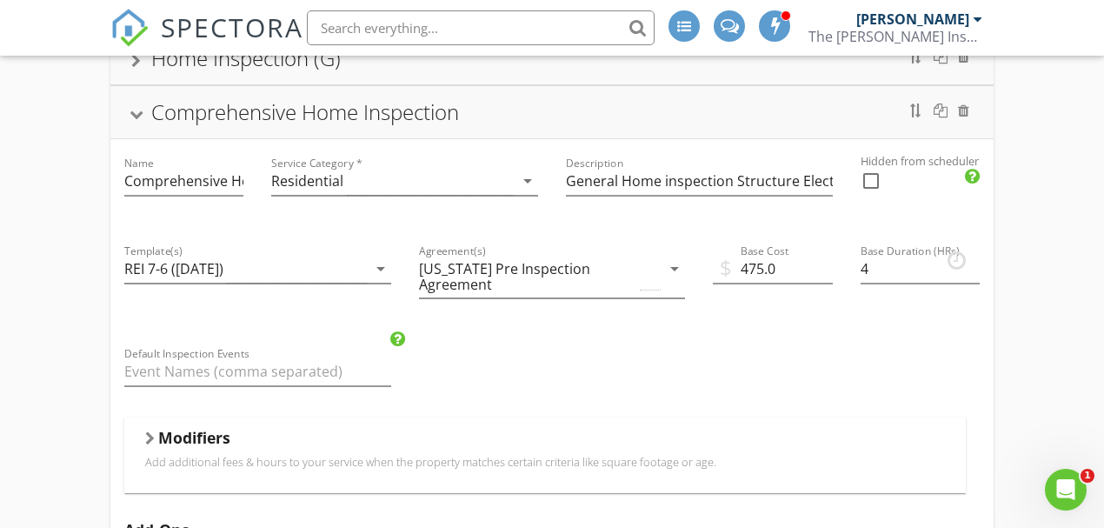
scroll to position [0, 0]
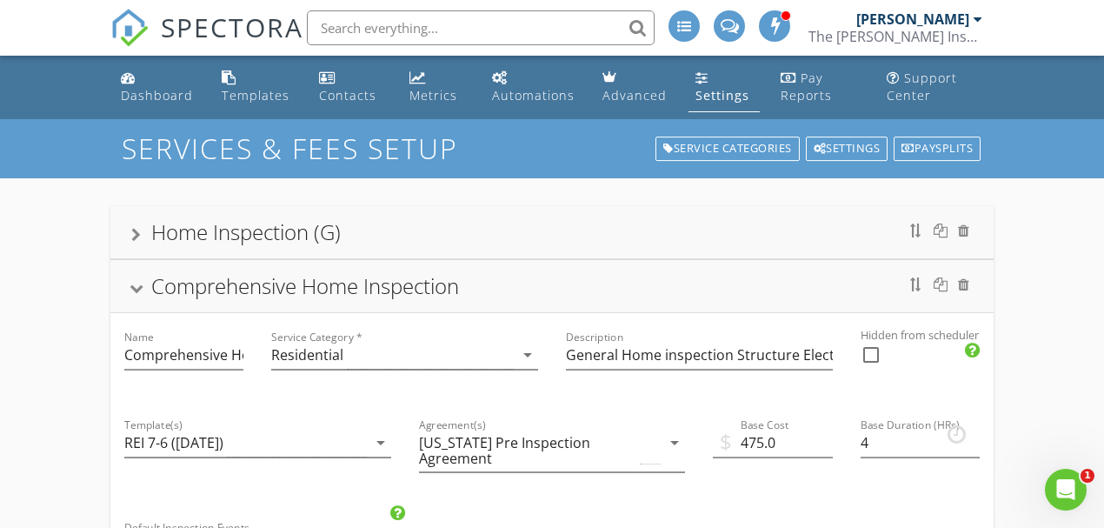
click at [137, 284] on div at bounding box center [137, 288] width 14 height 10
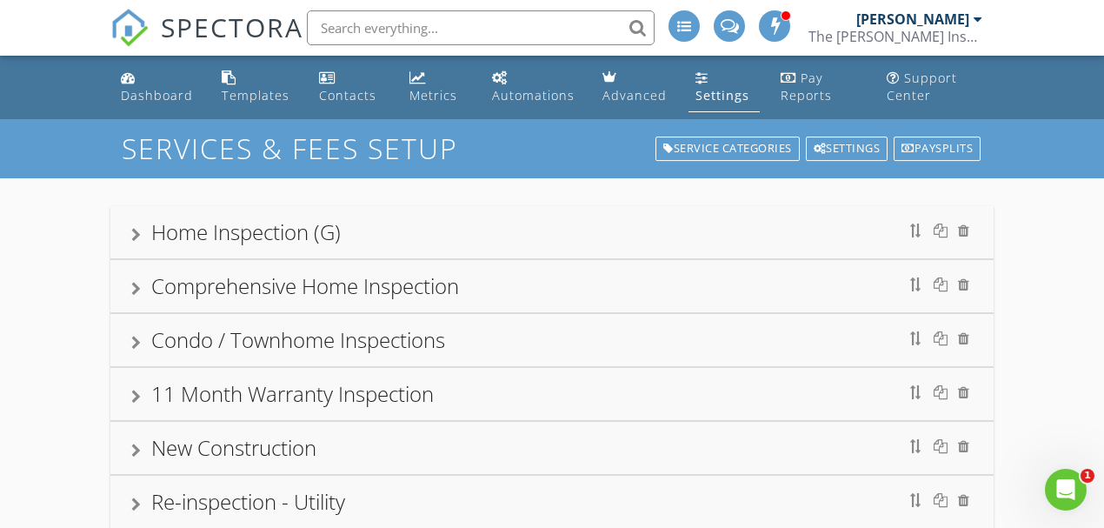
click at [131, 235] on div at bounding box center [136, 235] width 10 height 14
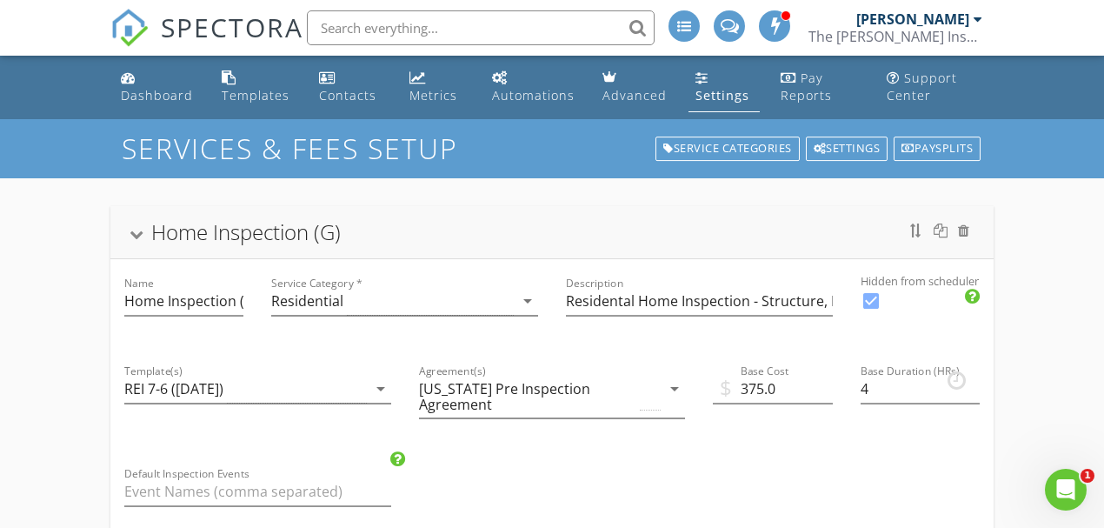
click at [134, 231] on div at bounding box center [137, 235] width 14 height 10
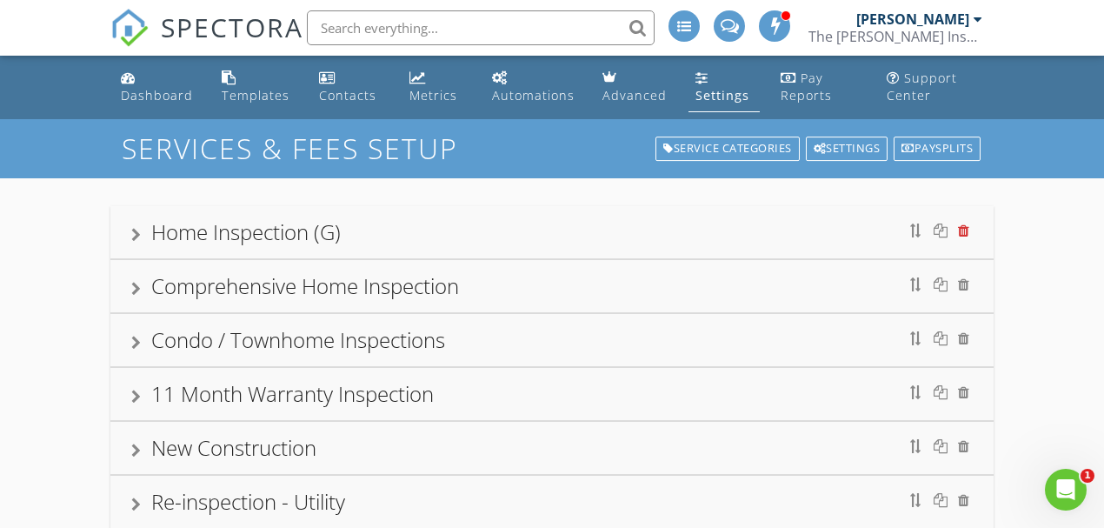
click at [963, 231] on div at bounding box center [963, 230] width 11 height 14
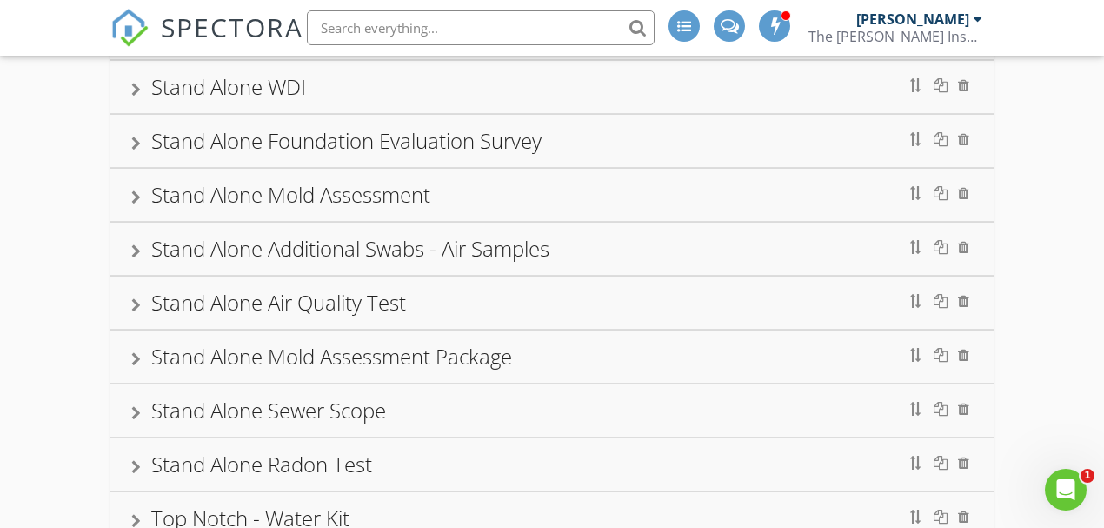
scroll to position [1043, 0]
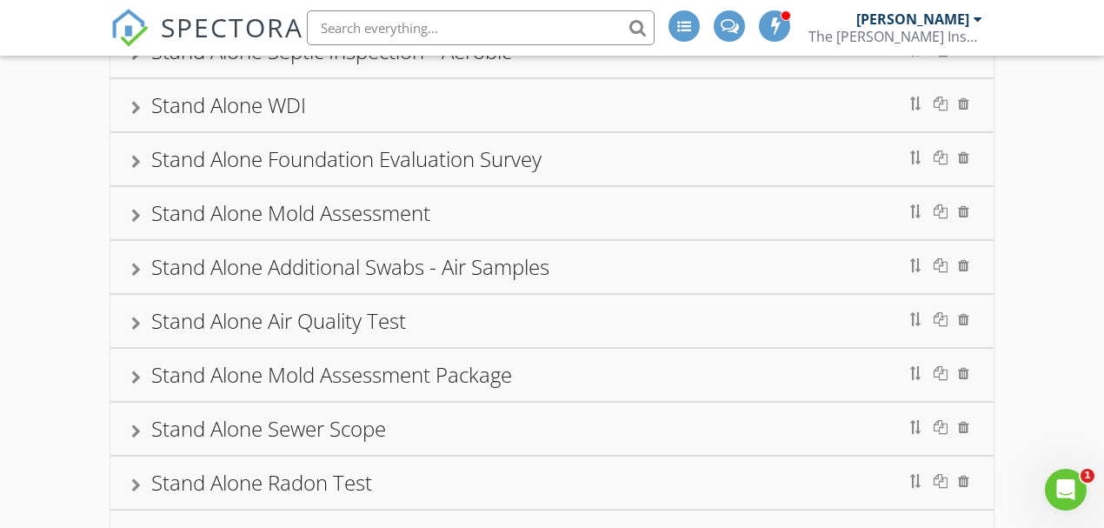
click at [540, 359] on div "Stand Alone Mold Assessment Package" at bounding box center [552, 374] width 842 height 31
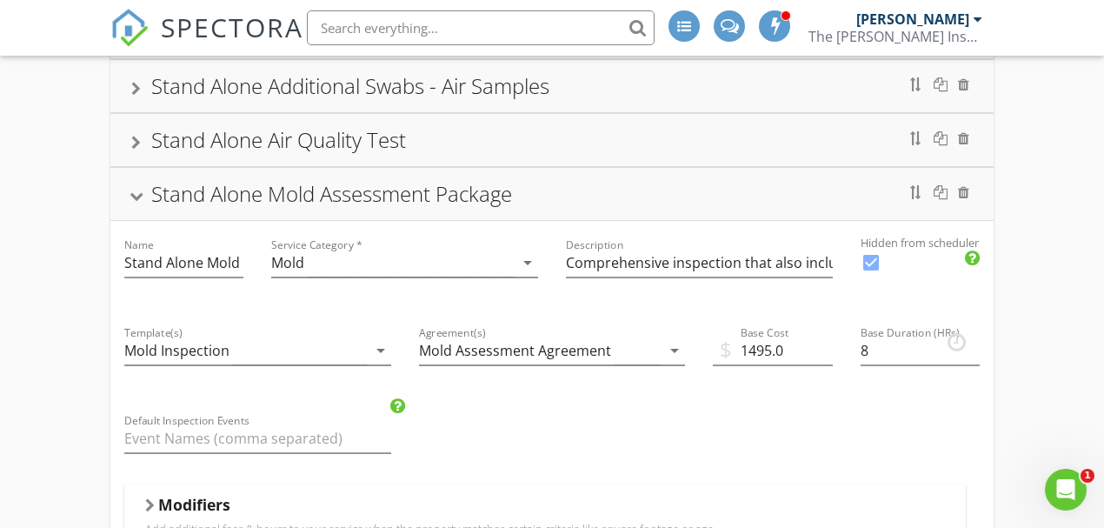
scroll to position [1217, 0]
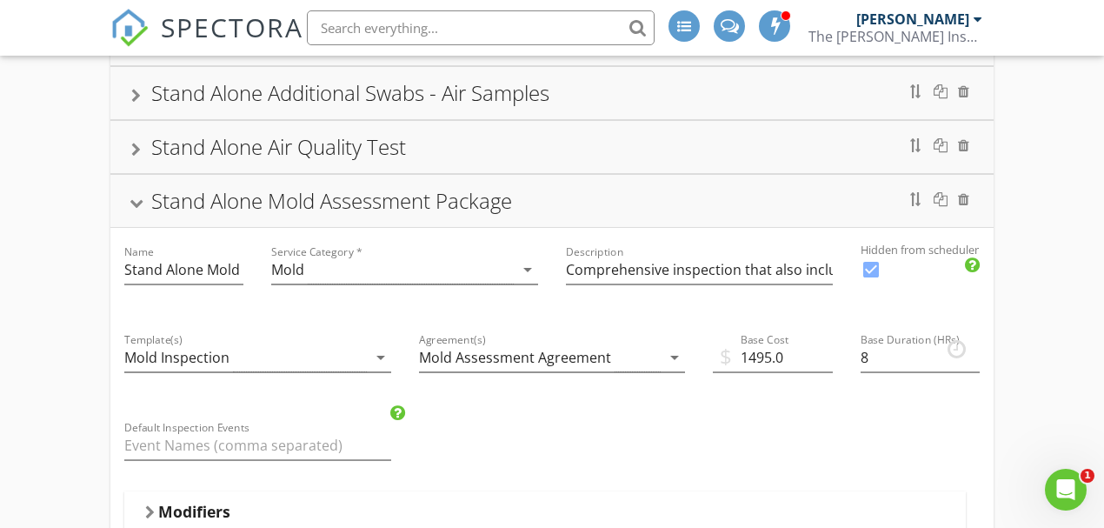
click at [529, 185] on div "Stand Alone Mold Assessment Package" at bounding box center [552, 200] width 842 height 31
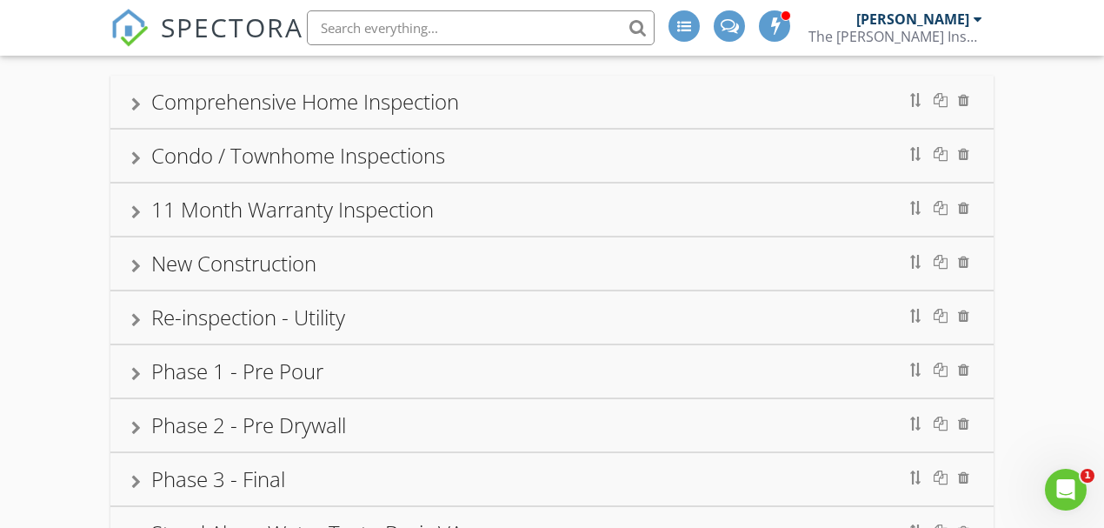
scroll to position [57, 0]
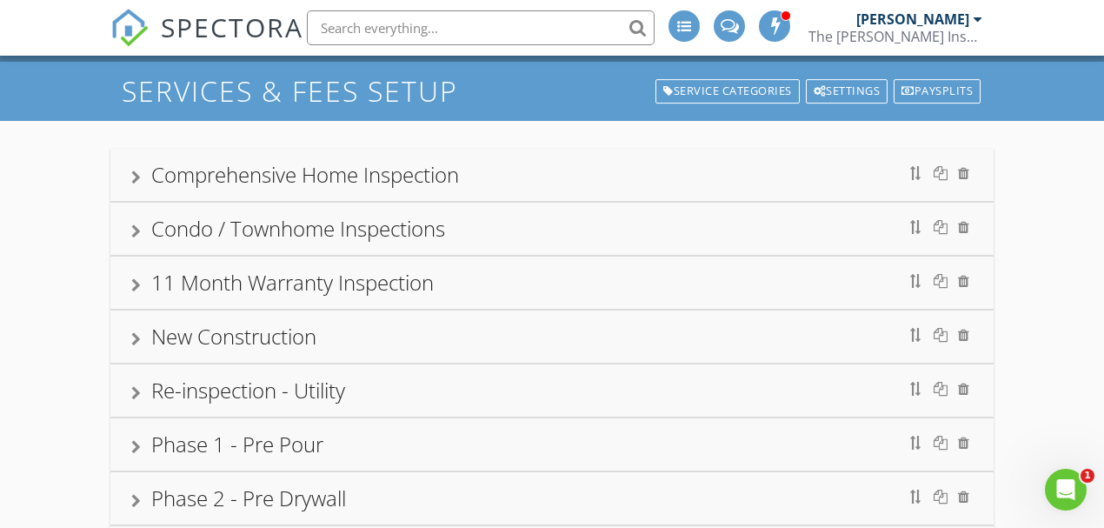
drag, startPoint x: 139, startPoint y: 174, endPoint x: 221, endPoint y: 190, distance: 83.2
click at [139, 174] on div at bounding box center [136, 177] width 10 height 14
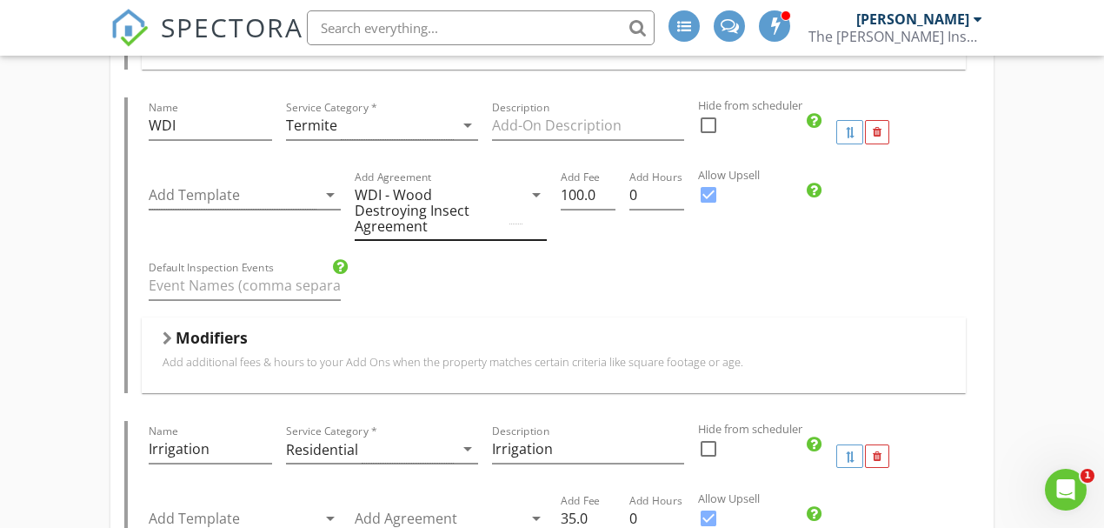
scroll to position [985, 0]
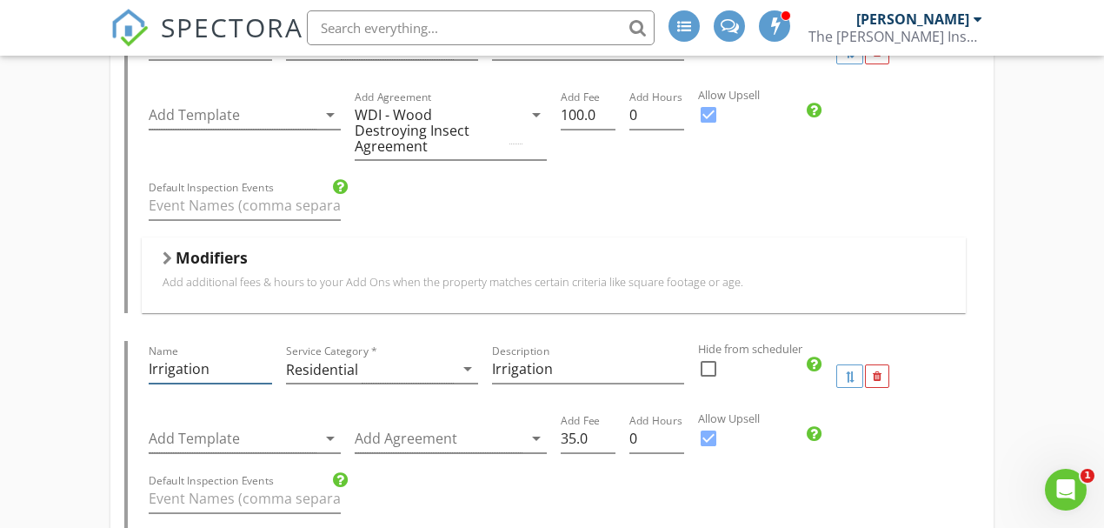
click at [198, 355] on input "Irrigation" at bounding box center [210, 369] width 123 height 29
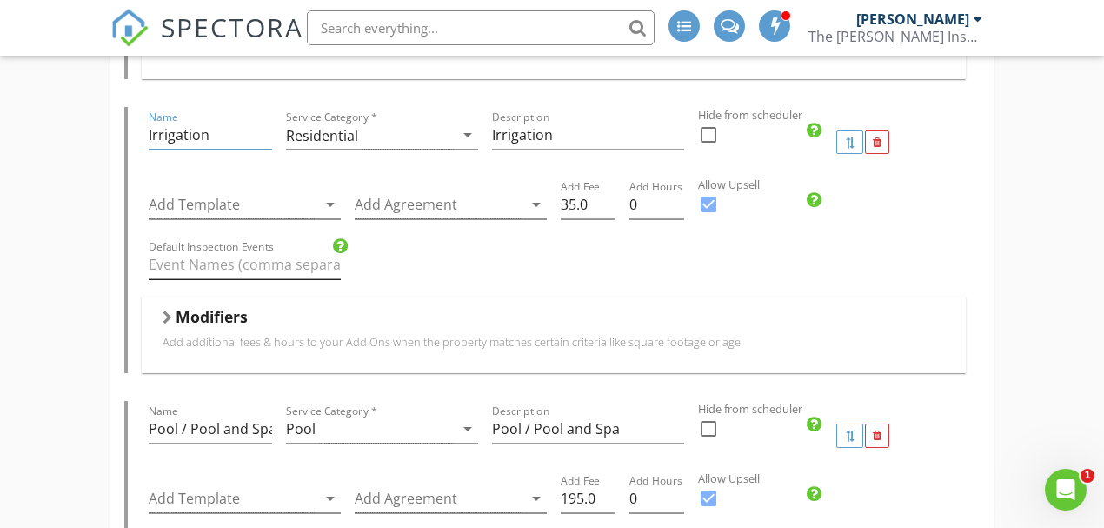
scroll to position [1275, 0]
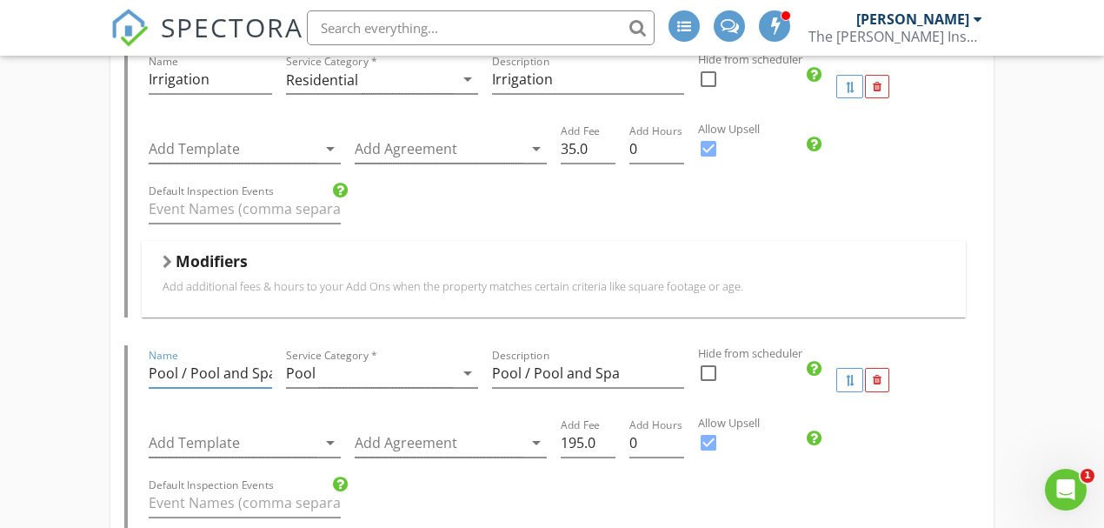
click at [228, 359] on input "Pool / Pool and Spa" at bounding box center [210, 373] width 123 height 29
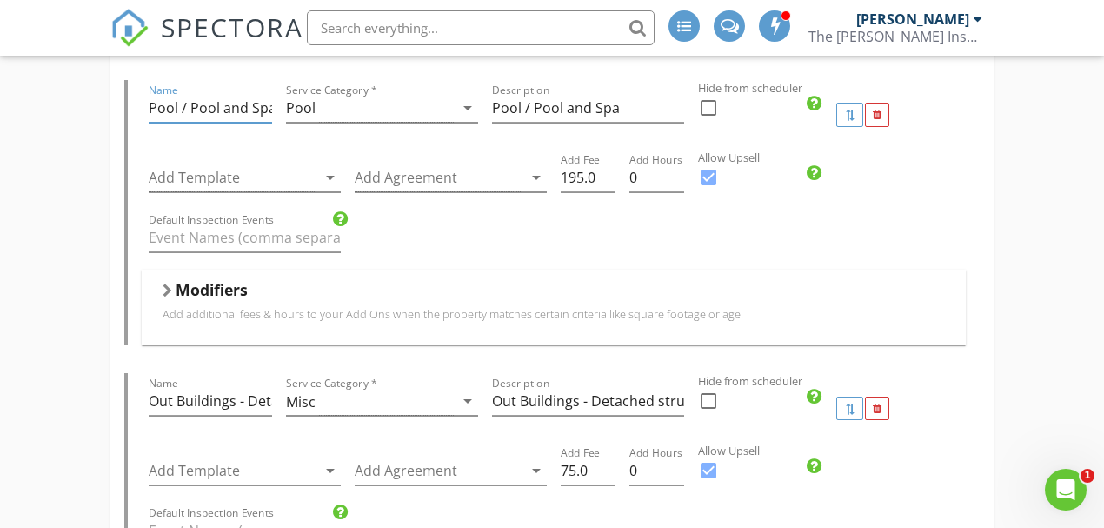
scroll to position [1565, 0]
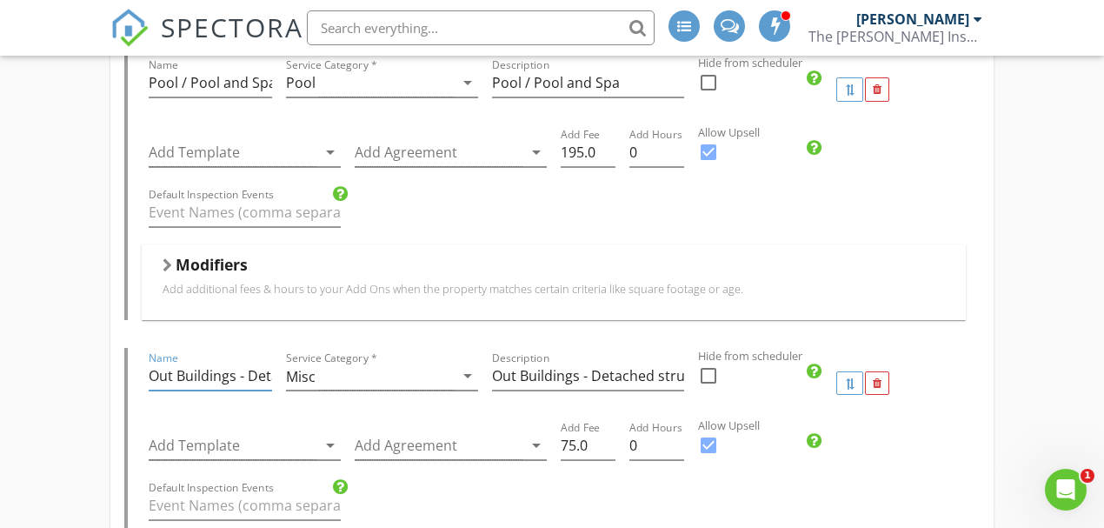
click at [203, 362] on input "Out Buildings - Detached structures" at bounding box center [210, 376] width 123 height 29
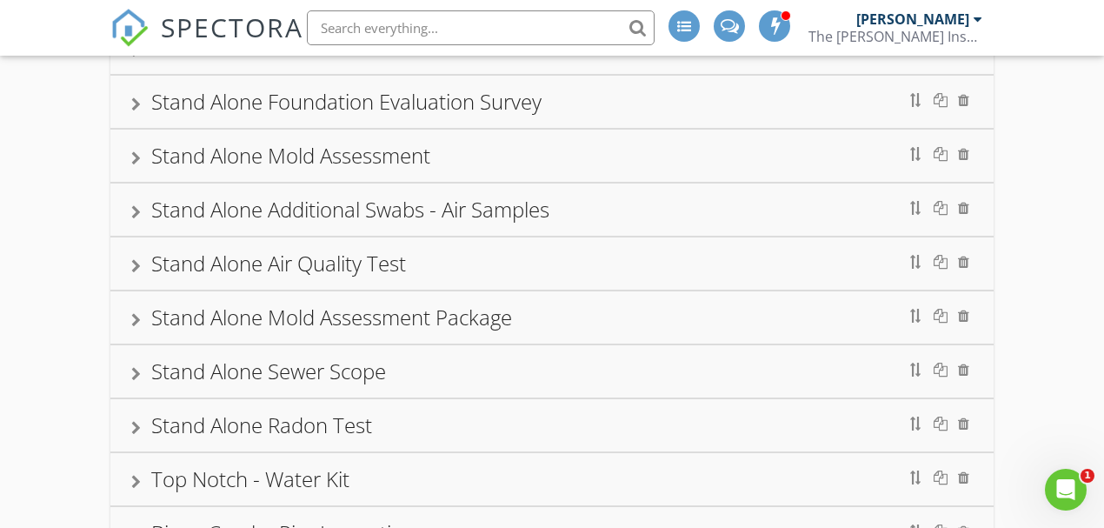
scroll to position [6287, 0]
